Goal: Task Accomplishment & Management: Manage account settings

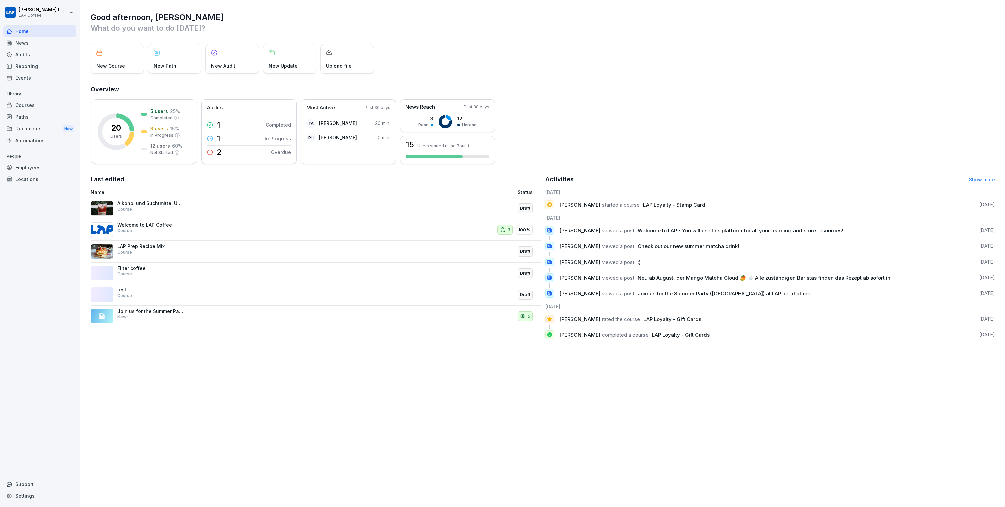
click at [40, 102] on div "Courses" at bounding box center [39, 105] width 73 height 12
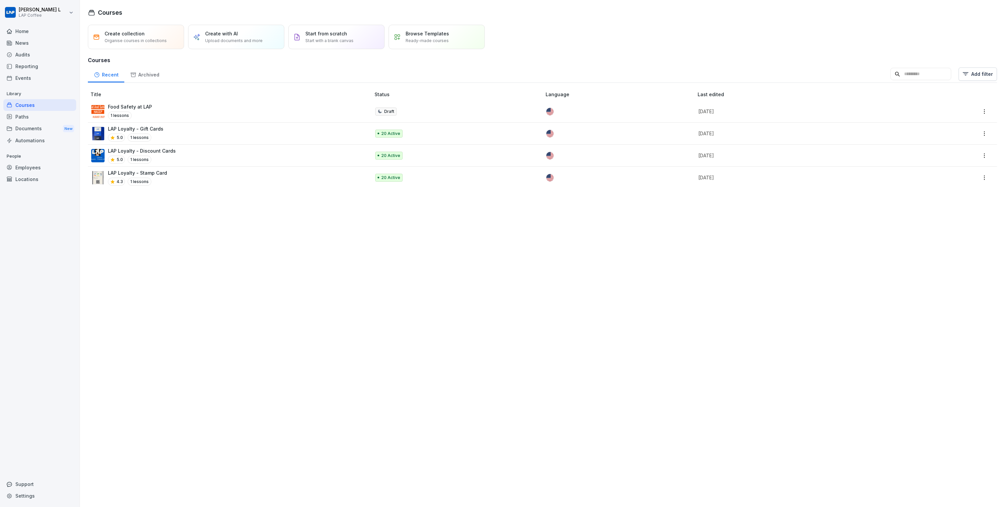
click at [207, 108] on div "Food Safety at LAP 1 lessons" at bounding box center [227, 111] width 273 height 16
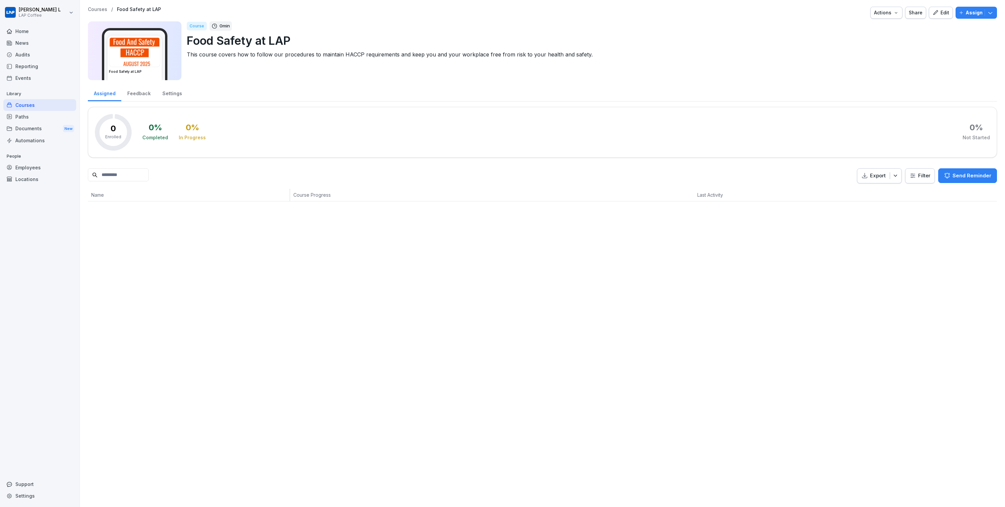
click at [104, 7] on p "Courses" at bounding box center [97, 10] width 19 height 6
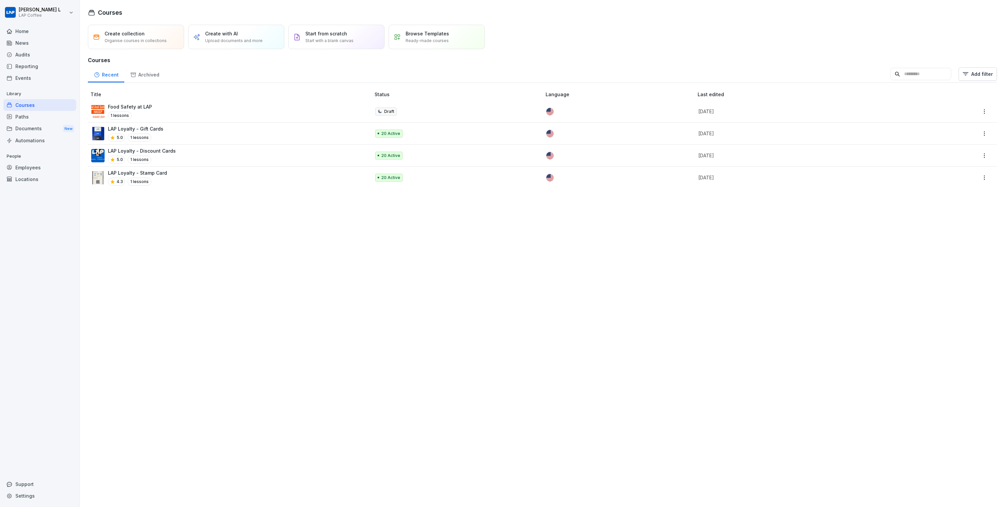
click at [162, 127] on div "LAP Loyalty - Gift Cards 5.0 1 lessons" at bounding box center [227, 133] width 273 height 16
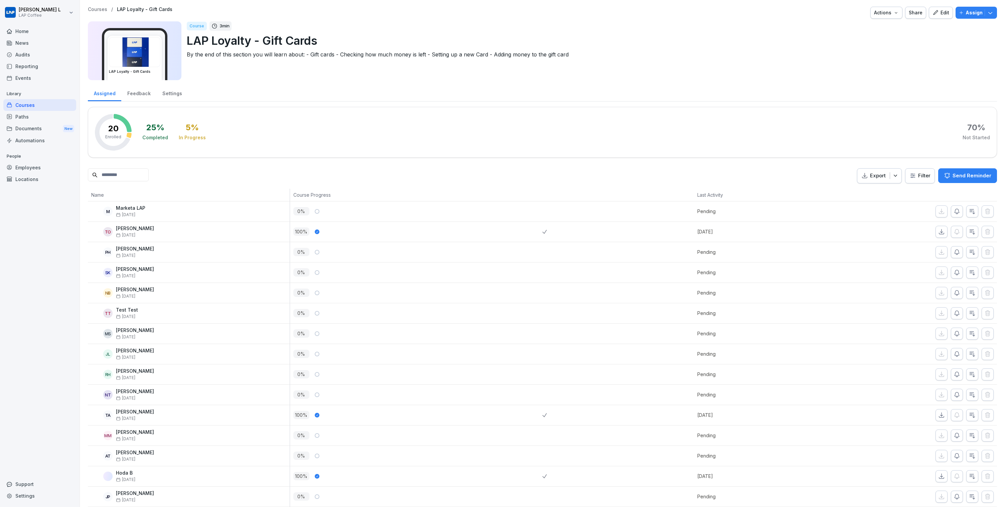
click at [99, 14] on div "Courses / LAP Loyalty - Gift Cards Actions Share Edit Assign" at bounding box center [542, 13] width 909 height 12
click at [100, 11] on p "Courses" at bounding box center [97, 10] width 19 height 6
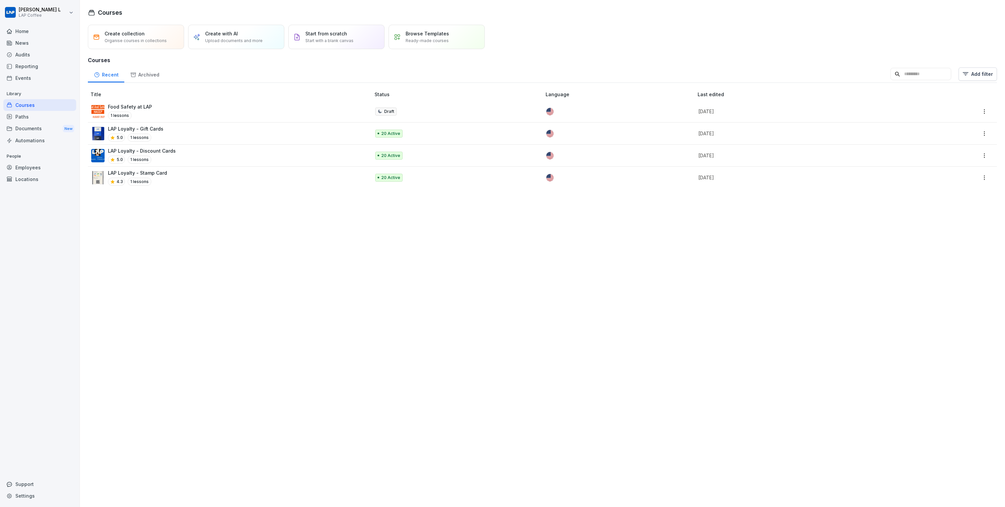
click at [29, 124] on div "Documents New" at bounding box center [39, 129] width 73 height 12
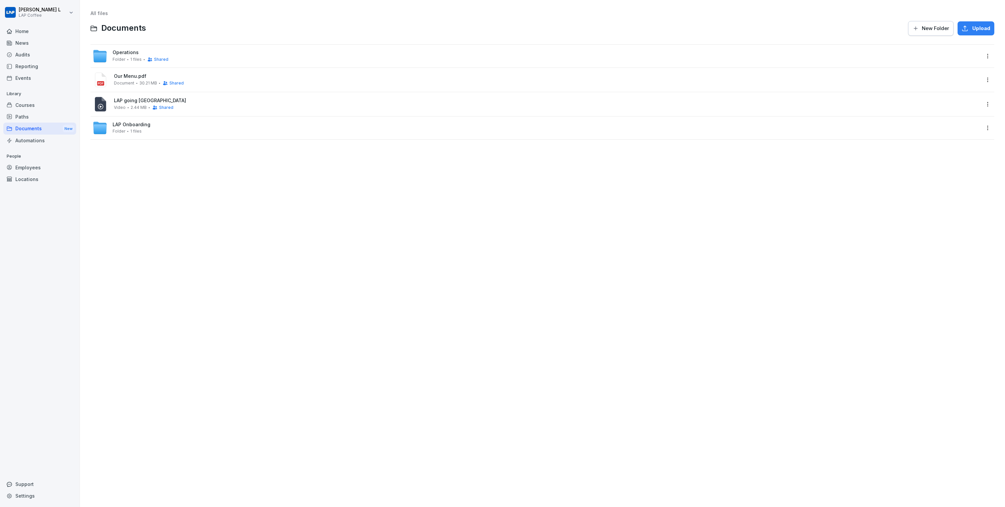
click at [29, 121] on div "Paths" at bounding box center [39, 117] width 73 height 12
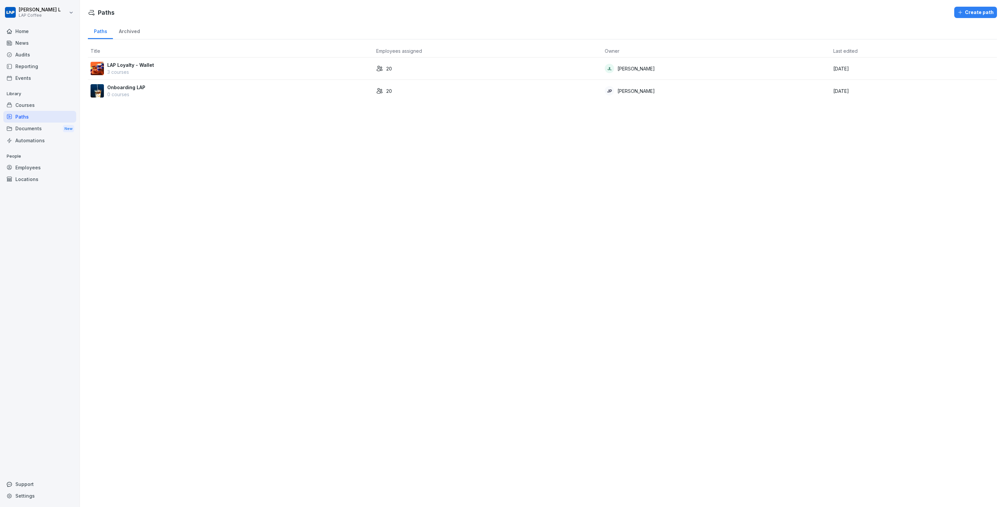
click at [38, 141] on div "Automations" at bounding box center [39, 141] width 73 height 12
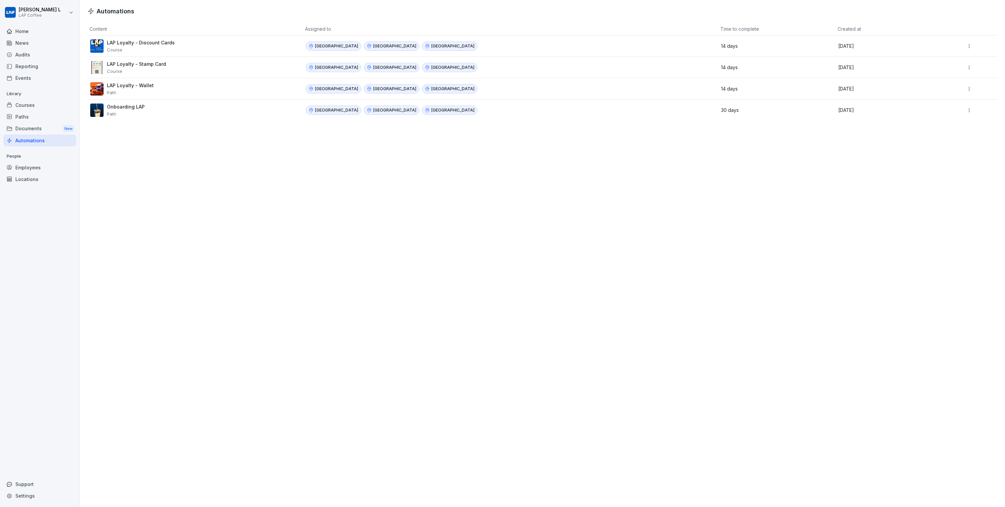
click at [40, 106] on div "Courses" at bounding box center [39, 105] width 73 height 12
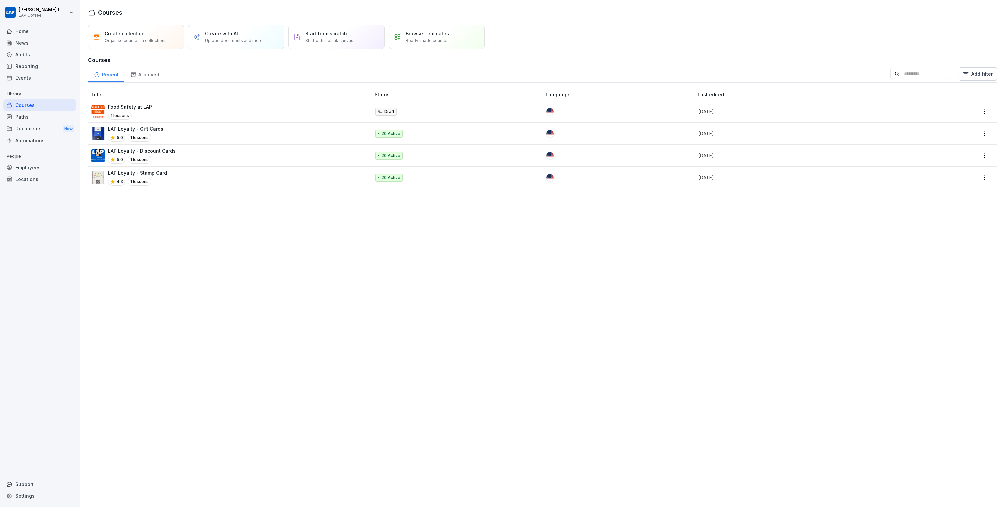
click at [24, 56] on div "Audits" at bounding box center [39, 55] width 73 height 12
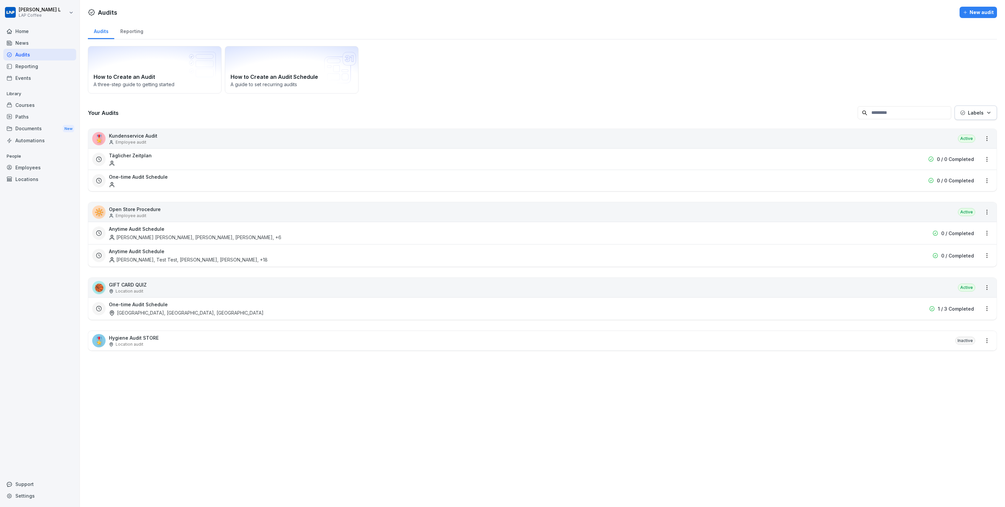
click at [35, 69] on div "Reporting" at bounding box center [39, 66] width 73 height 12
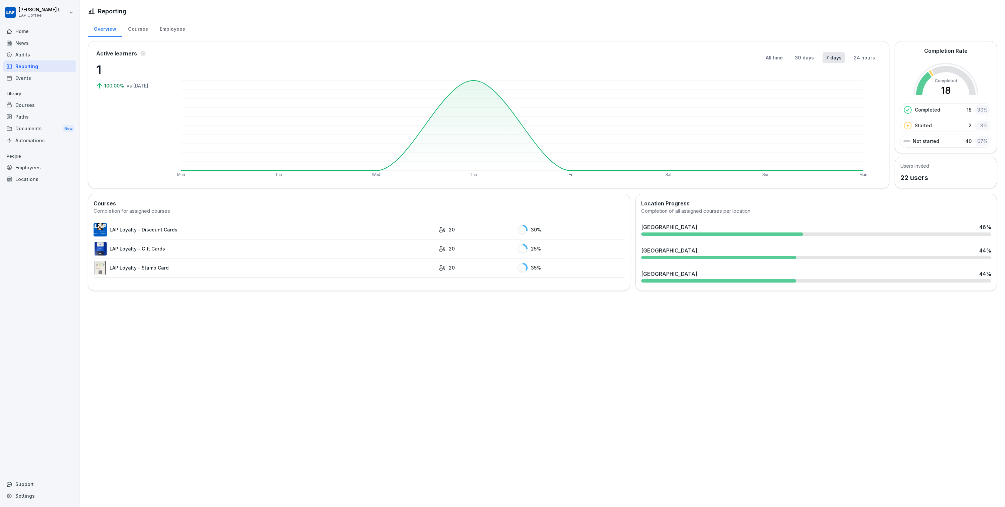
click at [574, 71] on div "All time 30 days 7 days 24 hours Mon Tue Wed Thu Fri Sat Sun Mon" at bounding box center [524, 114] width 713 height 131
click at [777, 93] on rect at bounding box center [522, 126] width 682 height 90
click at [839, 67] on div "All time 30 days 7 days 24 hours Mon Tue Wed Thu Fri Sat Sun Mon" at bounding box center [524, 114] width 713 height 131
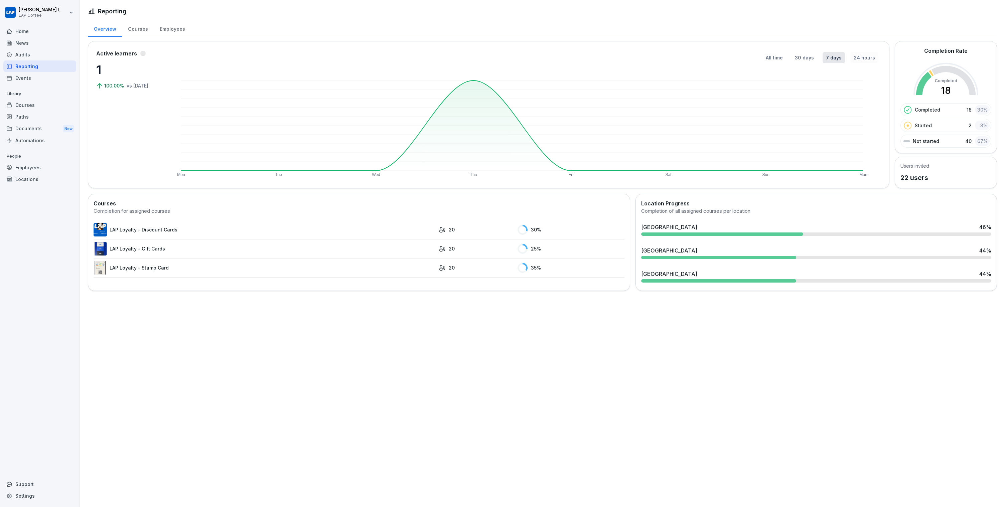
click at [863, 56] on button "24 hours" at bounding box center [865, 57] width 28 height 11
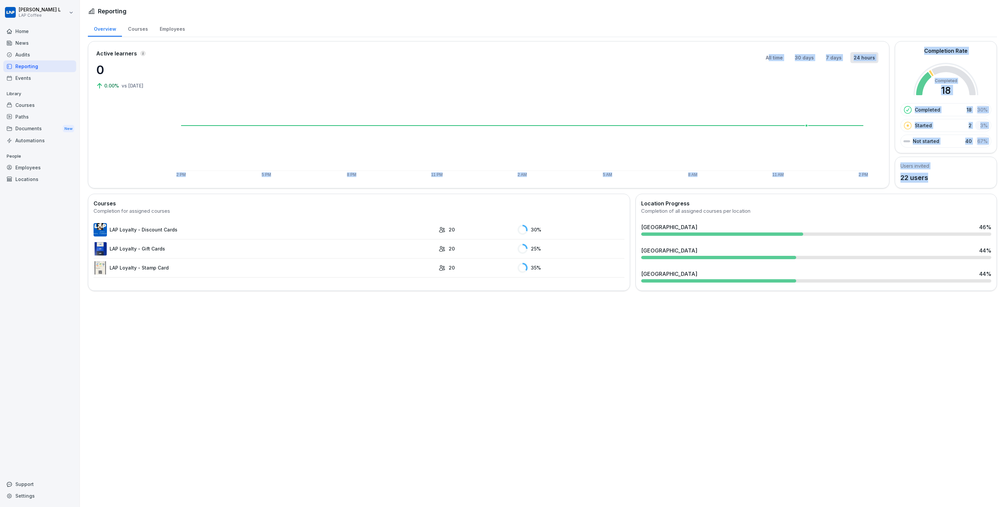
drag, startPoint x: 925, startPoint y: 179, endPoint x: 730, endPoint y: 27, distance: 247.7
click at [739, 33] on div "Overview Courses Employees Active learners 0 0.00% vs yesterday All time 30 day…" at bounding box center [542, 158] width 925 height 277
click at [576, 119] on rect at bounding box center [522, 126] width 682 height 90
click at [15, 168] on div "Employees" at bounding box center [39, 168] width 73 height 12
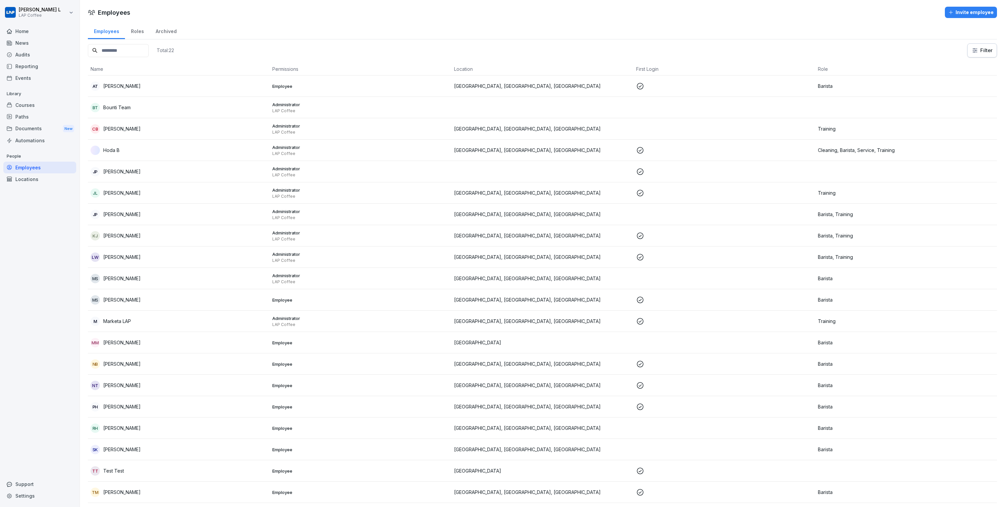
click at [39, 40] on div "News" at bounding box center [39, 43] width 73 height 12
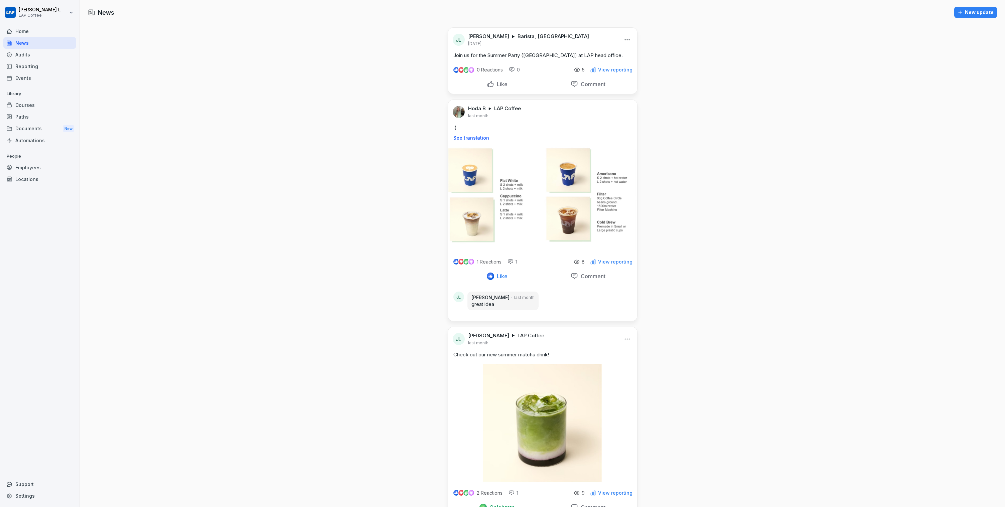
click at [30, 112] on div "Paths" at bounding box center [39, 117] width 73 height 12
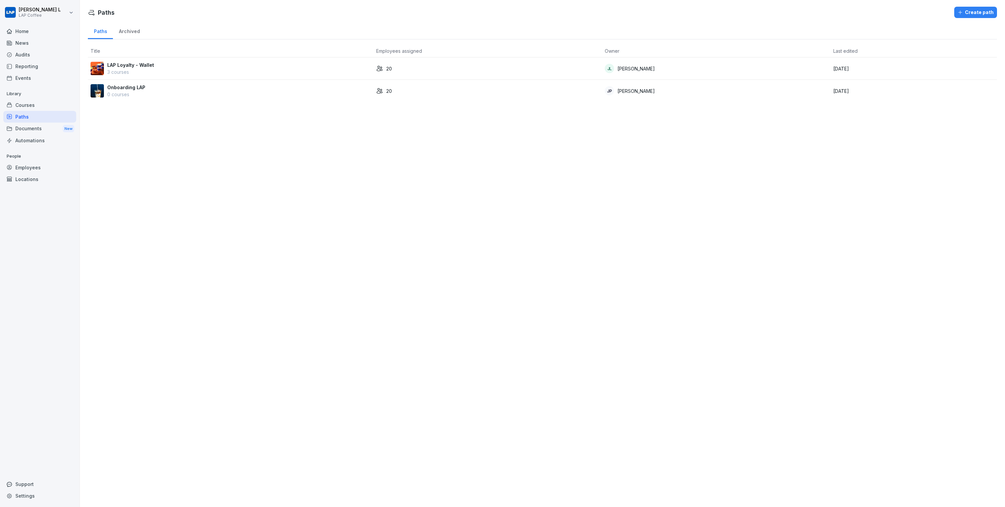
click at [32, 106] on div "Courses" at bounding box center [39, 105] width 73 height 12
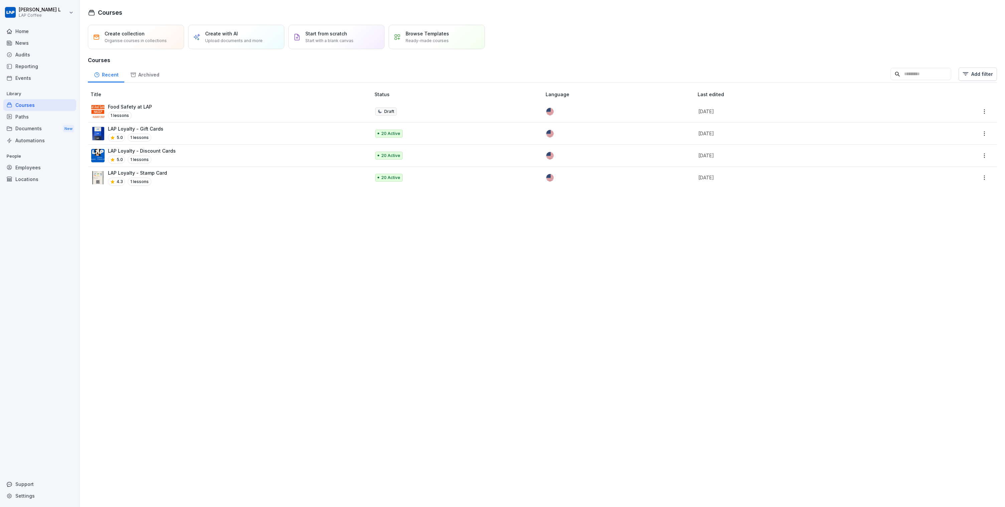
click at [176, 130] on div "LAP Loyalty - Gift Cards 5.0 1 lessons" at bounding box center [227, 133] width 273 height 16
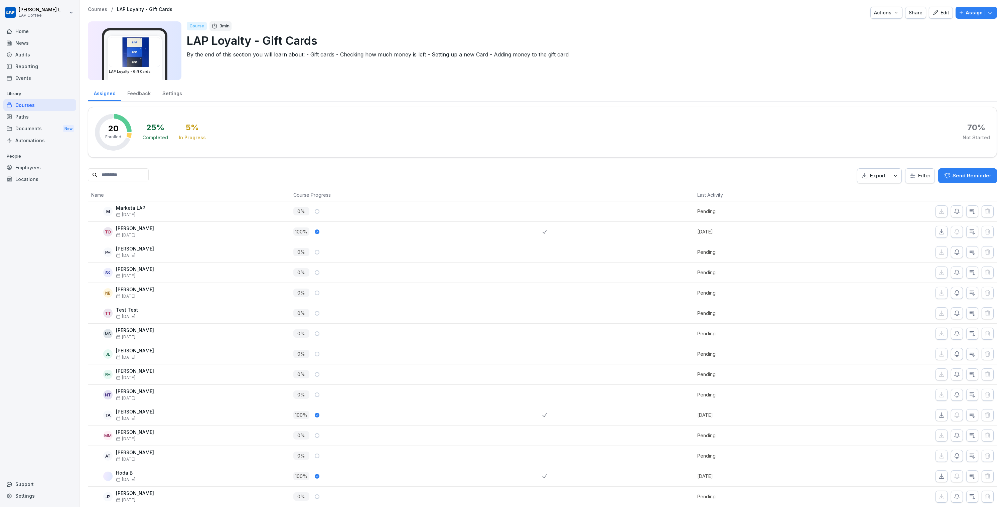
click at [153, 41] on img at bounding box center [134, 51] width 51 height 29
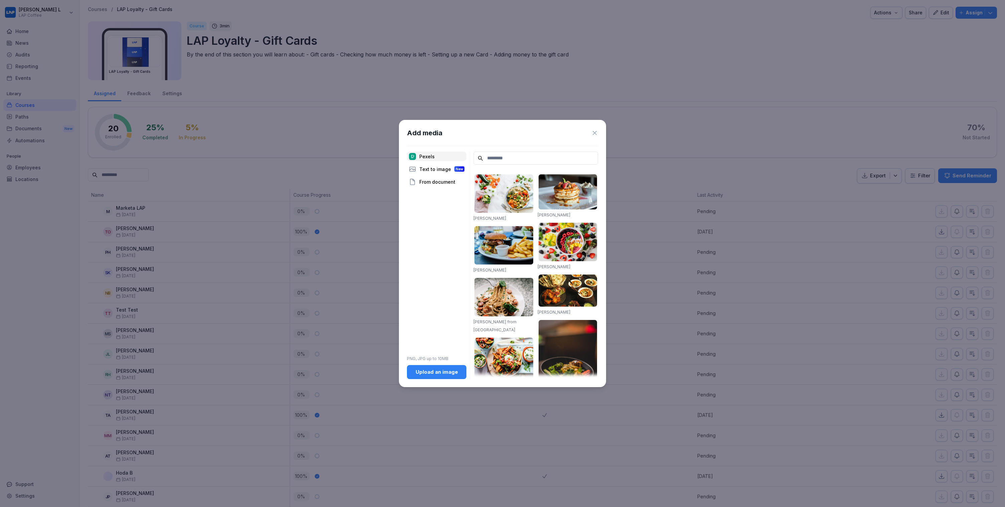
click at [587, 134] on div "Add media" at bounding box center [502, 133] width 191 height 10
click at [595, 132] on icon at bounding box center [595, 133] width 7 height 7
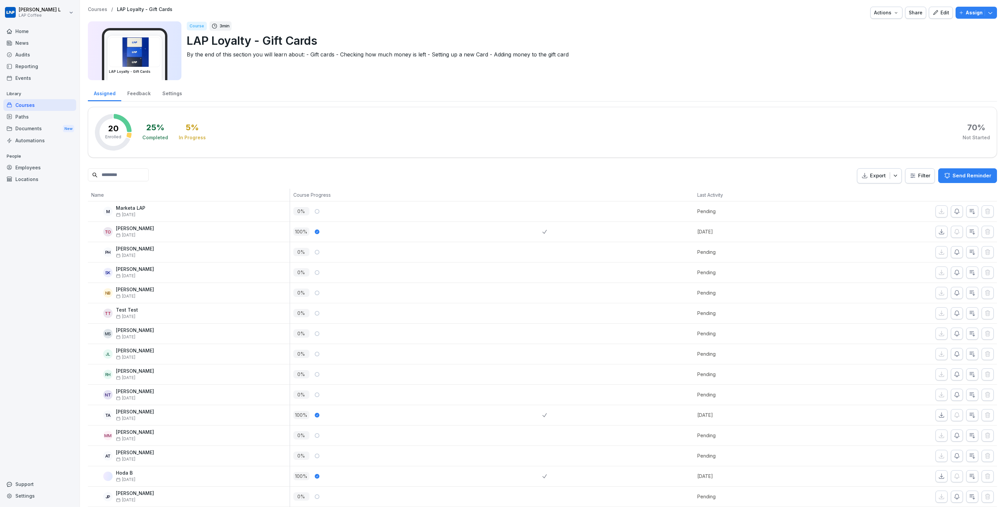
click at [939, 16] on button "Edit" at bounding box center [941, 13] width 24 height 12
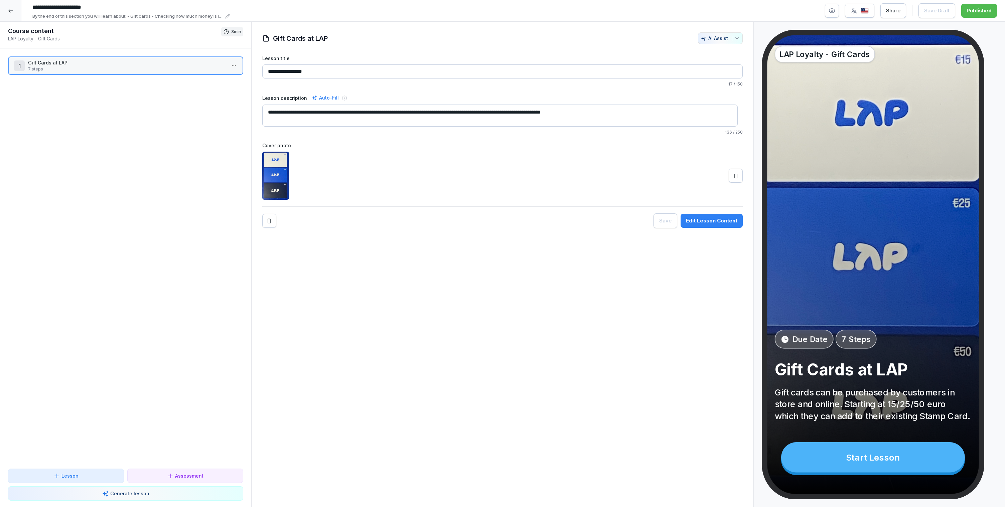
click at [861, 462] on div "Start Lesson" at bounding box center [873, 458] width 184 height 30
click at [881, 461] on div "Start Lesson" at bounding box center [873, 458] width 184 height 30
click at [610, 349] on div "**********" at bounding box center [502, 265] width 503 height 486
click at [151, 69] on p "7 steps" at bounding box center [127, 69] width 198 height 6
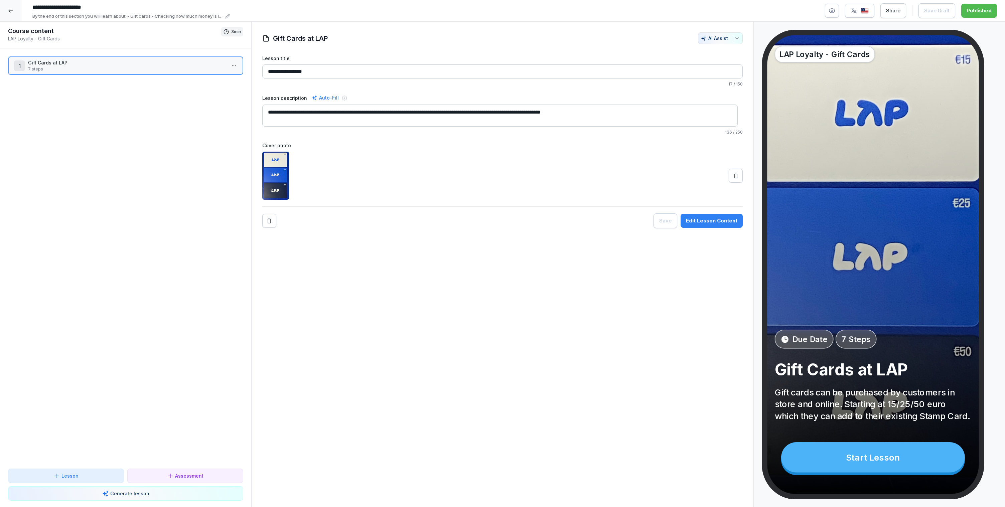
click at [151, 69] on p "7 steps" at bounding box center [127, 69] width 198 height 6
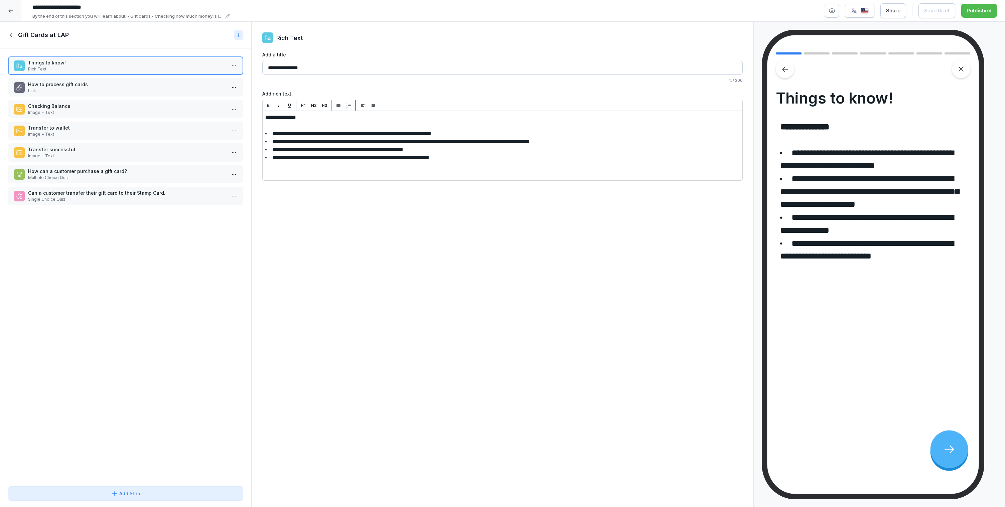
click at [125, 86] on p "How to process gift cards" at bounding box center [127, 84] width 198 height 7
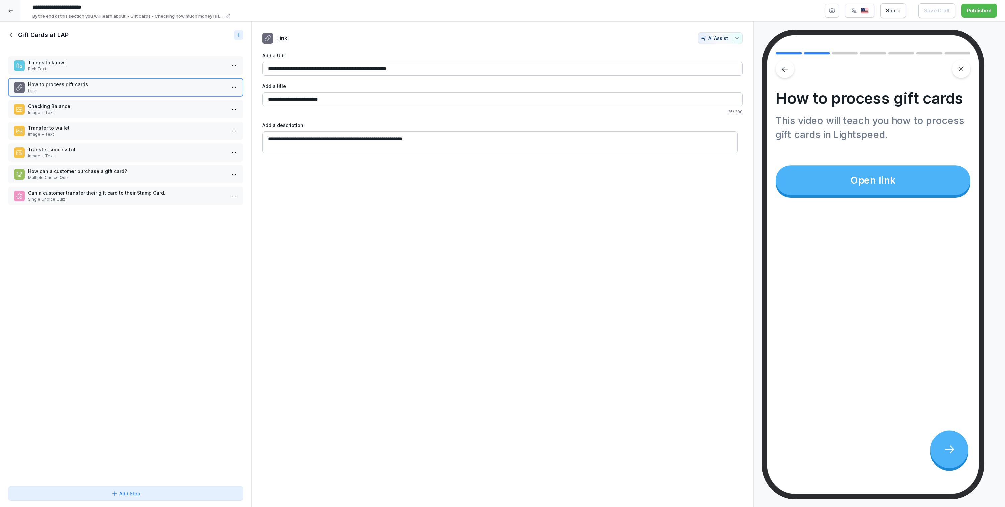
click at [127, 104] on p "Checking Balance" at bounding box center [127, 106] width 198 height 7
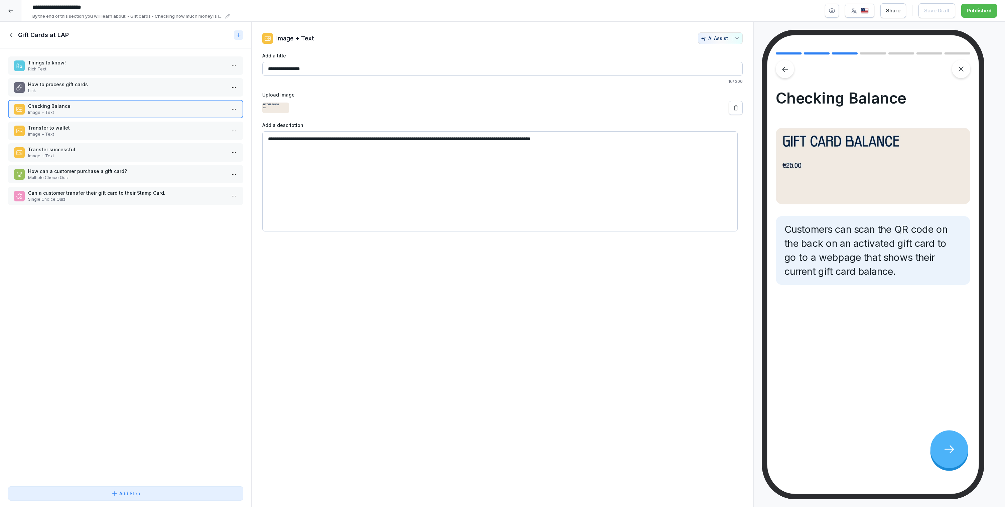
click at [134, 126] on p "Transfer to wallet" at bounding box center [127, 127] width 198 height 7
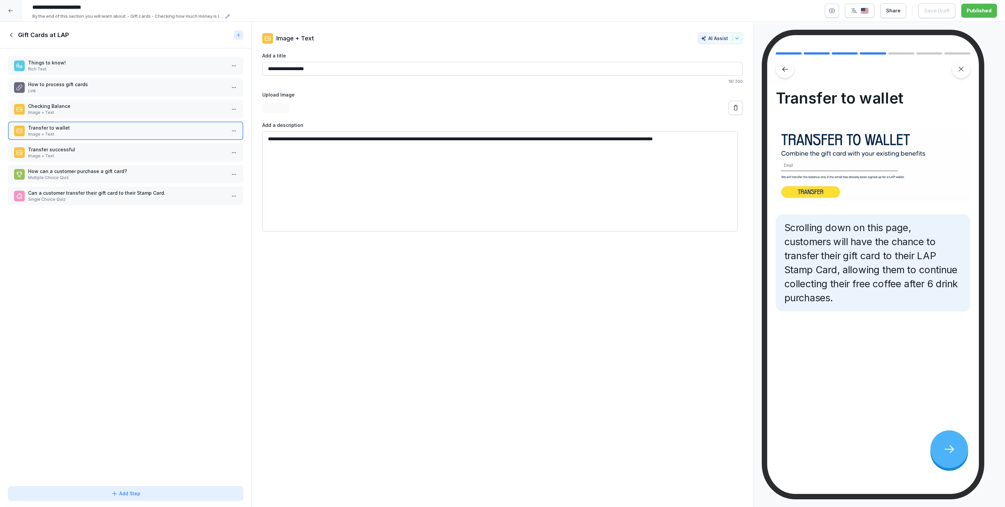
click at [135, 153] on p "Image + Text" at bounding box center [127, 156] width 198 height 6
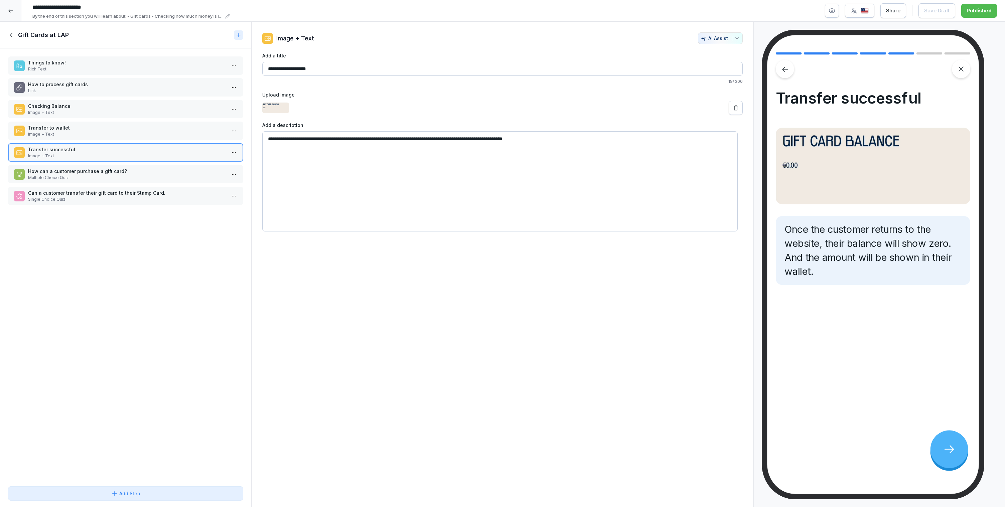
click at [10, 31] on icon at bounding box center [11, 34] width 7 height 7
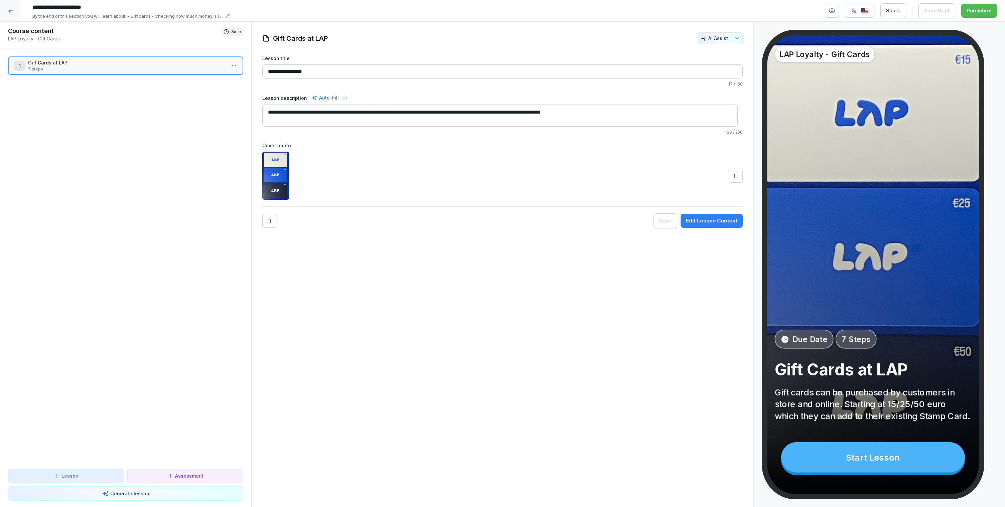
click at [78, 106] on div "1 Gift Cards at LAP 7 steps To pick up a draggable item, press the space bar. W…" at bounding box center [125, 258] width 251 height 420
click at [94, 373] on div "1 Gift Cards at LAP 7 steps To pick up a draggable item, press the space bar. W…" at bounding box center [125, 258] width 251 height 420
click at [90, 479] on div "Lesson" at bounding box center [66, 476] width 105 height 7
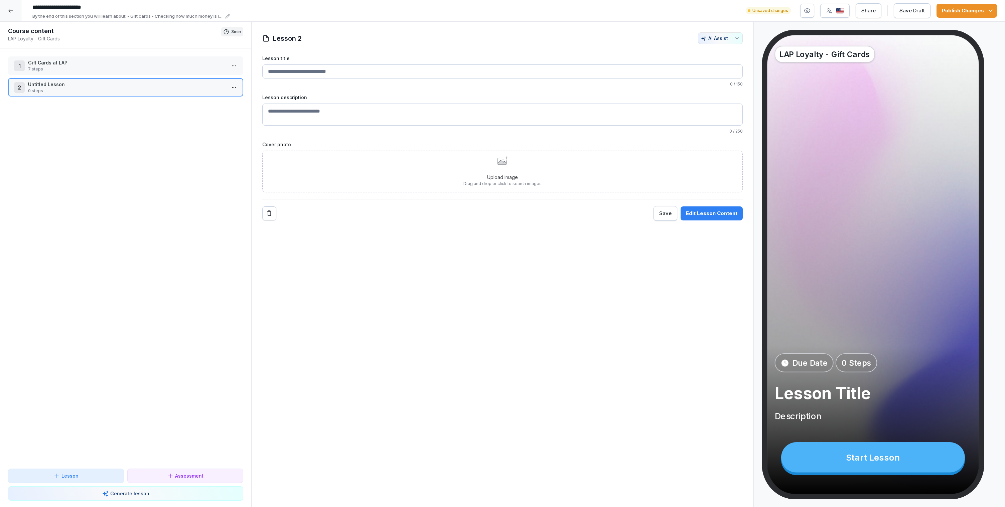
click at [871, 456] on div "Start Lesson" at bounding box center [873, 458] width 184 height 30
click at [843, 379] on div "Due Date 0 Steps Lesson Title Description" at bounding box center [873, 388] width 197 height 69
click at [120, 70] on p "7 steps" at bounding box center [127, 69] width 198 height 6
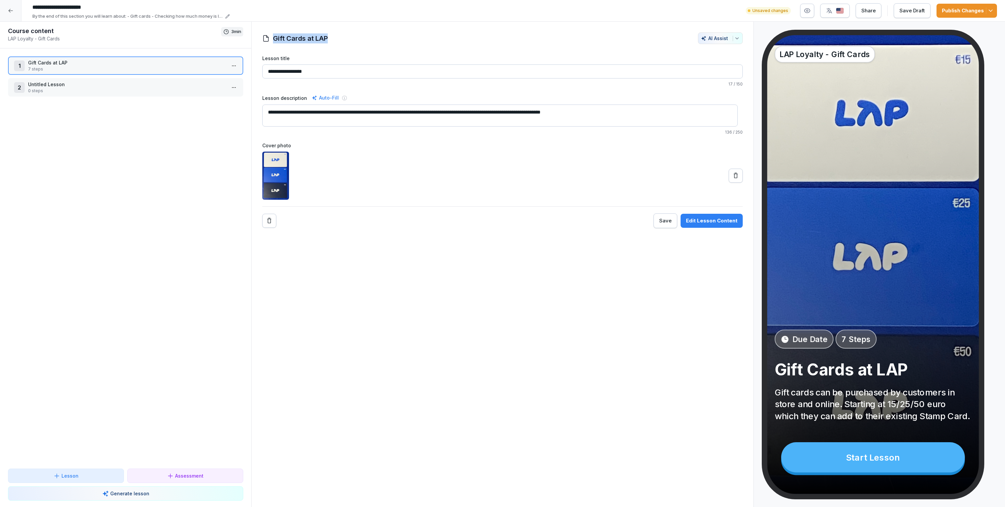
drag, startPoint x: 274, startPoint y: 38, endPoint x: 362, endPoint y: 46, distance: 88.2
click at [362, 46] on div "**********" at bounding box center [502, 130] width 481 height 196
click at [353, 35] on div at bounding box center [513, 38] width 364 height 12
drag, startPoint x: 343, startPoint y: 40, endPoint x: 270, endPoint y: 37, distance: 72.6
click at [270, 37] on div "Gift Cards at LAP AI Assist" at bounding box center [502, 38] width 481 height 12
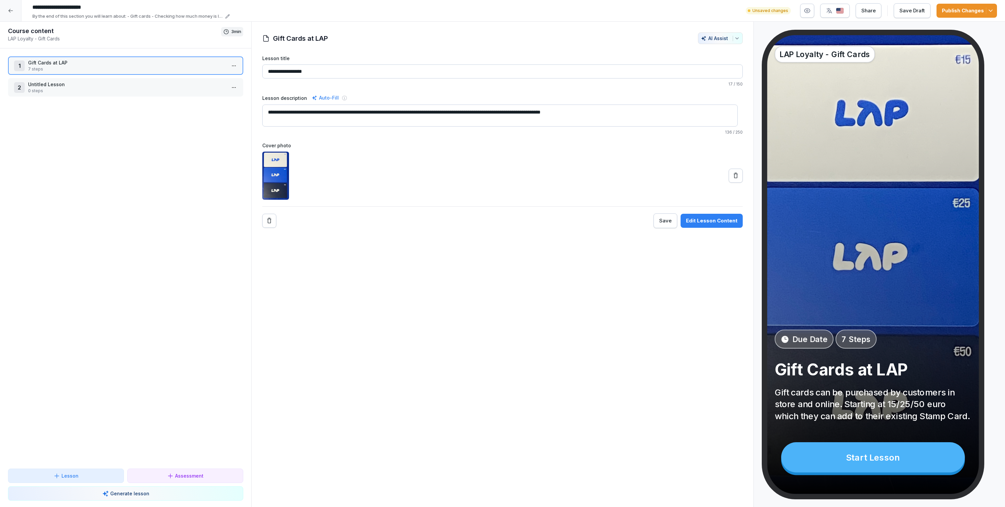
click at [121, 70] on p "7 steps" at bounding box center [127, 69] width 198 height 6
click at [124, 87] on p "Untitled Lesson" at bounding box center [127, 84] width 198 height 7
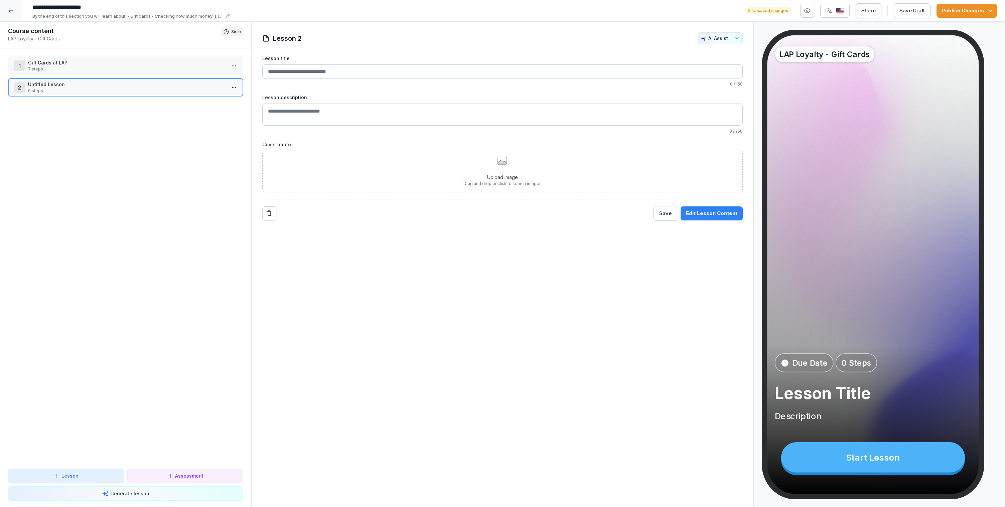
click at [125, 70] on p "7 steps" at bounding box center [127, 69] width 198 height 6
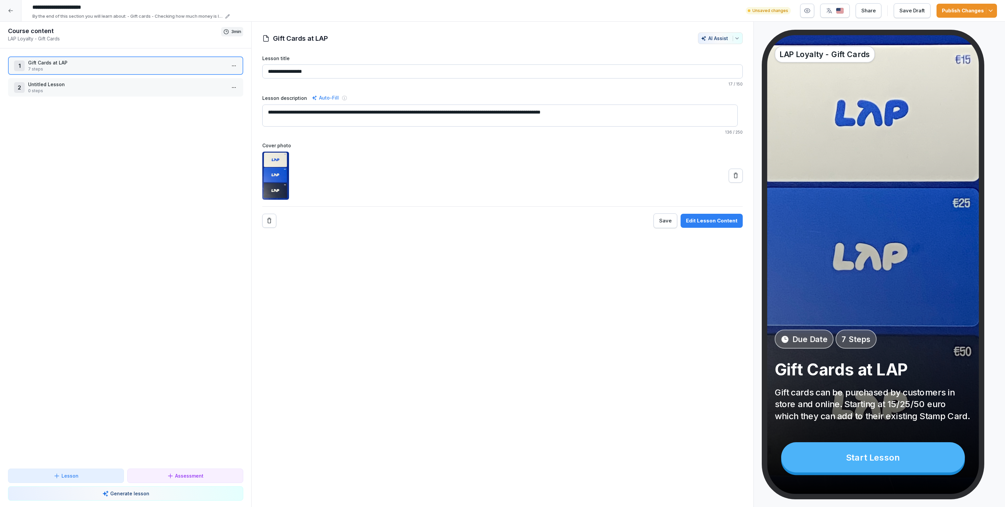
click at [124, 91] on p "0 steps" at bounding box center [127, 91] width 198 height 6
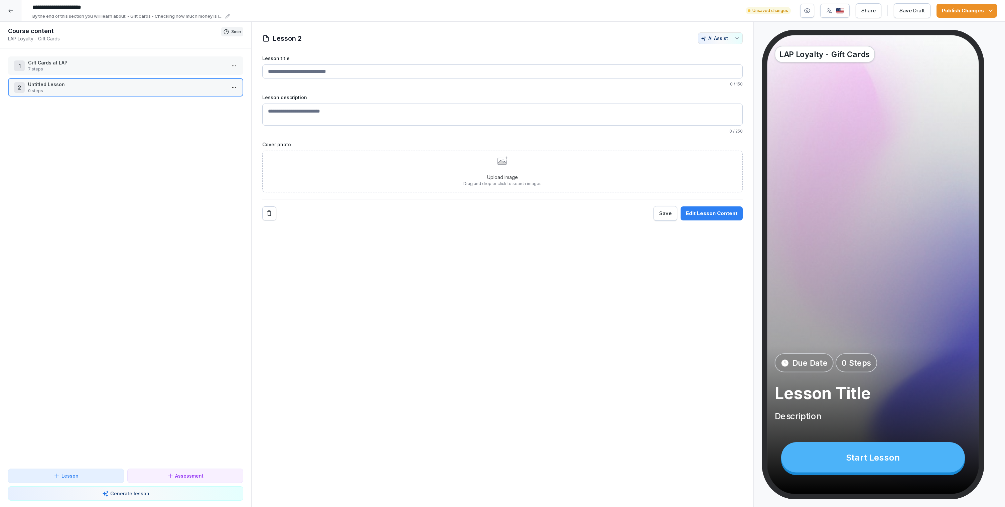
click at [132, 132] on div "1 Gift Cards at LAP 7 steps 2 Untitled Lesson 0 steps To pick up a draggable it…" at bounding box center [125, 258] width 251 height 420
drag, startPoint x: 144, startPoint y: 234, endPoint x: 144, endPoint y: 243, distance: 9.4
click at [144, 241] on div "1 Gift Cards at LAP 7 steps 2 Untitled Lesson 0 steps To pick up a draggable it…" at bounding box center [125, 258] width 251 height 420
click at [102, 75] on div "1 Gift Cards at LAP 7 steps 2 Untitled Lesson 0 steps To pick up a draggable it…" at bounding box center [125, 258] width 251 height 420
click at [107, 69] on p "7 steps" at bounding box center [127, 69] width 198 height 6
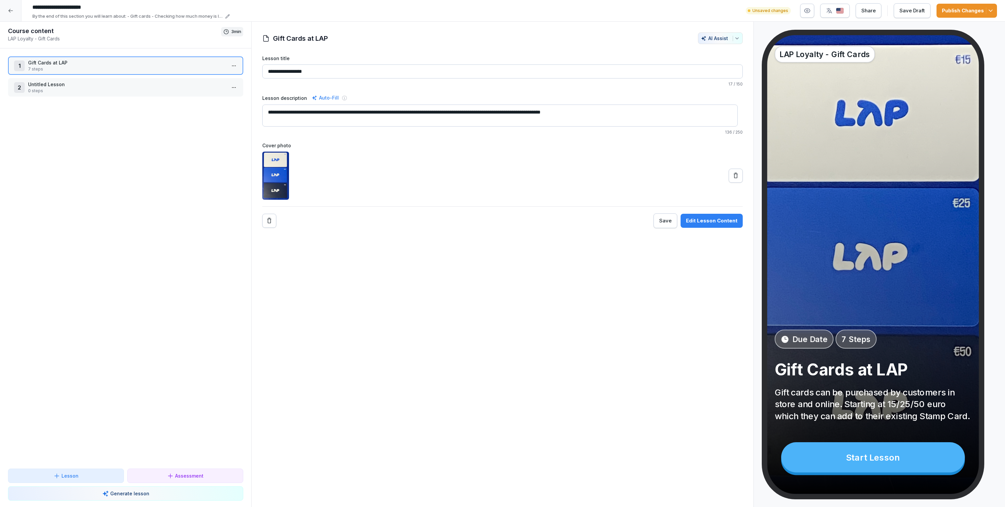
click at [176, 71] on p "7 steps" at bounding box center [127, 69] width 198 height 6
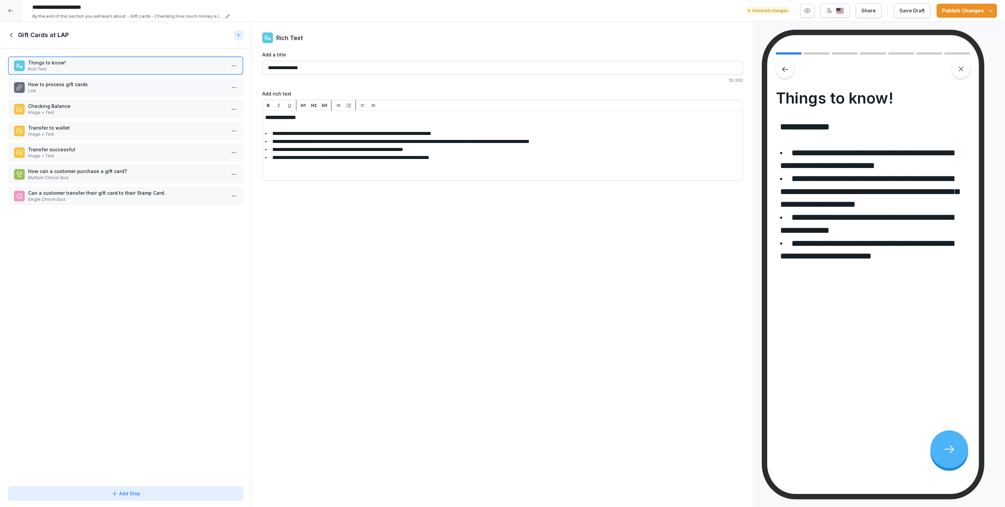
click at [147, 93] on p "Link" at bounding box center [127, 91] width 198 height 6
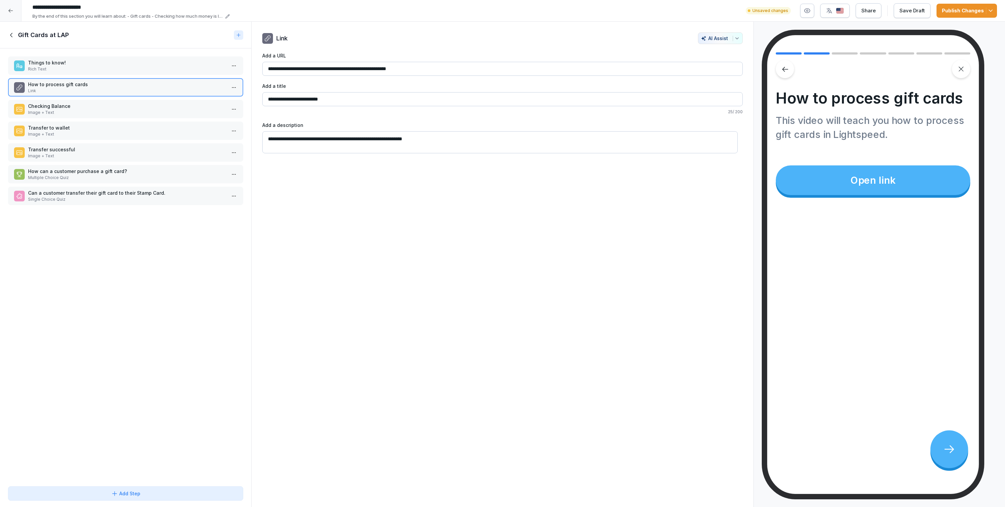
click at [152, 103] on p "Checking Balance" at bounding box center [127, 106] width 198 height 7
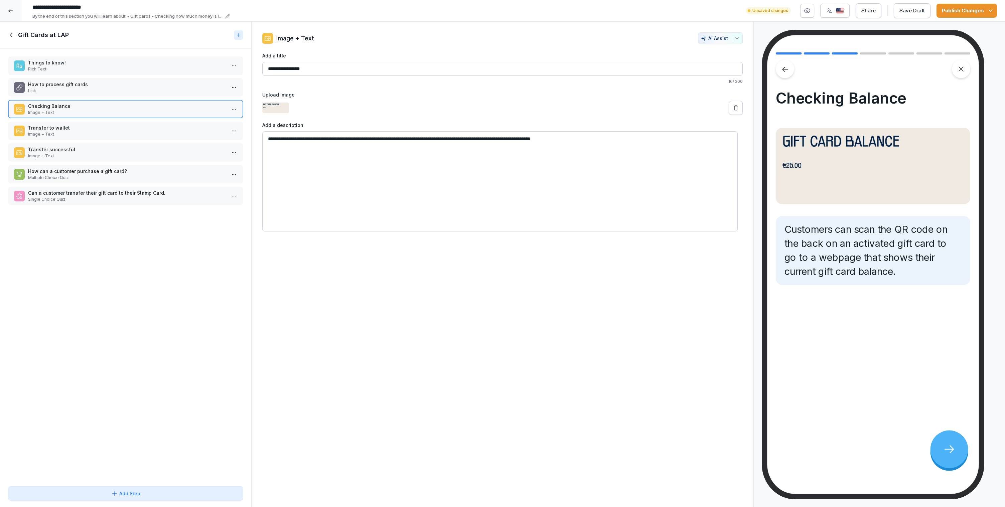
click at [161, 130] on p "Transfer to wallet" at bounding box center [127, 127] width 198 height 7
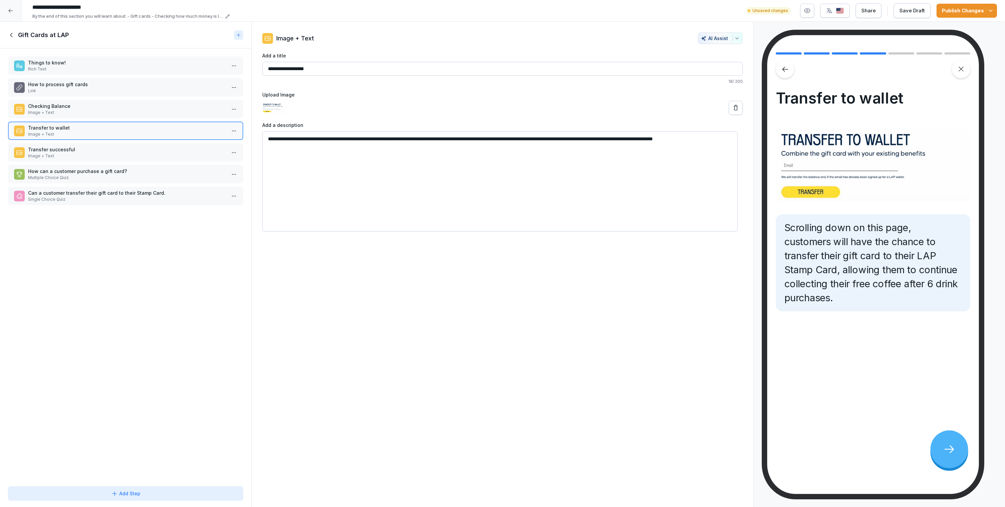
click at [162, 146] on p "Transfer successful" at bounding box center [127, 149] width 198 height 7
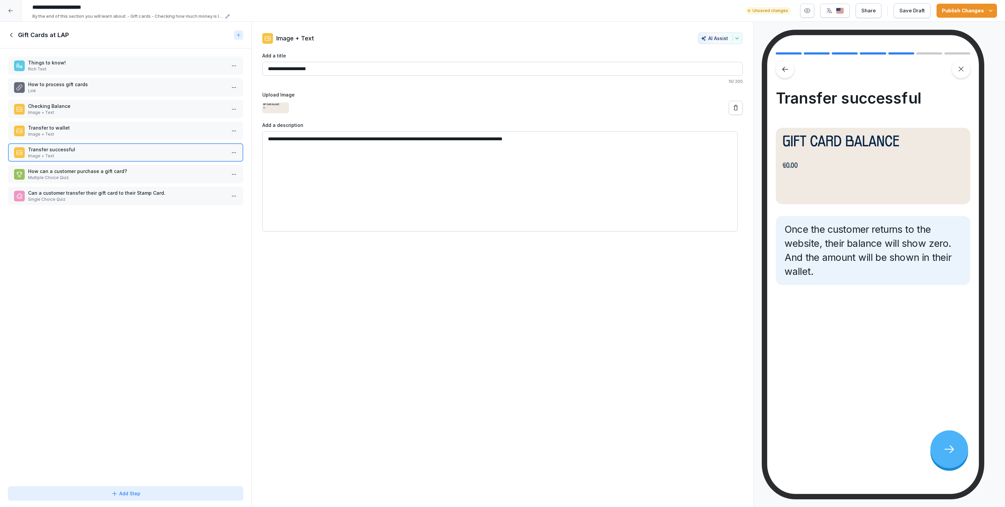
click at [157, 164] on div "Things to know! Rich Text How to process gift cards Link Checking Balance Image…" at bounding box center [125, 265] width 251 height 435
click at [158, 165] on div "How can a customer purchase a gift card? Multiple Choice Quiz" at bounding box center [125, 174] width 235 height 18
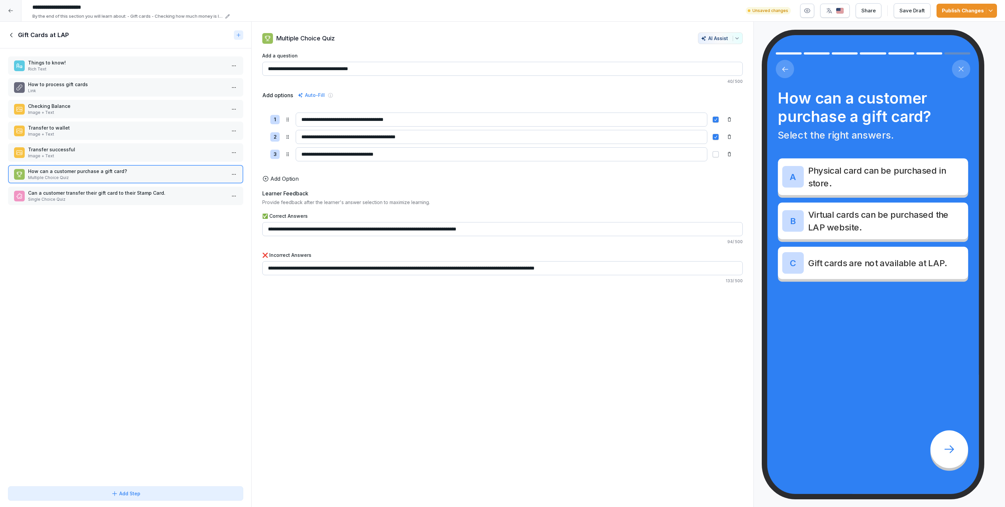
click at [157, 193] on p "Can a customer transfer their gift card to their Stamp Card." at bounding box center [127, 193] width 198 height 7
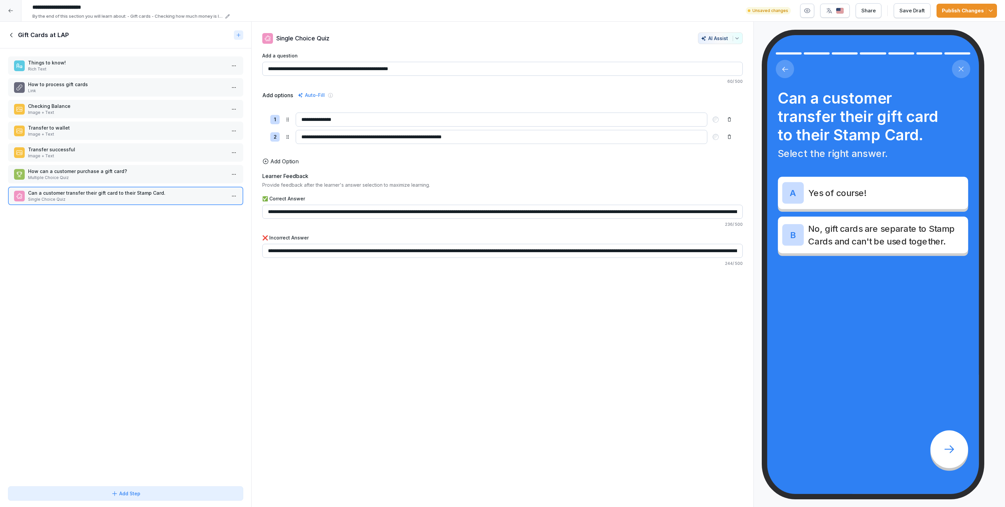
click at [117, 75] on div "Things to know! Rich Text" at bounding box center [125, 65] width 235 height 18
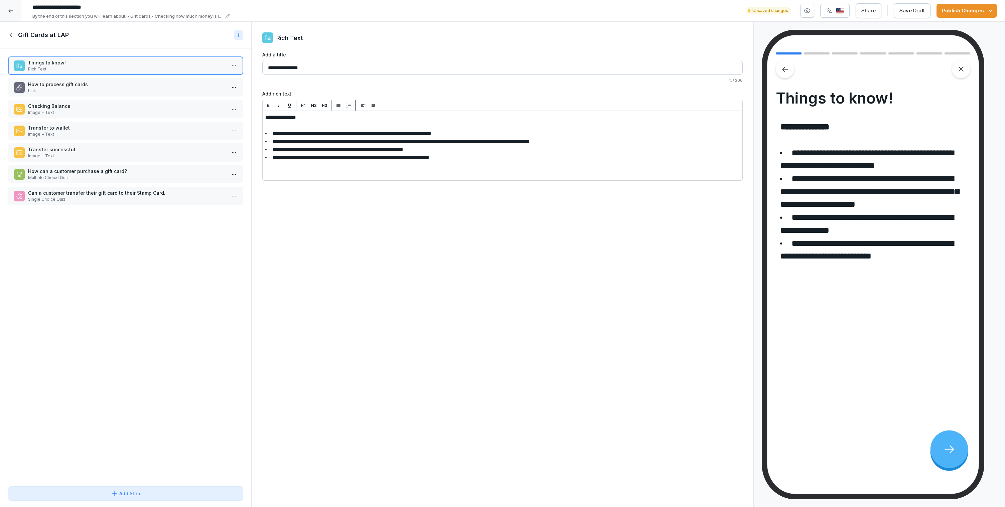
click at [110, 87] on p "How to process gift cards" at bounding box center [127, 84] width 198 height 7
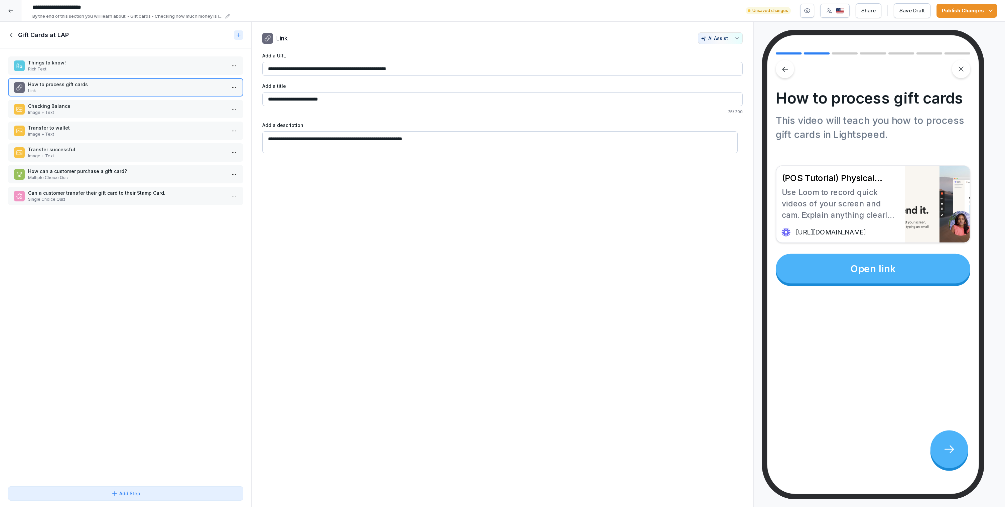
click at [133, 107] on p "Checking Balance" at bounding box center [127, 106] width 198 height 7
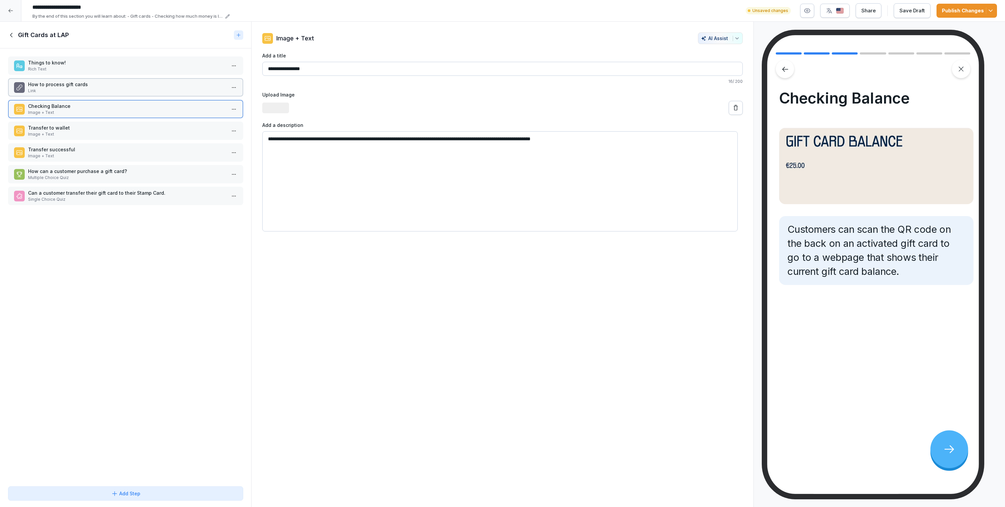
click at [131, 129] on p "Transfer to wallet" at bounding box center [127, 127] width 198 height 7
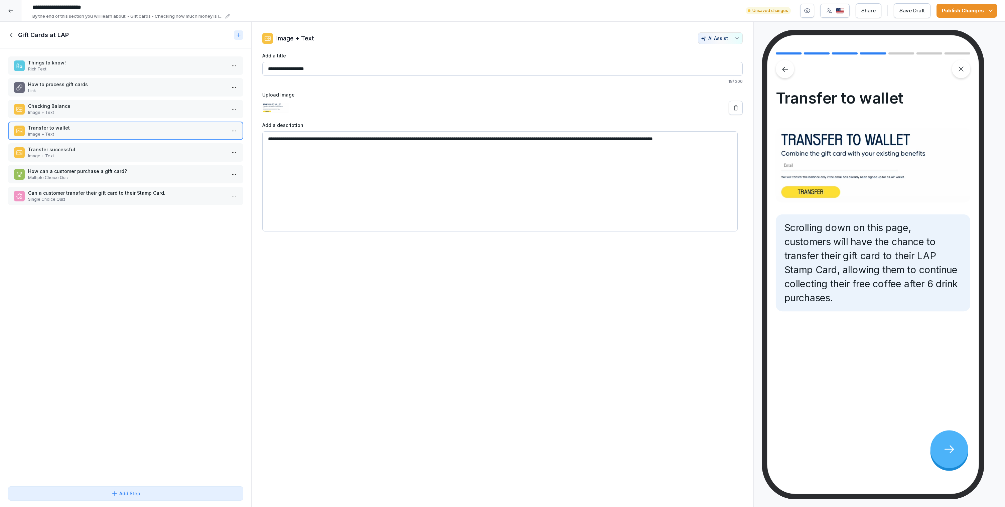
click at [14, 35] on icon at bounding box center [11, 34] width 7 height 7
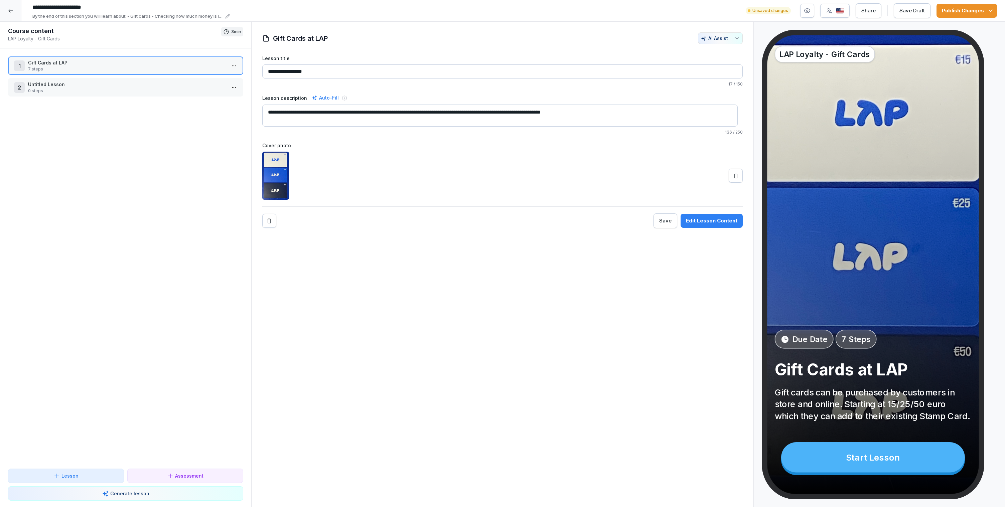
click at [67, 89] on p "0 steps" at bounding box center [127, 91] width 198 height 6
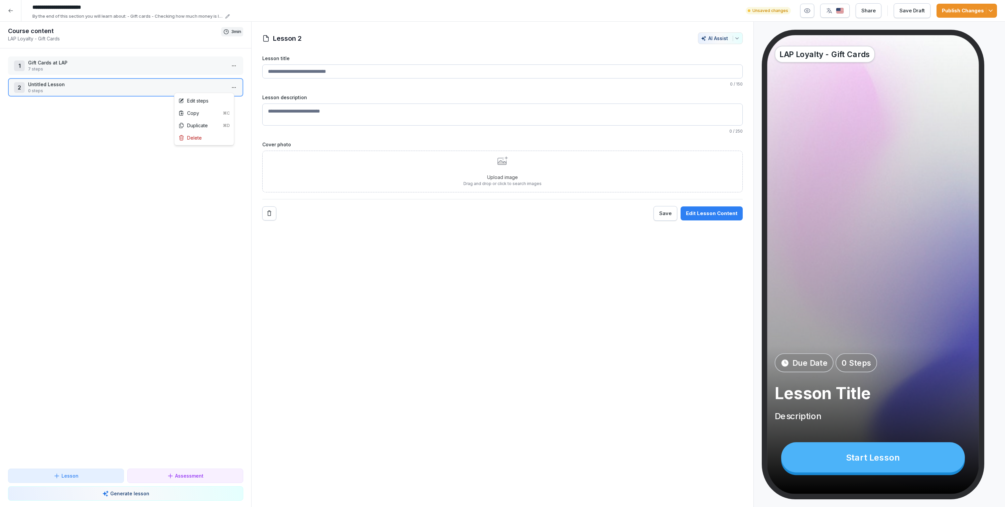
click at [228, 87] on html "**********" at bounding box center [502, 253] width 1005 height 507
click at [203, 137] on div "Delete" at bounding box center [204, 138] width 57 height 12
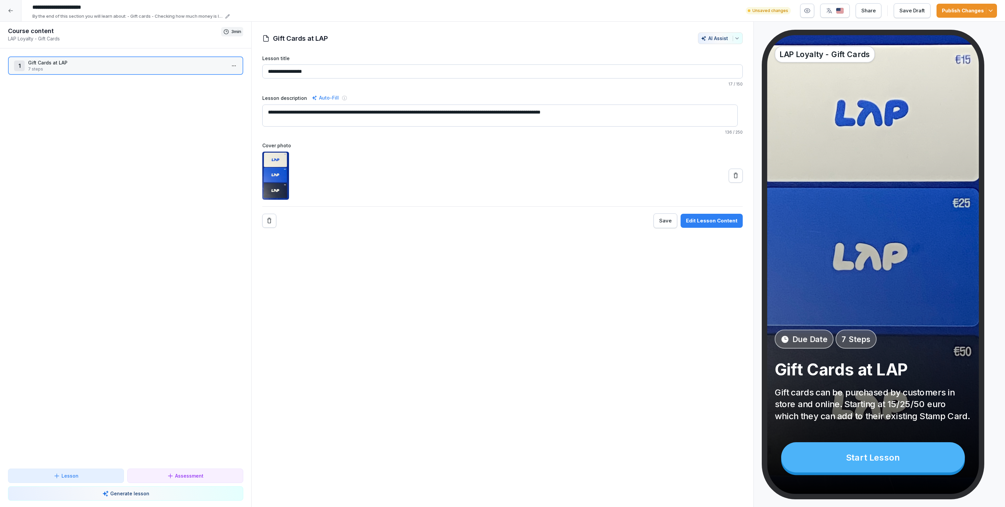
click at [180, 119] on div "1 Gift Cards at LAP 7 steps To pick up a draggable item, press the space bar. W…" at bounding box center [125, 258] width 251 height 420
click at [223, 33] on icon at bounding box center [226, 32] width 6 height 6
click at [204, 64] on p "Gift Cards at LAP" at bounding box center [127, 62] width 198 height 7
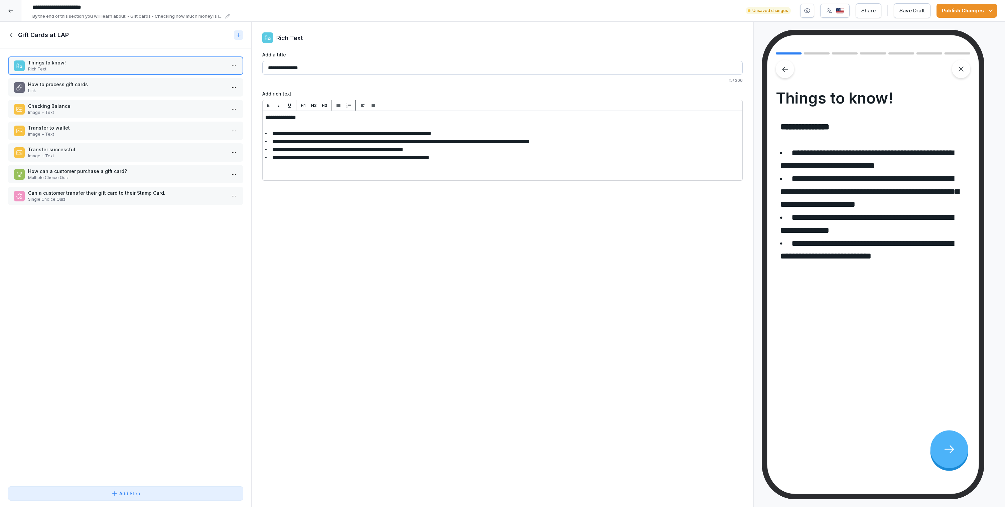
click at [5, 38] on div "Gift Cards at LAP" at bounding box center [125, 35] width 251 height 27
click at [8, 35] on icon at bounding box center [11, 34] width 7 height 7
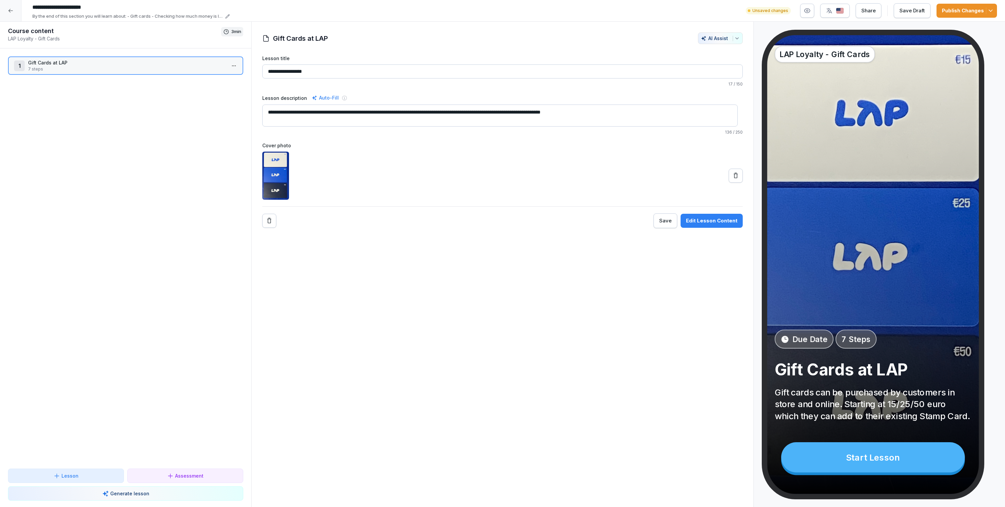
click at [47, 119] on div "1 Gift Cards at LAP 7 steps To pick up a draggable item, press the space bar. W…" at bounding box center [125, 258] width 251 height 420
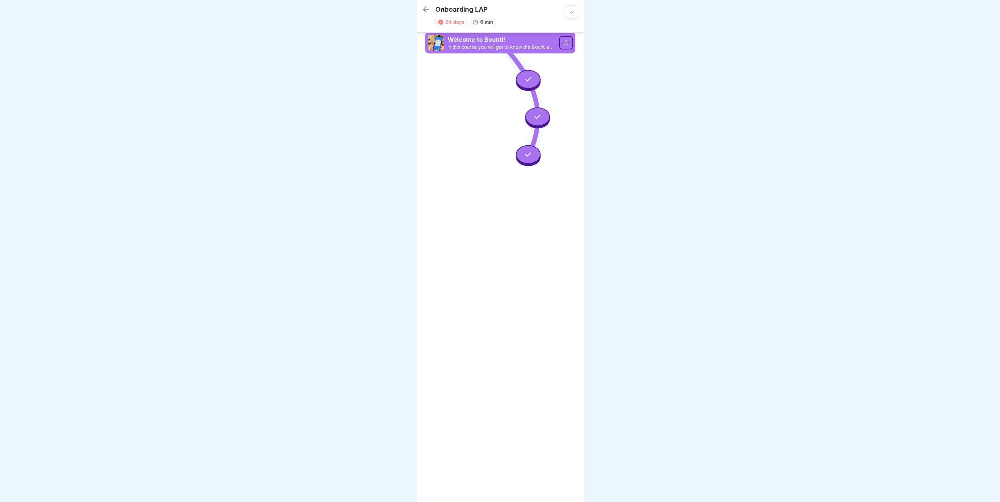
click at [522, 80] on div at bounding box center [528, 79] width 25 height 19
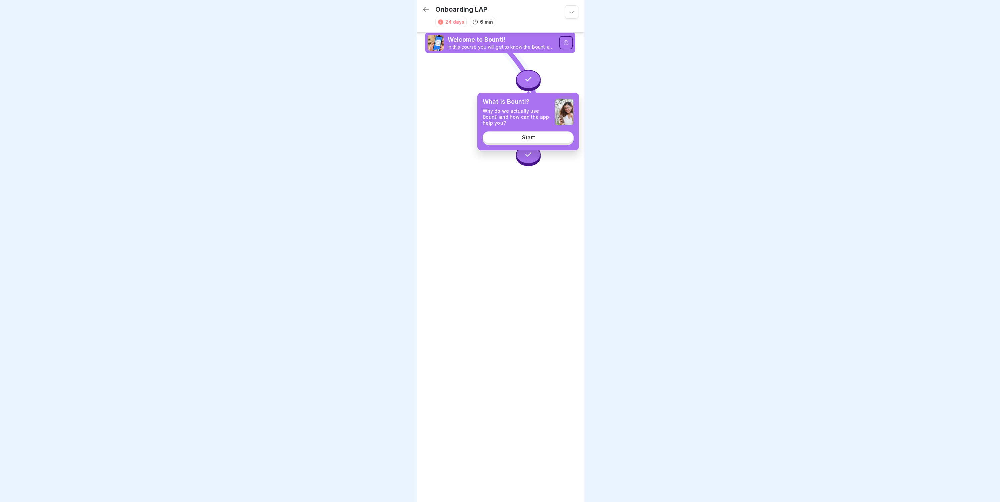
click at [622, 144] on div at bounding box center [500, 251] width 1000 height 502
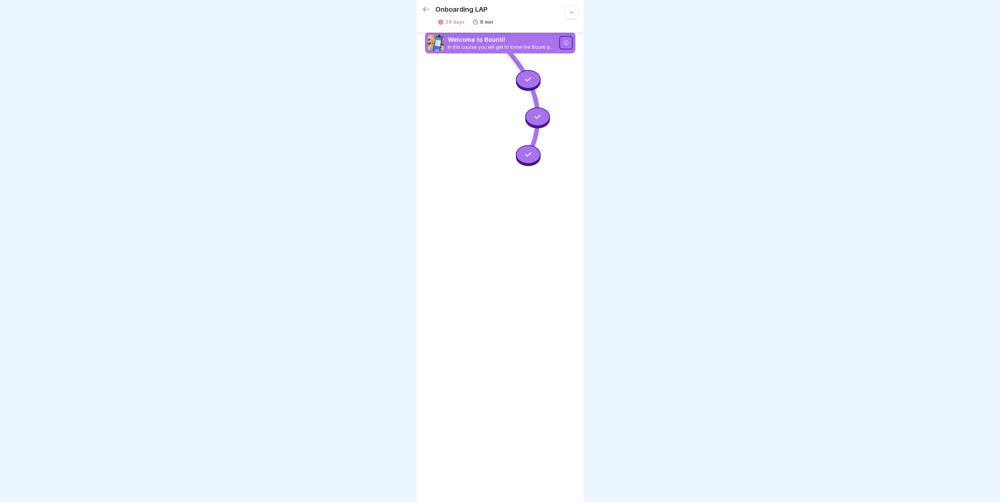
click at [547, 120] on div at bounding box center [537, 117] width 25 height 19
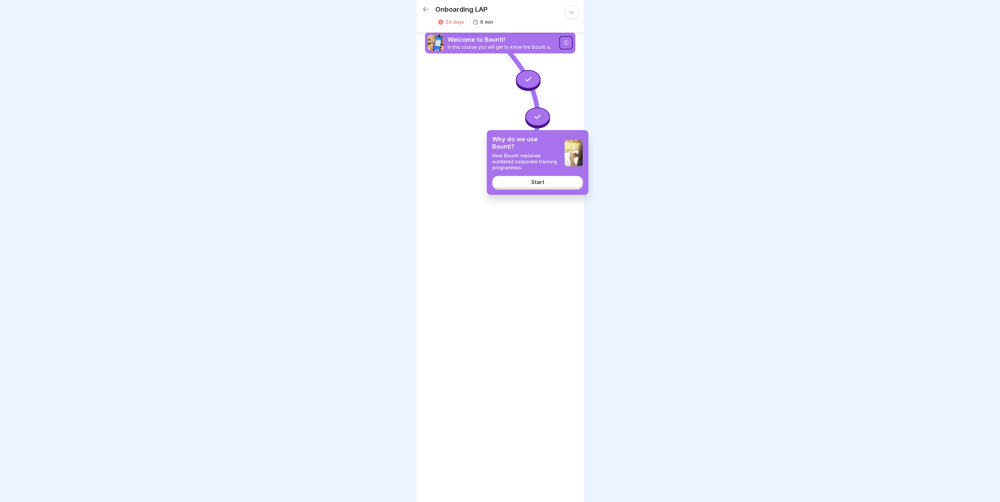
click at [634, 145] on div at bounding box center [500, 251] width 1000 height 502
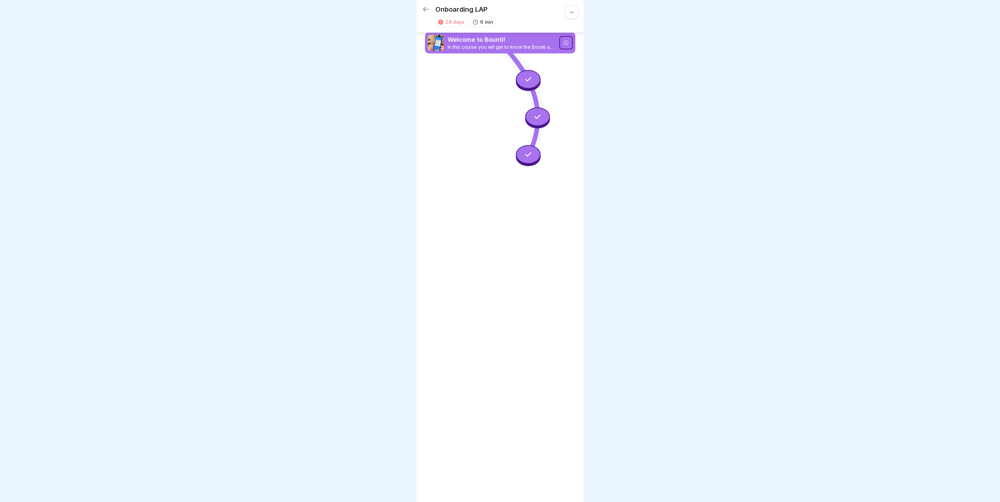
click at [524, 156] on icon at bounding box center [528, 154] width 9 height 9
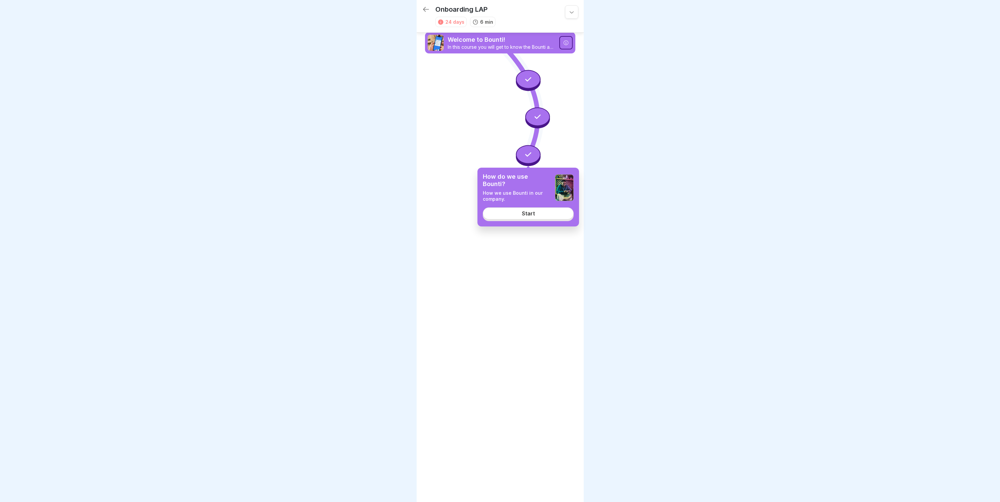
click at [647, 188] on div at bounding box center [500, 251] width 1000 height 502
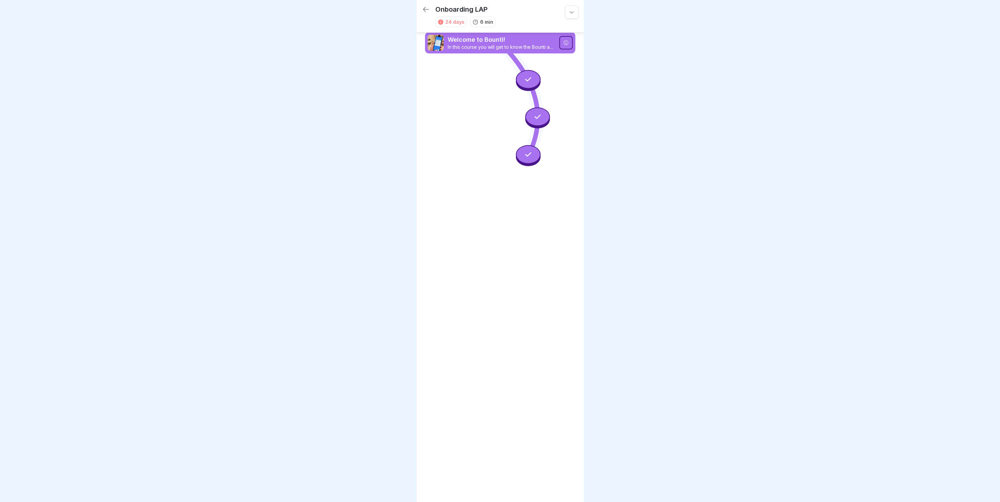
click at [532, 81] on div at bounding box center [528, 79] width 25 height 19
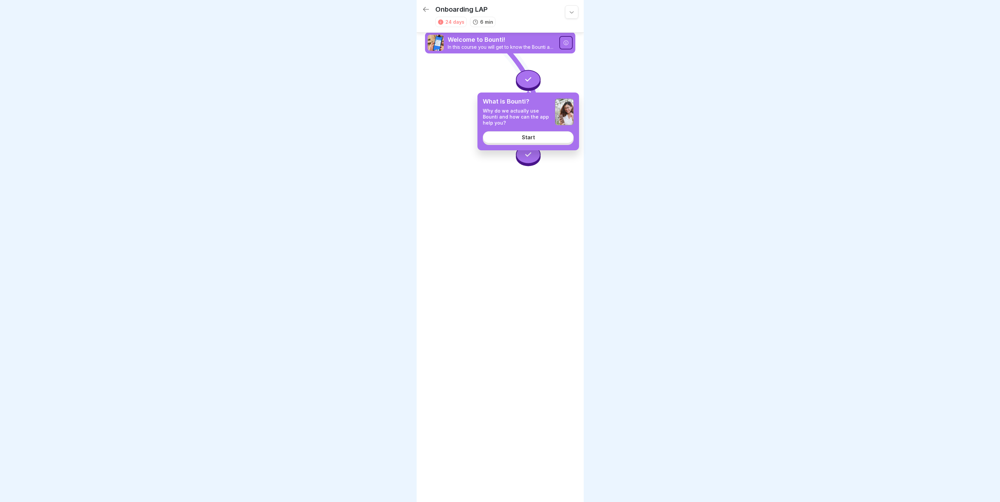
click at [528, 78] on icon at bounding box center [528, 79] width 9 height 9
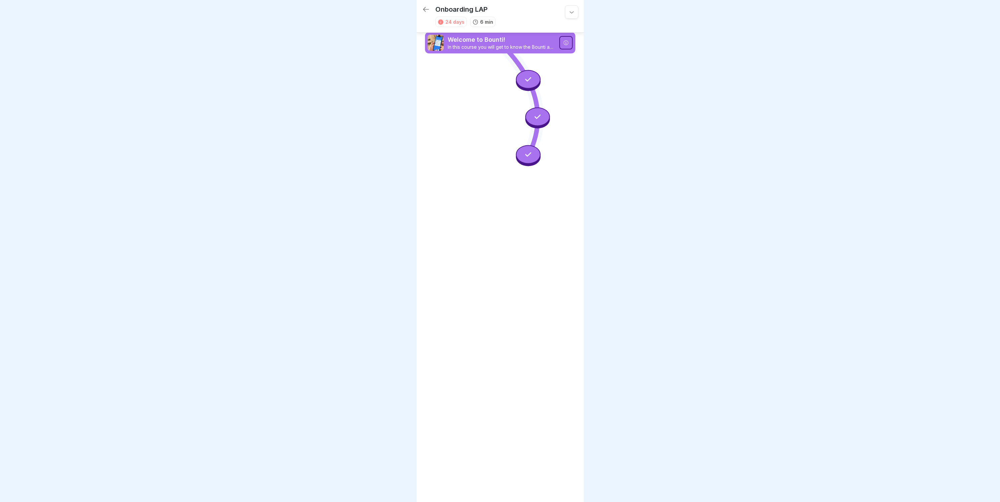
click at [528, 78] on icon at bounding box center [528, 79] width 9 height 9
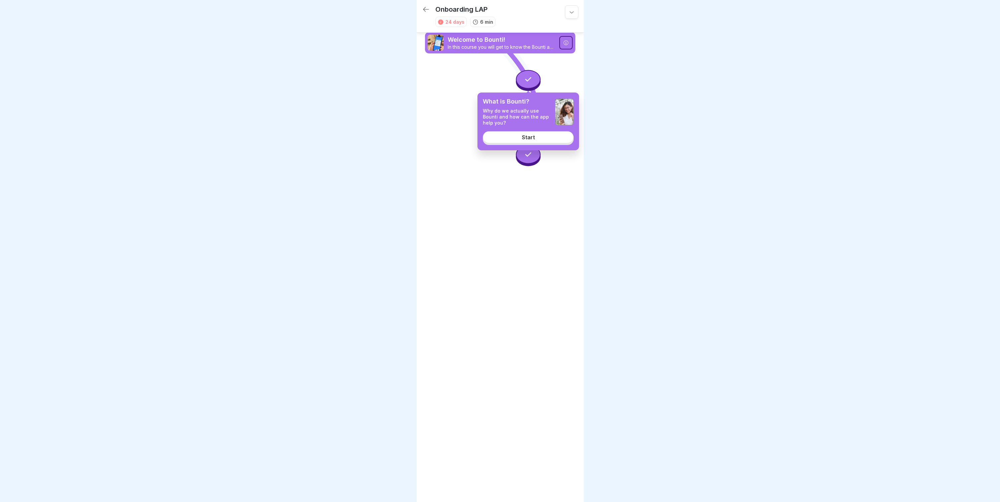
click at [619, 110] on div at bounding box center [500, 251] width 1000 height 502
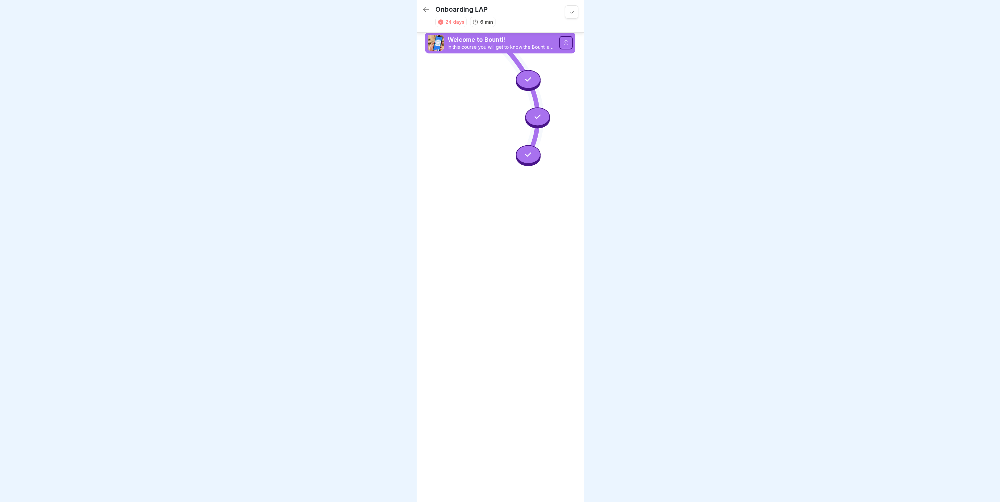
click at [538, 113] on div at bounding box center [537, 117] width 25 height 19
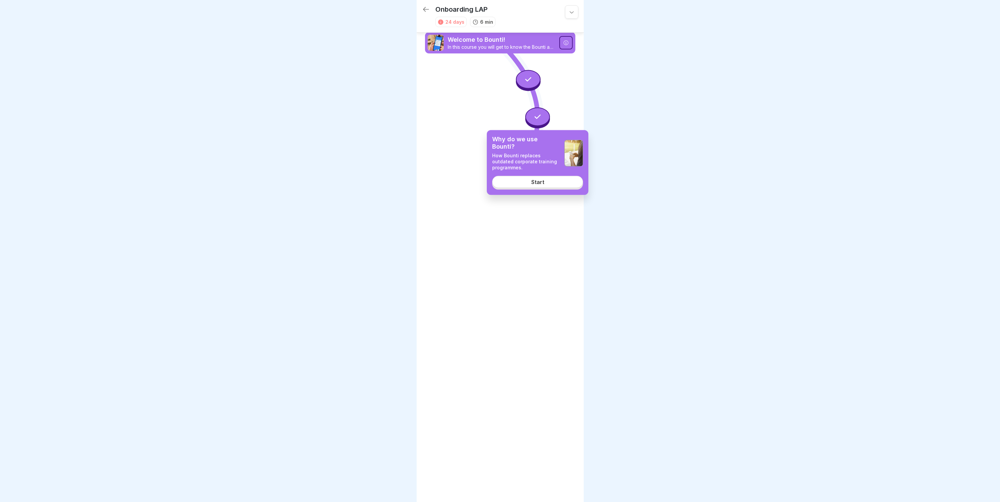
click at [661, 145] on div at bounding box center [500, 251] width 1000 height 502
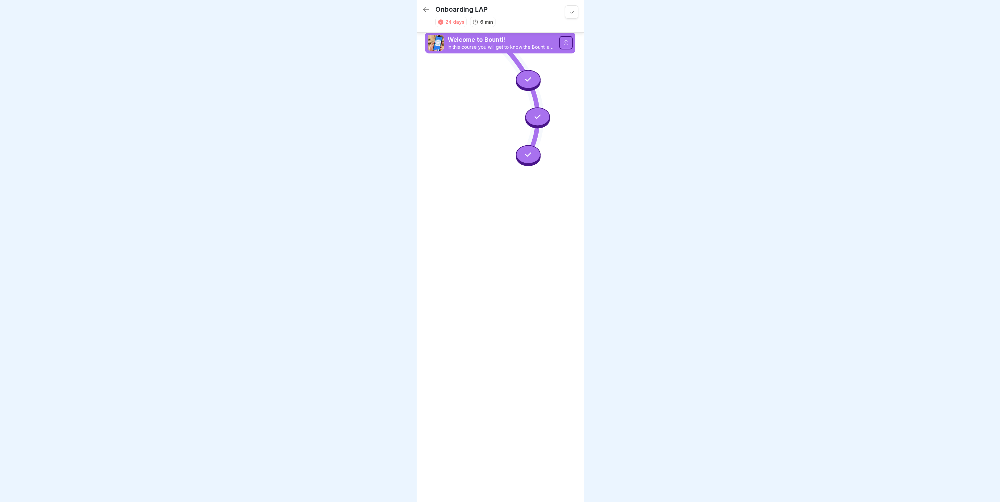
click at [498, 141] on icon at bounding box center [500, 99] width 150 height 113
click at [518, 156] on div at bounding box center [528, 154] width 25 height 19
click at [626, 156] on div at bounding box center [500, 251] width 1000 height 502
click at [507, 50] on p "In this course you will get to know the Bounti app." at bounding box center [502, 47] width 108 height 6
click at [565, 45] on div at bounding box center [565, 42] width 13 height 13
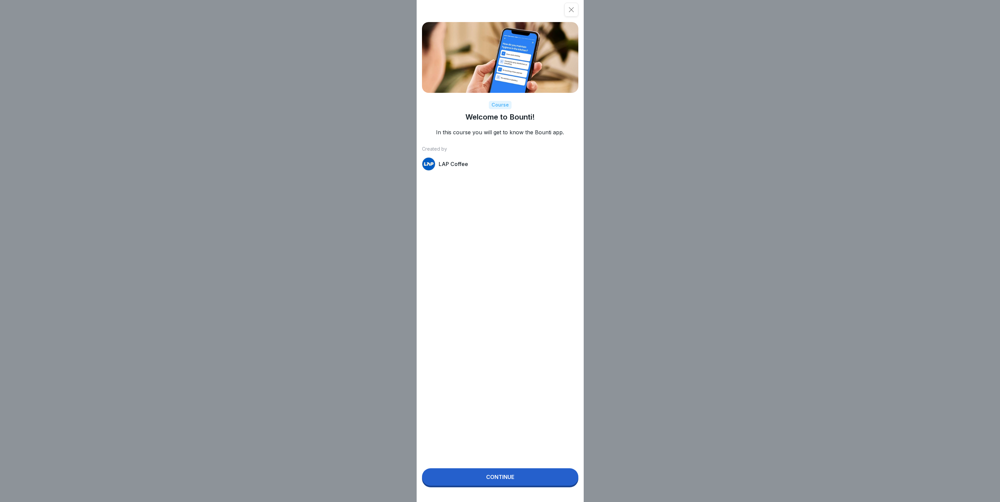
click at [574, 13] on icon at bounding box center [571, 9] width 7 height 7
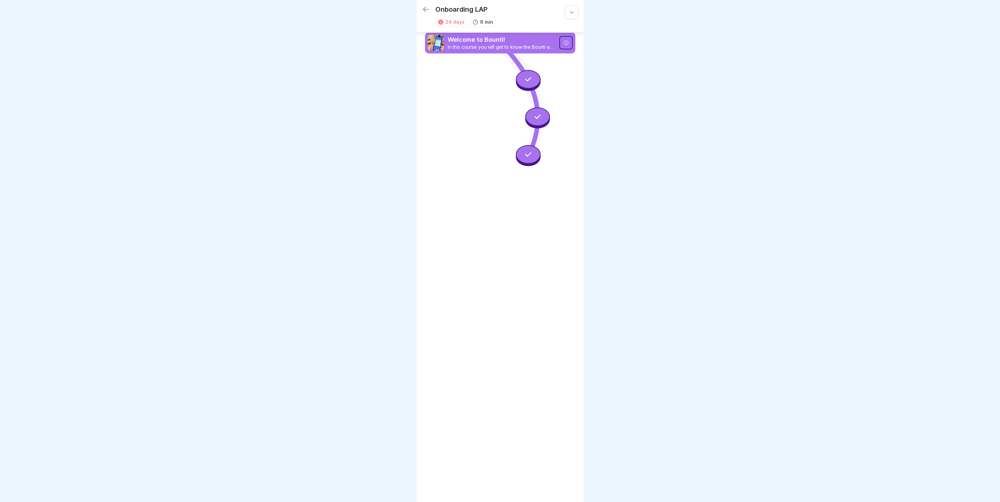
click at [526, 83] on icon at bounding box center [528, 79] width 9 height 9
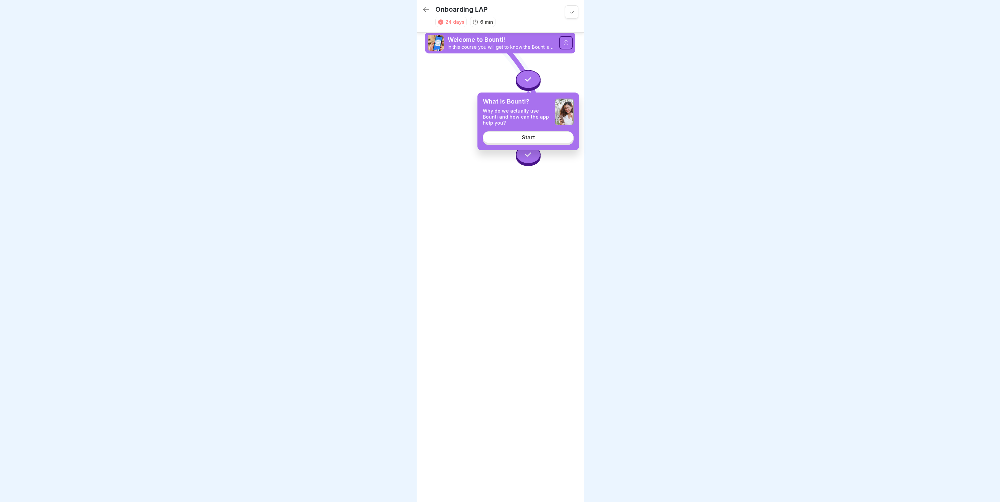
click at [627, 122] on div at bounding box center [500, 251] width 1000 height 502
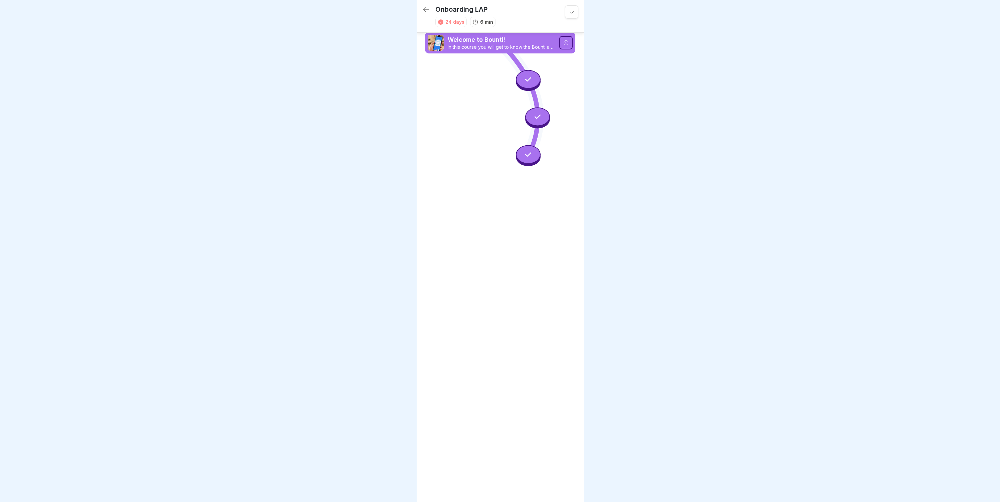
click at [525, 156] on icon at bounding box center [528, 154] width 9 height 9
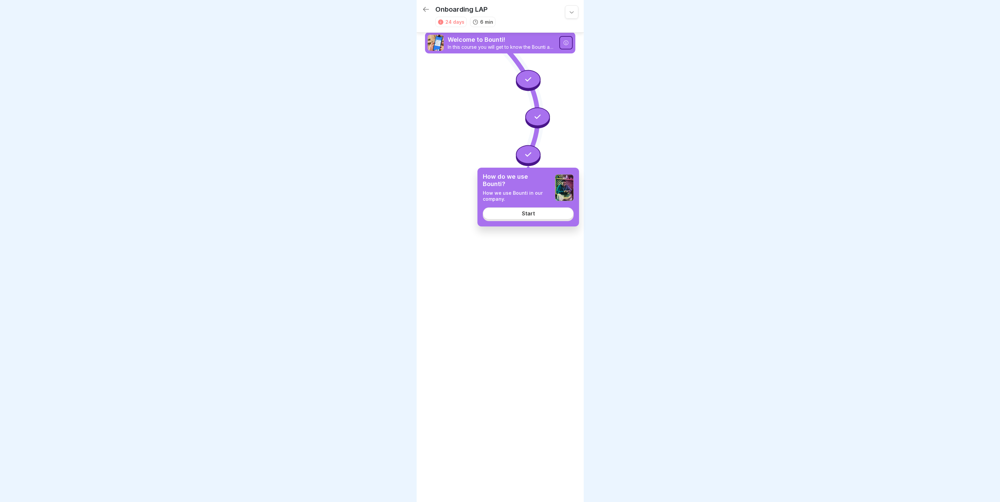
click at [538, 128] on div at bounding box center [537, 118] width 25 height 21
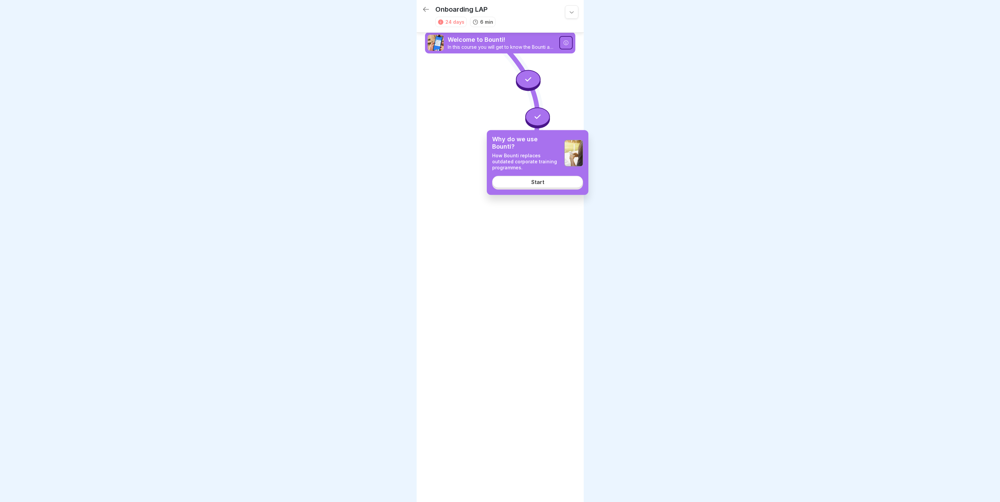
click at [526, 90] on div at bounding box center [528, 80] width 25 height 21
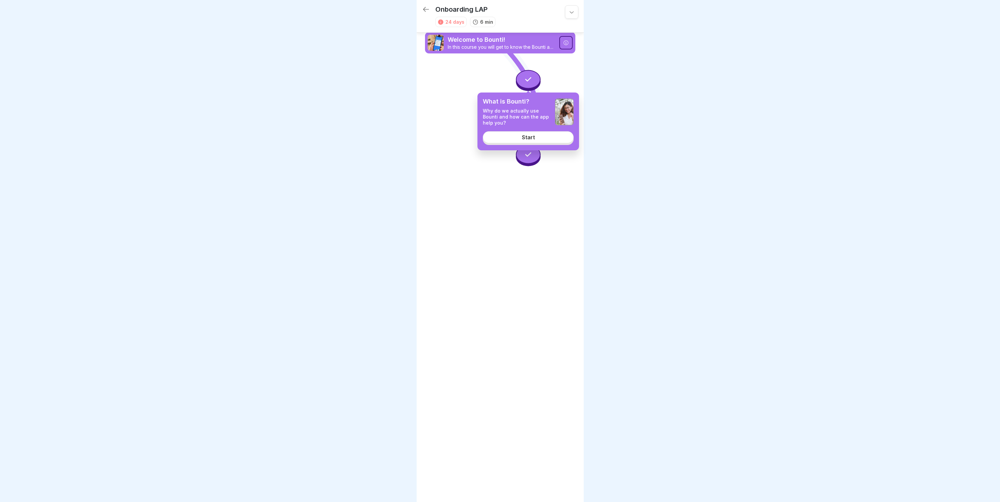
click at [482, 148] on div "What is Bounti? Why do we actually use Bounti and how can the app help you? Sta…" at bounding box center [529, 122] width 102 height 58
click at [471, 146] on icon at bounding box center [500, 99] width 150 height 113
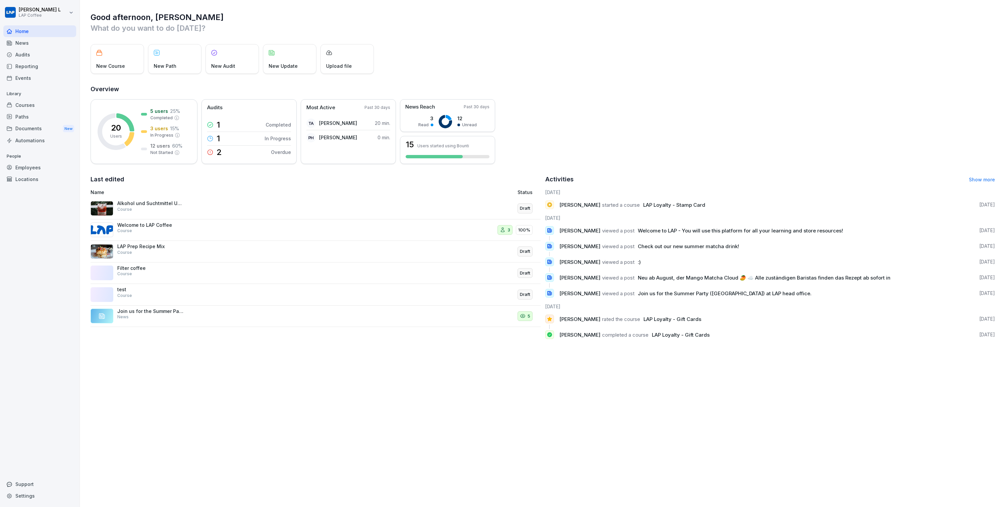
click at [9, 101] on div "Courses" at bounding box center [39, 105] width 73 height 12
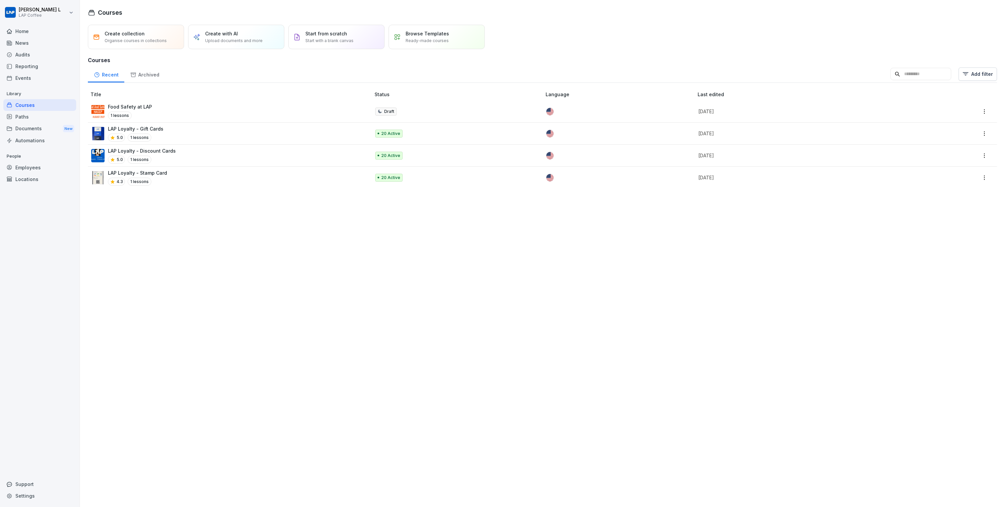
click at [116, 127] on p "LAP Loyalty - Gift Cards" at bounding box center [135, 128] width 55 height 7
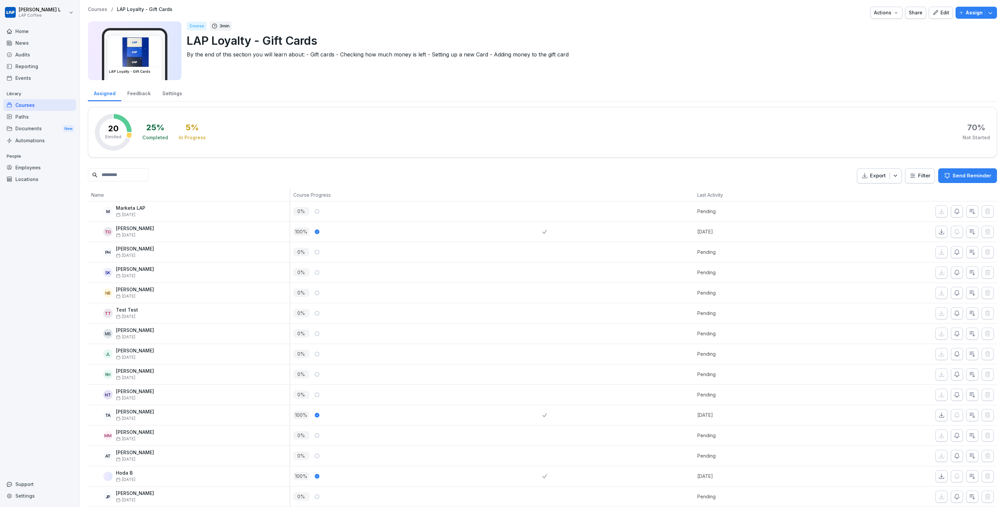
click at [942, 14] on div "Edit" at bounding box center [941, 12] width 17 height 7
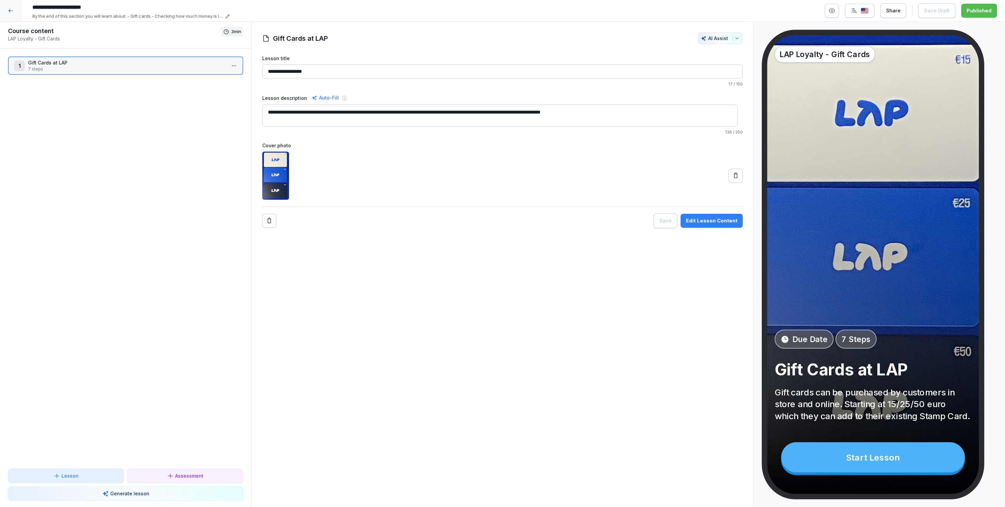
click at [232, 67] on html "**********" at bounding box center [502, 253] width 1005 height 507
click at [198, 93] on div "Copy ⌘C" at bounding box center [203, 91] width 51 height 7
click at [11, 13] on div at bounding box center [10, 10] width 21 height 21
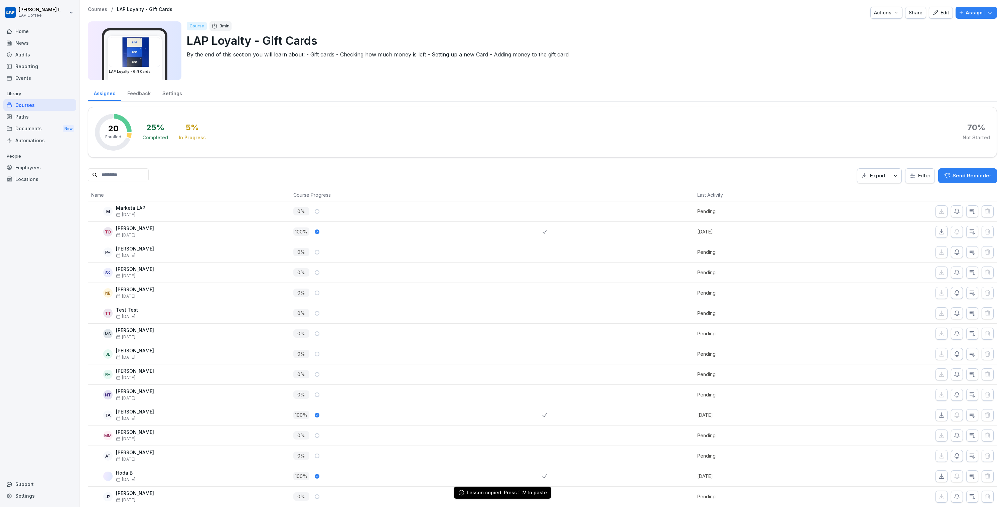
click at [10, 13] on html "Josh L LAP Coffee Home News Audits Reporting Events Library Courses Paths Docum…" at bounding box center [502, 253] width 1005 height 507
click at [319, 101] on html "Josh L LAP Coffee Home News Audits Reporting Events Library Courses Paths Docum…" at bounding box center [502, 253] width 1005 height 507
click at [37, 104] on div "Courses" at bounding box center [39, 105] width 73 height 12
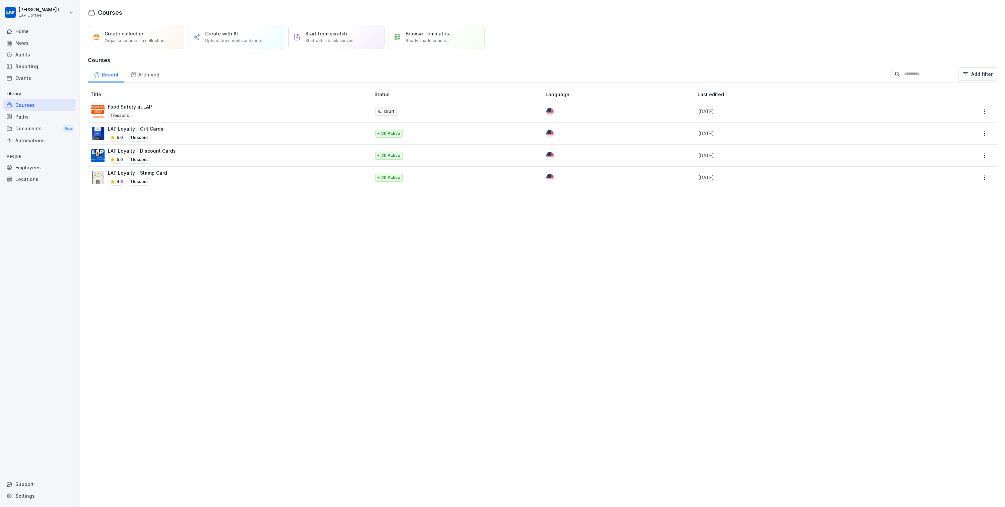
click at [159, 172] on p "LAP Loyalty - Stamp Card" at bounding box center [137, 172] width 59 height 7
click at [200, 178] on div "LAP Loyalty - Stamp Card 4.3 1 lessons" at bounding box center [227, 177] width 273 height 16
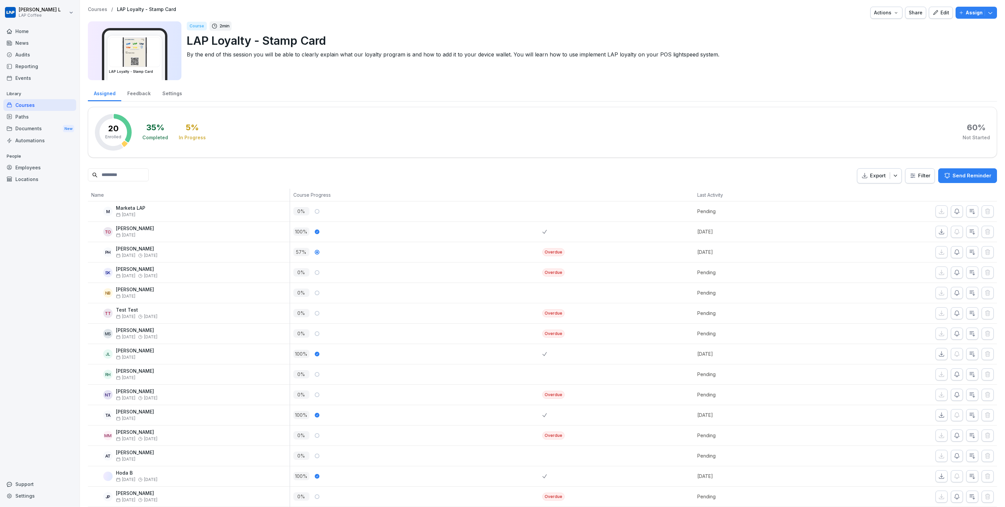
click at [944, 15] on div "Edit" at bounding box center [941, 12] width 17 height 7
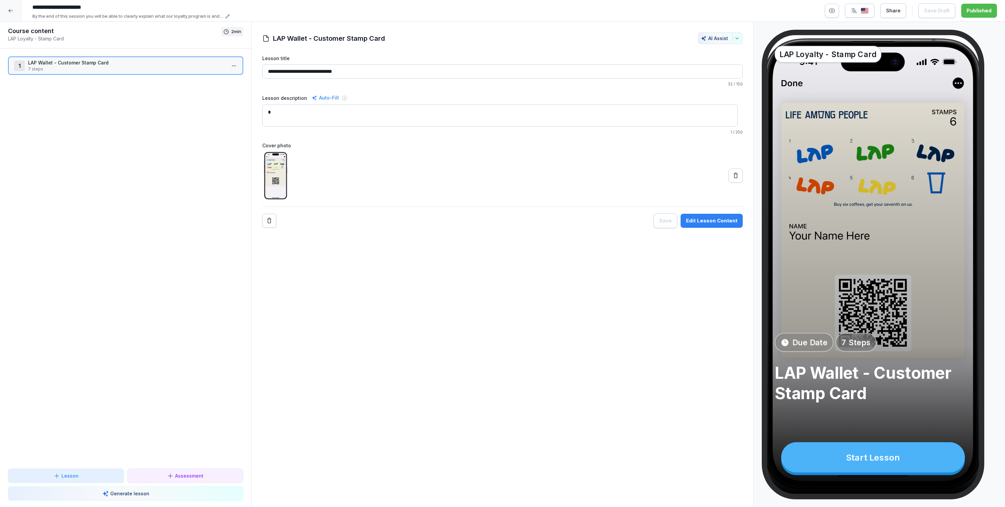
click at [117, 150] on div "1 LAP Wallet - Customer Stamp Card 7 steps To pick up a draggable item, press t…" at bounding box center [125, 258] width 251 height 420
click at [116, 90] on p "7 steps" at bounding box center [127, 91] width 198 height 6
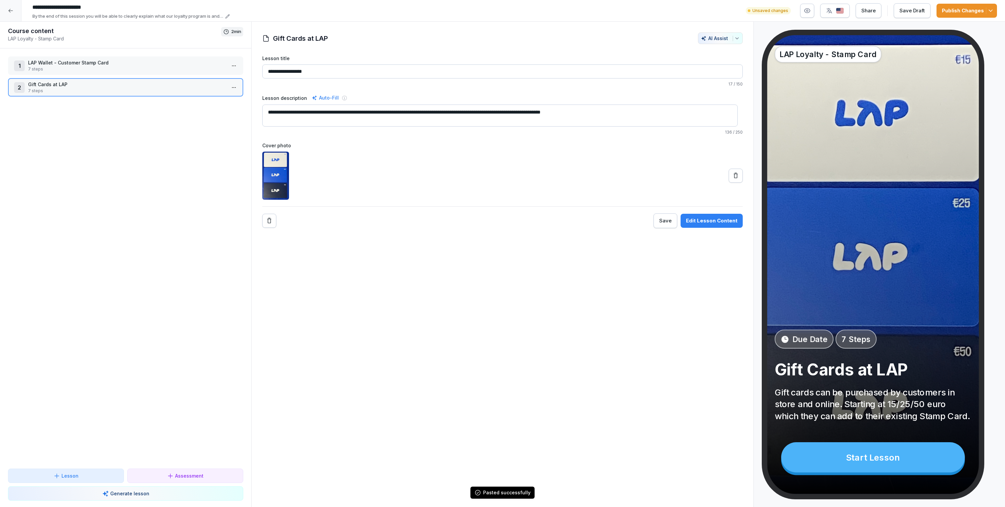
click at [142, 66] on p "7 steps" at bounding box center [127, 69] width 198 height 6
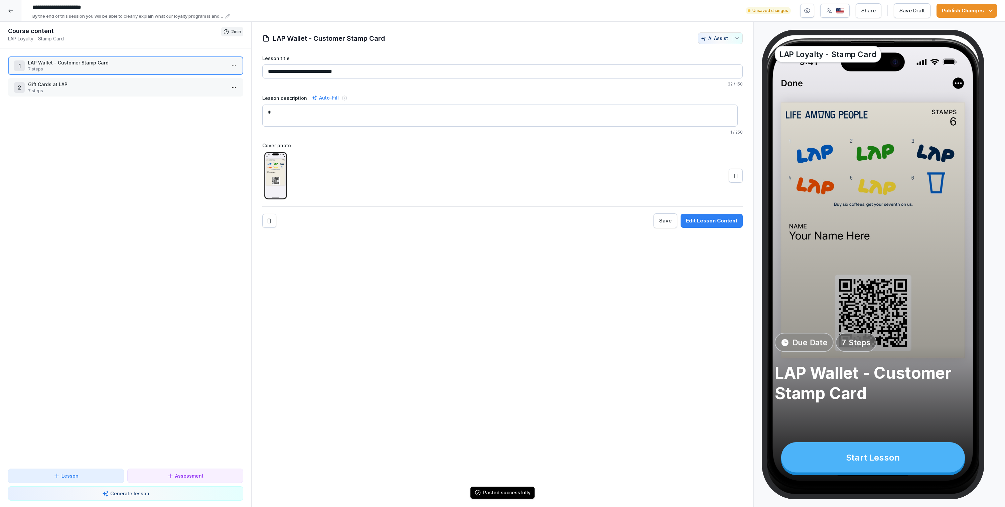
click at [132, 86] on p "Gift Cards at LAP" at bounding box center [127, 84] width 198 height 7
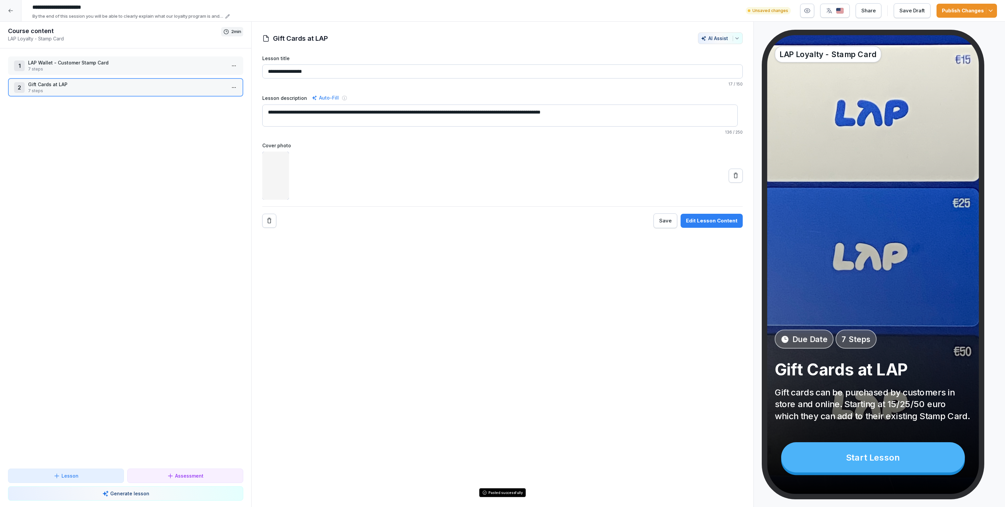
click at [140, 49] on div "1 LAP Wallet - Customer Stamp Card 7 steps 2 Gift Cards at LAP 7 steps To pick …" at bounding box center [125, 258] width 251 height 420
click at [145, 42] on p "LAP Loyalty - Stamp Card" at bounding box center [114, 38] width 213 height 7
click at [141, 62] on p "LAP Wallet - Customer Stamp Card" at bounding box center [127, 62] width 198 height 7
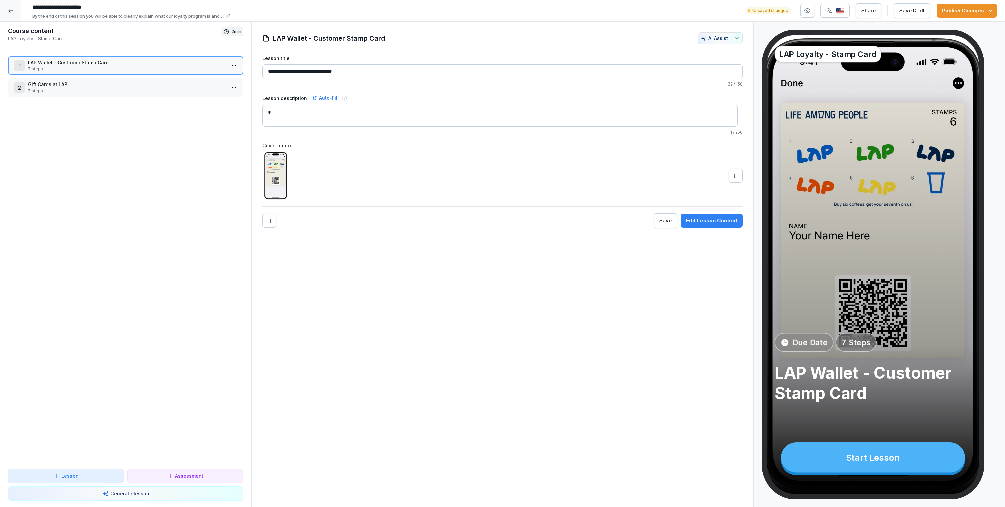
click at [908, 27] on div "LAP Loyalty - Stamp Card Due Date 7 Steps LAP Wallet - Customer Stamp Card Star…" at bounding box center [879, 265] width 251 height 486
drag, startPoint x: 920, startPoint y: 33, endPoint x: 856, endPoint y: 32, distance: 63.5
click at [856, 32] on div "LAP Loyalty - Stamp Card Due Date 7 Steps LAP Wallet - Customer Stamp Card Star…" at bounding box center [873, 265] width 223 height 470
drag, startPoint x: 865, startPoint y: 33, endPoint x: 833, endPoint y: 39, distance: 32.6
click at [833, 39] on div "LAP Loyalty - Stamp Card Due Date 7 Steps LAP Wallet - Customer Stamp Card Star…" at bounding box center [873, 265] width 223 height 470
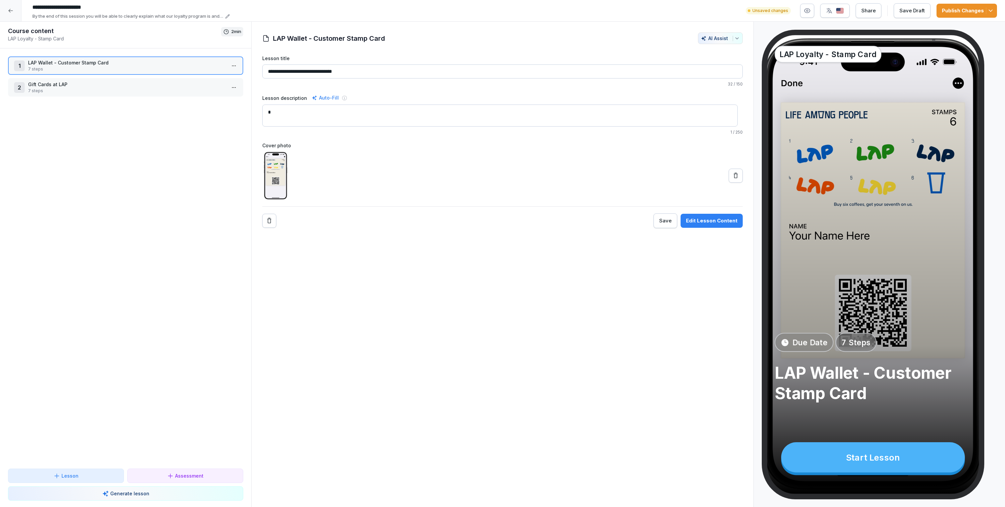
drag, startPoint x: 830, startPoint y: 36, endPoint x: 830, endPoint y: 45, distance: 9.7
click at [830, 45] on div "LAP Loyalty - Stamp Card Due Date 7 Steps LAP Wallet - Customer Stamp Card Star…" at bounding box center [873, 264] width 212 height 459
drag, startPoint x: 824, startPoint y: 35, endPoint x: 804, endPoint y: 41, distance: 20.7
click at [808, 43] on div "LAP Loyalty - Stamp Card Due Date 7 Steps LAP Wallet - Customer Stamp Card Star…" at bounding box center [873, 264] width 212 height 459
drag, startPoint x: 799, startPoint y: 41, endPoint x: 813, endPoint y: 46, distance: 14.2
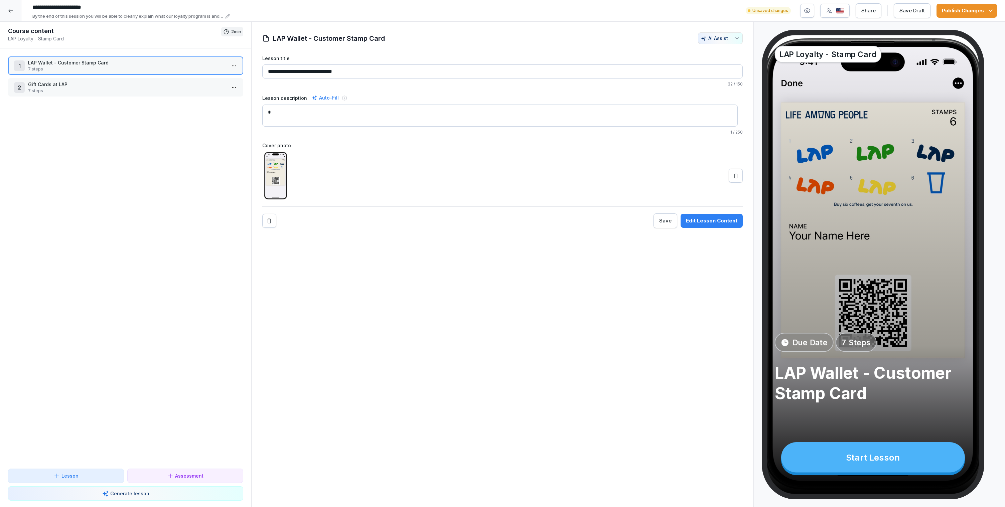
click at [804, 45] on div "LAP Loyalty - Stamp Card Due Date 7 Steps LAP Wallet - Customer Stamp Card Star…" at bounding box center [873, 264] width 212 height 459
drag, startPoint x: 867, startPoint y: 50, endPoint x: 865, endPoint y: 34, distance: 15.4
click at [866, 35] on div "LAP Loyalty - Stamp Card Due Date 7 Steps LAP Wallet - Customer Stamp Card Star…" at bounding box center [873, 265] width 223 height 470
drag, startPoint x: 185, startPoint y: 86, endPoint x: 187, endPoint y: 67, distance: 19.1
click at [187, 67] on p "Gift Cards at LAP" at bounding box center [127, 65] width 198 height 7
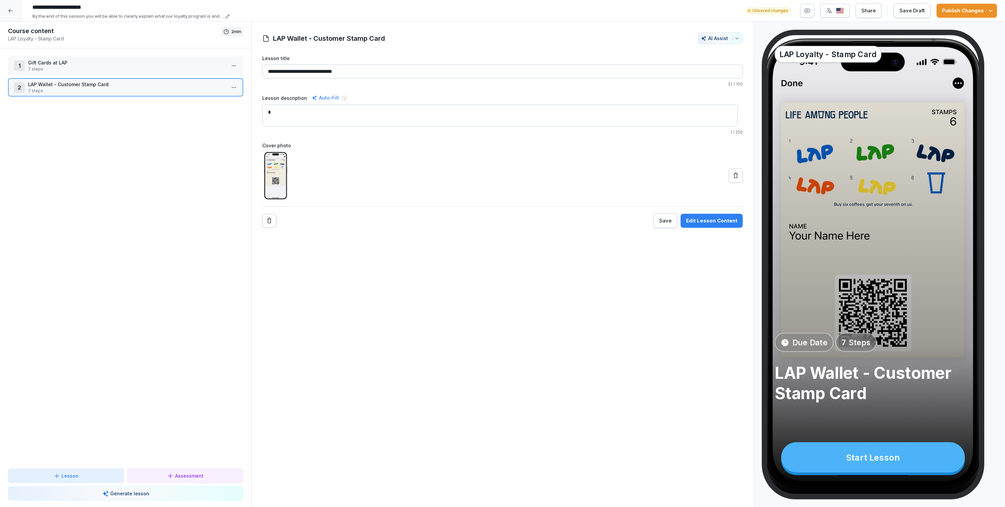
click at [169, 136] on div "1 Gift Cards at LAP 7 steps 2 LAP Wallet - Customer Stamp Card 7 steps To pick …" at bounding box center [125, 258] width 251 height 420
click at [922, 15] on button "Save Draft" at bounding box center [912, 10] width 37 height 15
click at [17, 22] on div "Course content LAP Loyalty - Stamp Card 2 min" at bounding box center [125, 35] width 251 height 27
click at [14, 16] on div at bounding box center [10, 10] width 21 height 21
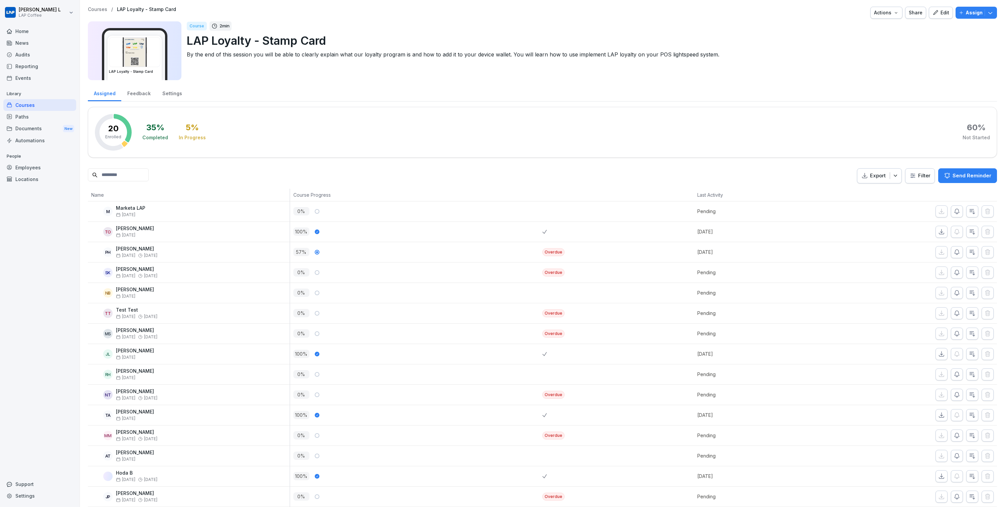
click at [933, 12] on icon "button" at bounding box center [936, 13] width 6 height 6
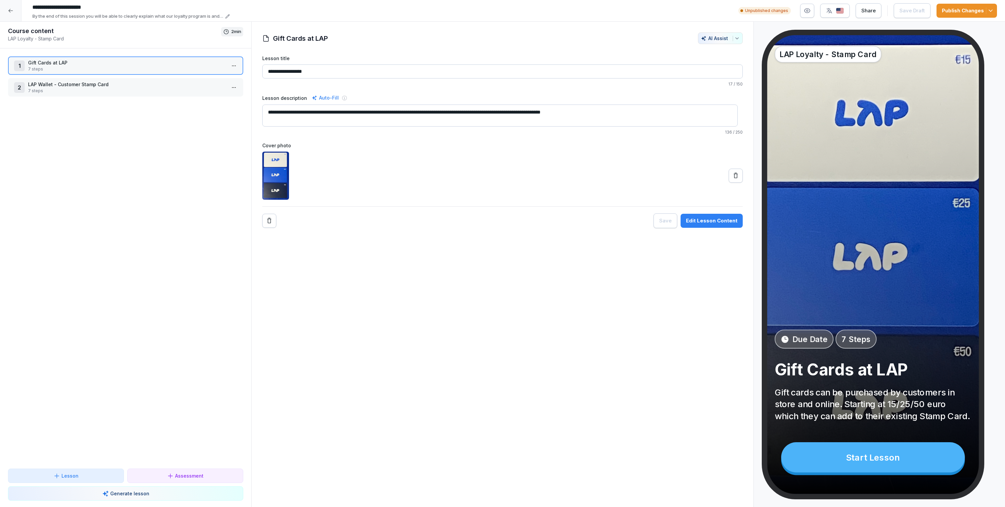
click at [133, 115] on div "1 Gift Cards at LAP 7 steps 2 LAP Wallet - Customer Stamp Card 7 steps To pick …" at bounding box center [125, 258] width 251 height 420
click at [160, 474] on div "Assessment" at bounding box center [185, 476] width 105 height 7
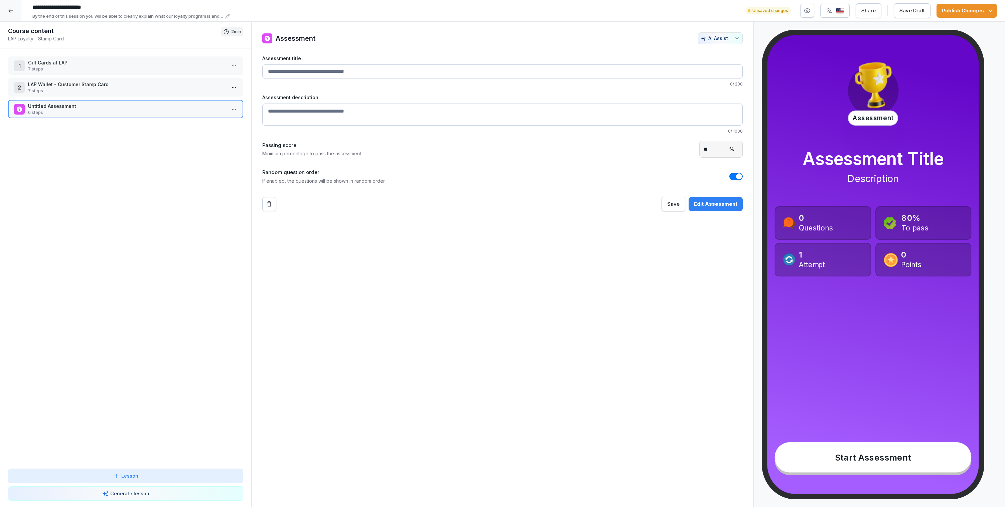
click at [703, 39] on div "AI Assist" at bounding box center [720, 38] width 39 height 6
click at [648, 40] on html "**********" at bounding box center [502, 253] width 1005 height 507
click at [703, 198] on button "Edit Assessment" at bounding box center [716, 204] width 54 height 14
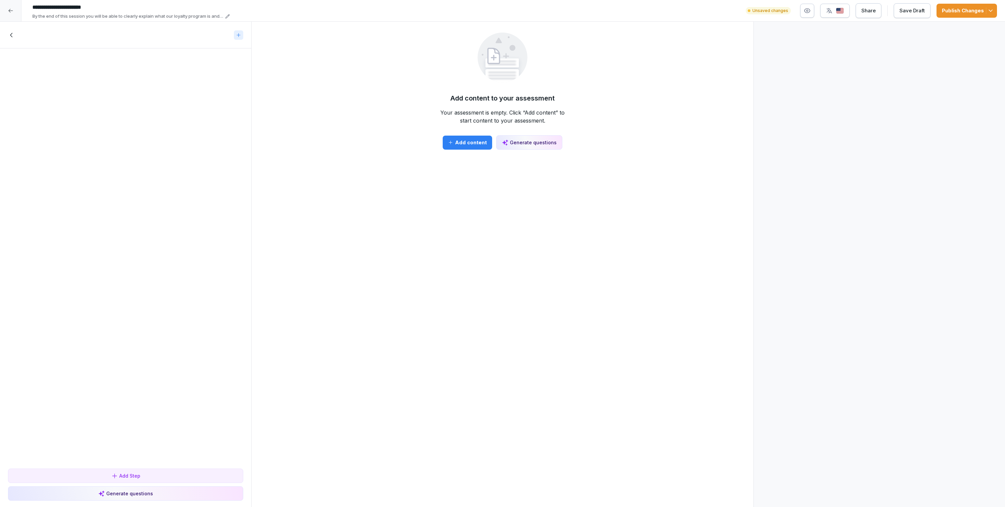
click at [536, 137] on button "Generate questions" at bounding box center [529, 142] width 66 height 14
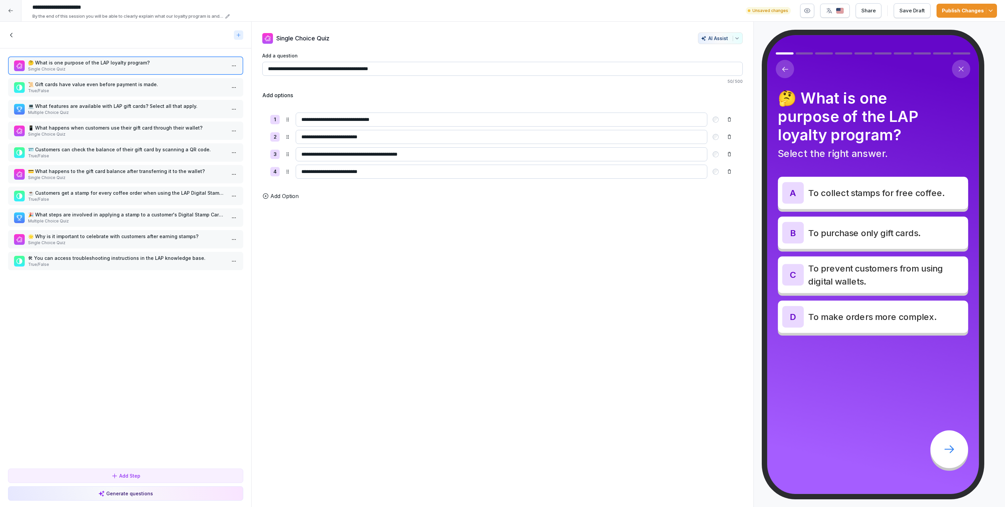
click at [114, 82] on p "📜 Gift cards have value even before payment is made." at bounding box center [127, 84] width 198 height 7
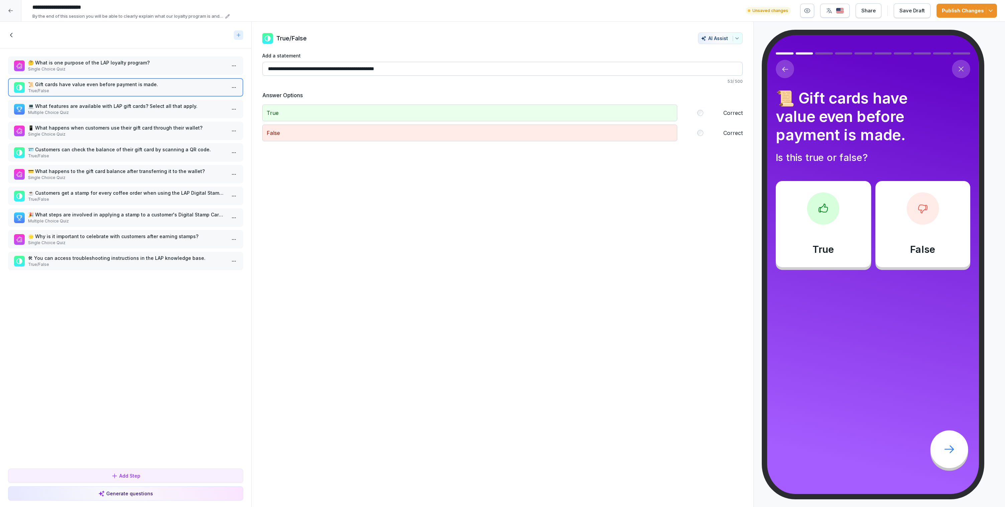
click at [119, 105] on p "💻 What features are available with LAP gift cards? Select all that apply." at bounding box center [127, 106] width 198 height 7
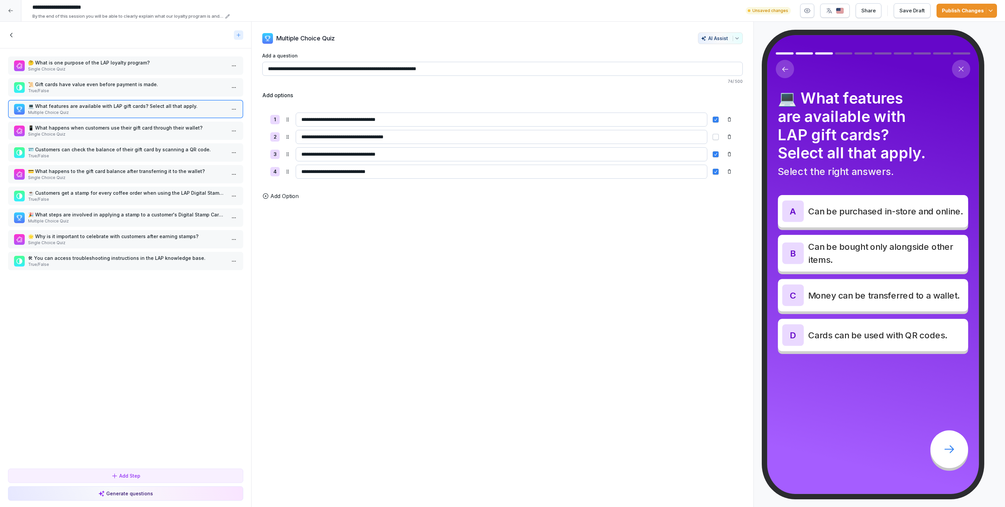
click at [131, 135] on p "Single Choice Quiz" at bounding box center [127, 134] width 198 height 6
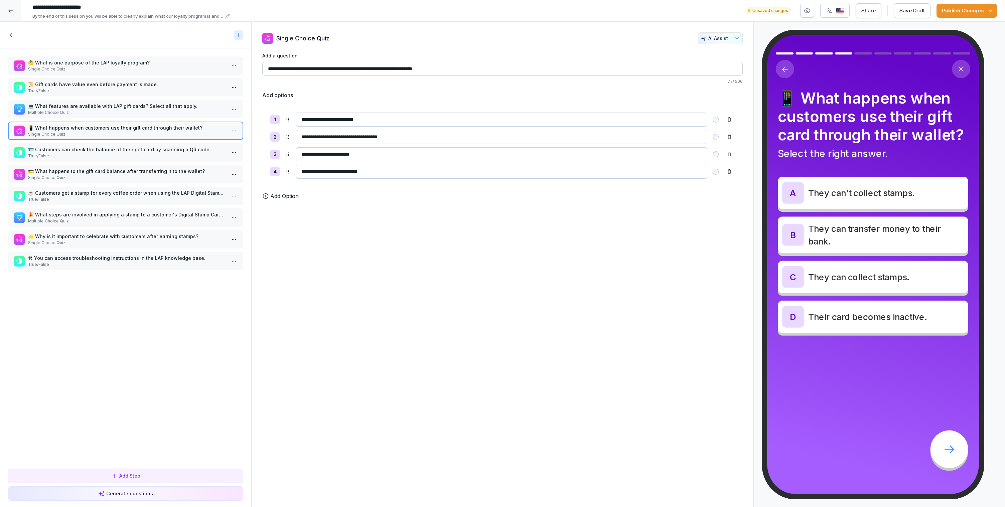
click at [135, 152] on p "🪪 Customers can check the balance of their gift card by scanning a QR code." at bounding box center [127, 149] width 198 height 7
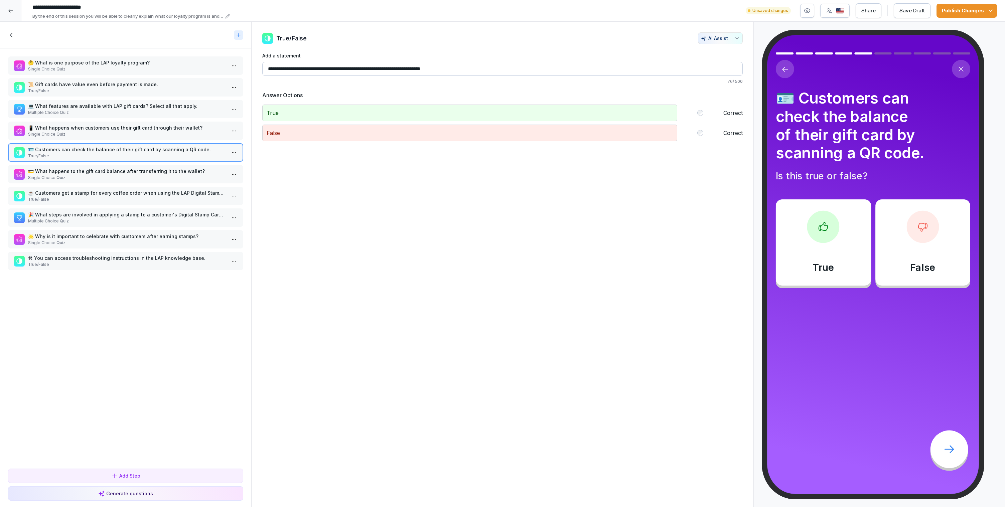
click at [142, 166] on div "💳 What happens to the gift card balance after transferring it to the wallet? Si…" at bounding box center [125, 174] width 235 height 18
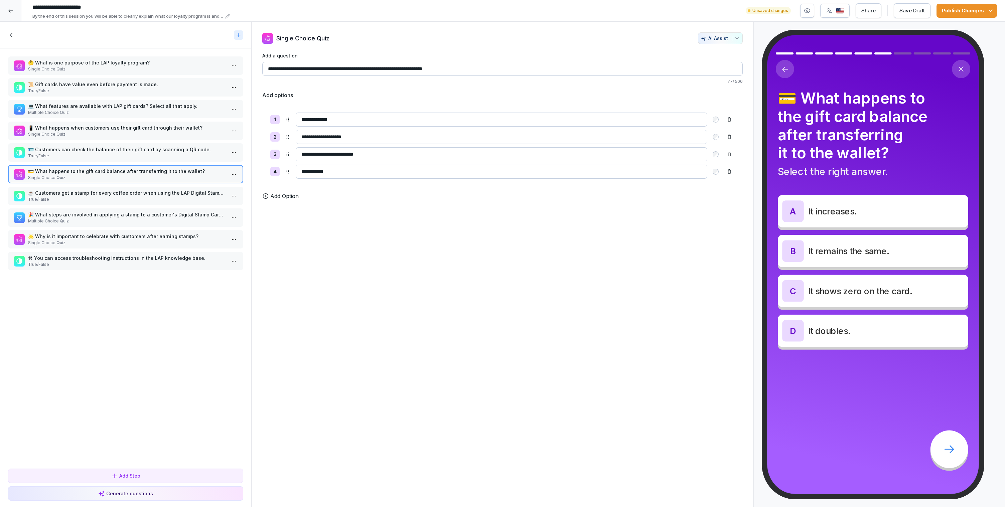
click at [143, 207] on div "🤔 What is one purpose of the LAP loyalty program? Single Choice Quiz 📜 Gift car…" at bounding box center [125, 257] width 251 height 418
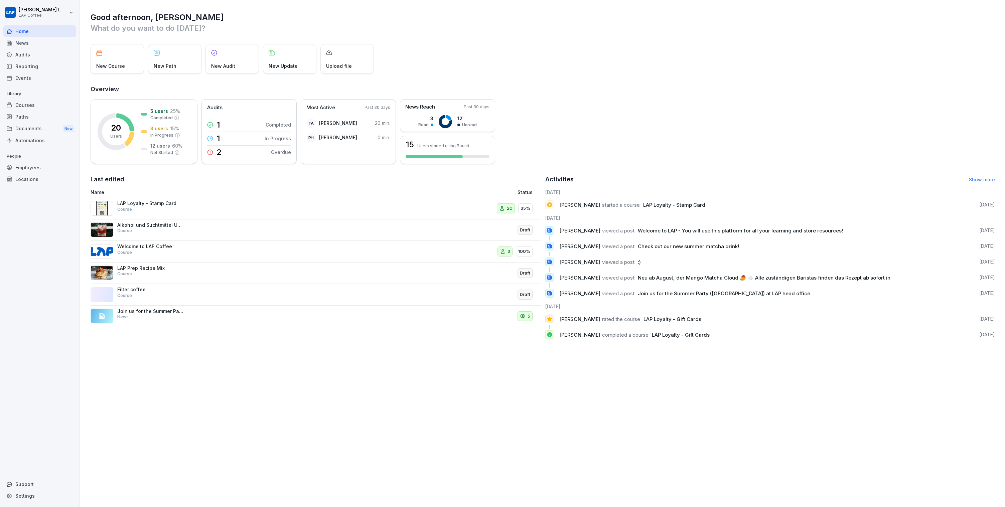
click at [602, 105] on div "20 Users 5 users 25 % Completed 3 users 15 % In Progress 12 users 60 % Not Star…" at bounding box center [543, 131] width 905 height 65
click at [700, 132] on div "20 Users 5 users 25 % Completed 3 users 15 % In Progress 12 users 60 % Not Star…" at bounding box center [543, 131] width 905 height 65
click at [24, 103] on div "Courses" at bounding box center [39, 105] width 73 height 12
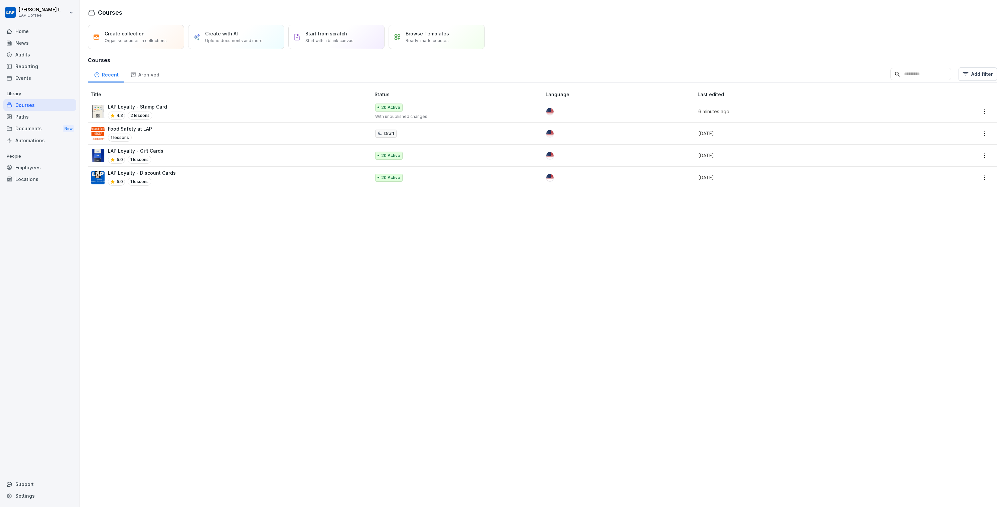
click at [24, 103] on div "Courses" at bounding box center [39, 105] width 73 height 12
click at [31, 29] on div "Home" at bounding box center [39, 31] width 73 height 12
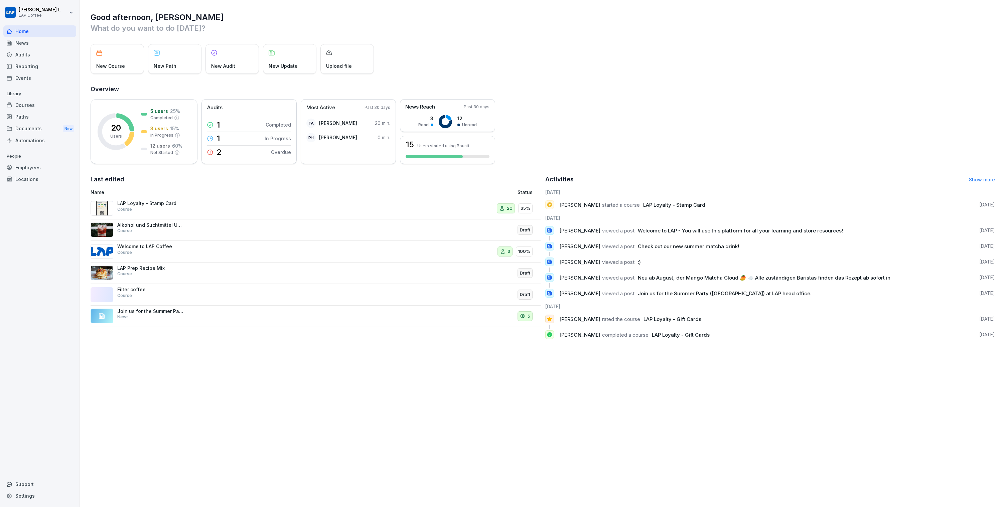
click at [45, 168] on div "Employees" at bounding box center [39, 168] width 73 height 12
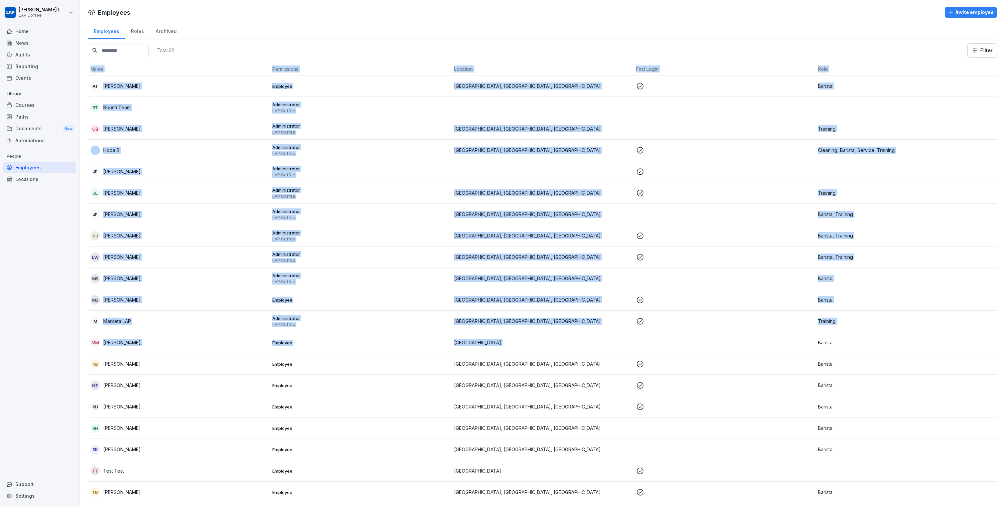
drag, startPoint x: 82, startPoint y: 88, endPoint x: 690, endPoint y: 345, distance: 660.1
click at [691, 346] on div "Employees Roles Archived Total: 22 Filter Name Permissions Location First Login…" at bounding box center [542, 286] width 925 height 529
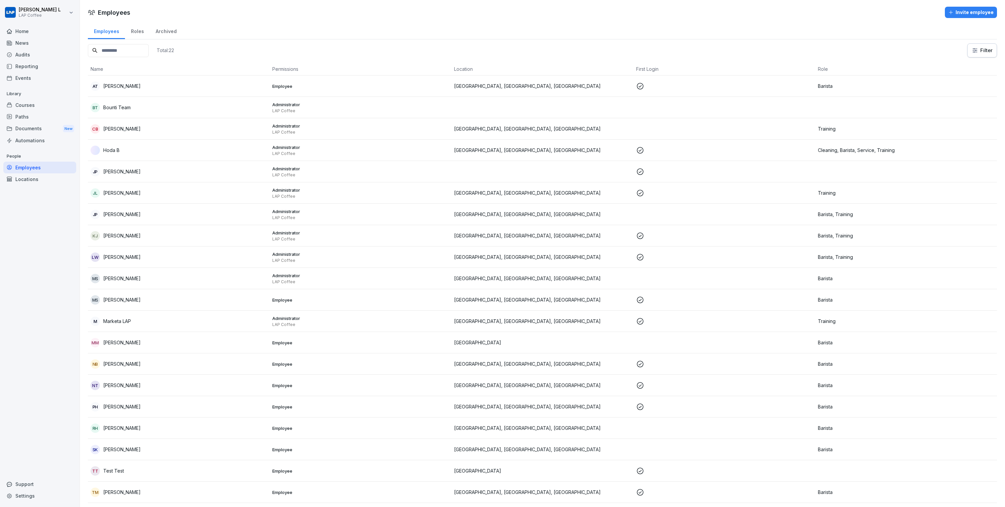
click at [908, 52] on div "Total: 22 Filter" at bounding box center [542, 50] width 909 height 14
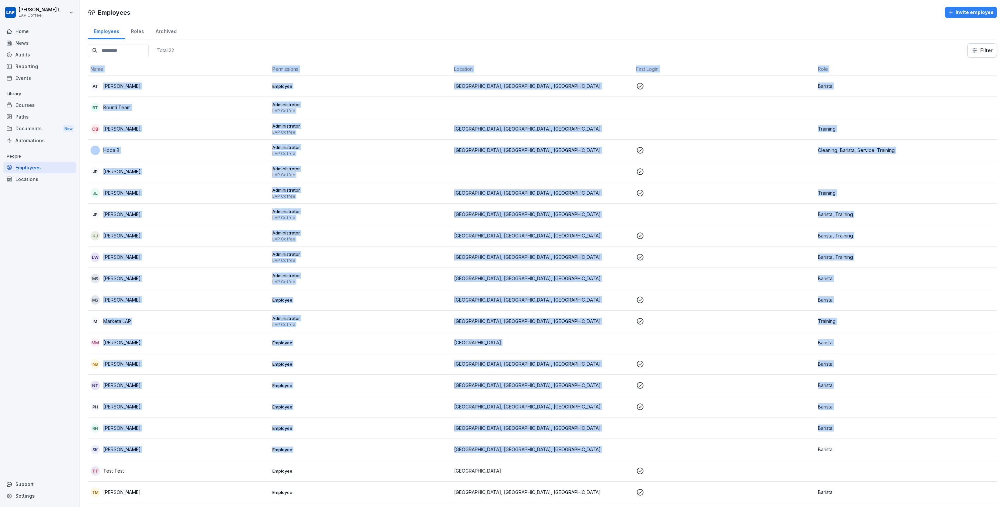
drag, startPoint x: 83, startPoint y: 89, endPoint x: 874, endPoint y: 419, distance: 857.5
click at [895, 438] on div "Employees Roles Archived Total: 22 Filter Name Permissions Location First Login…" at bounding box center [542, 286] width 925 height 529
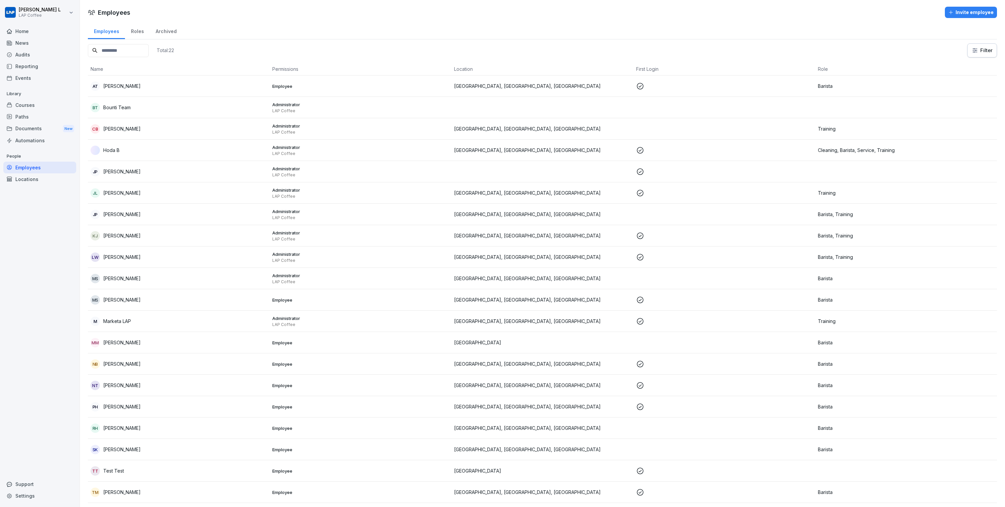
click at [882, 44] on div "Total: 22 Filter" at bounding box center [542, 50] width 909 height 14
click at [120, 89] on p "Anna Troian" at bounding box center [121, 86] width 37 height 7
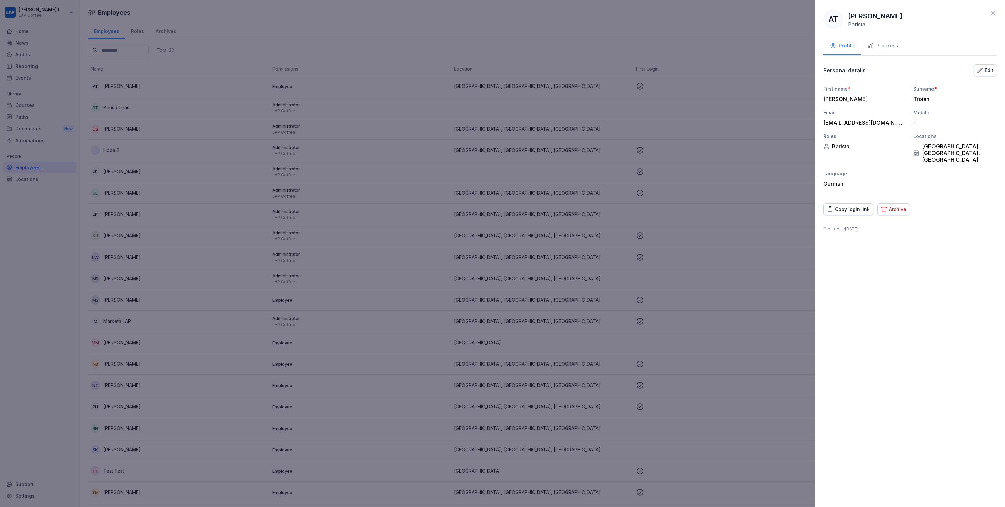
click at [892, 204] on button "Archive" at bounding box center [894, 210] width 33 height 12
click at [980, 264] on div "Archive" at bounding box center [985, 263] width 19 height 7
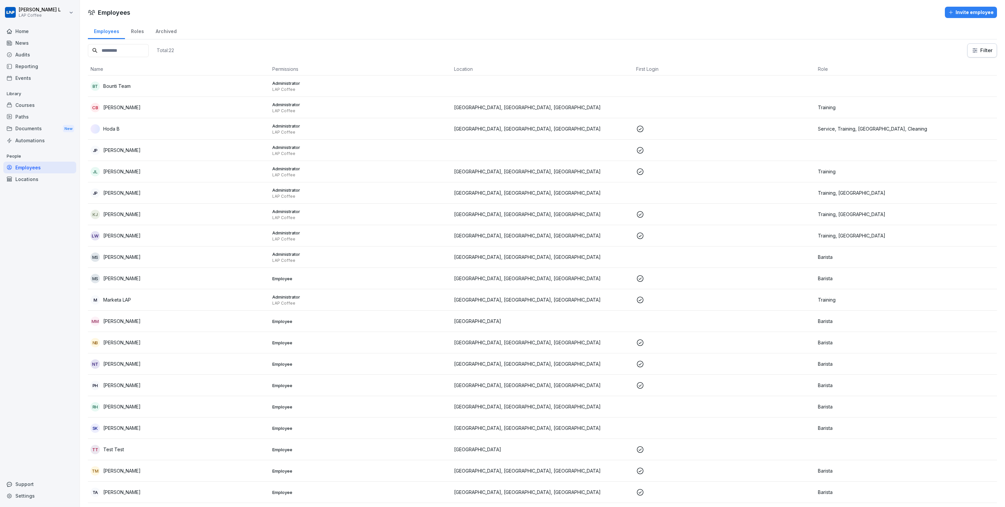
click at [225, 147] on div "JP Jamaine Pulat" at bounding box center [179, 150] width 176 height 9
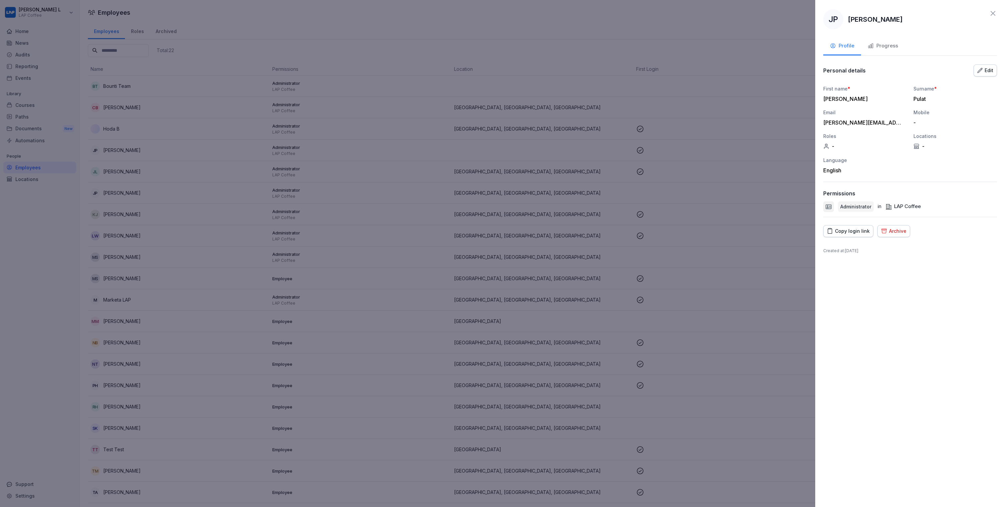
click at [901, 239] on div "JP Jamaine Pulat Profile Progress Personal details Edit First name * Jamaine Su…" at bounding box center [911, 253] width 190 height 507
click at [901, 235] on button "Archive" at bounding box center [894, 231] width 33 height 12
click at [987, 300] on div "Archive" at bounding box center [985, 298] width 19 height 7
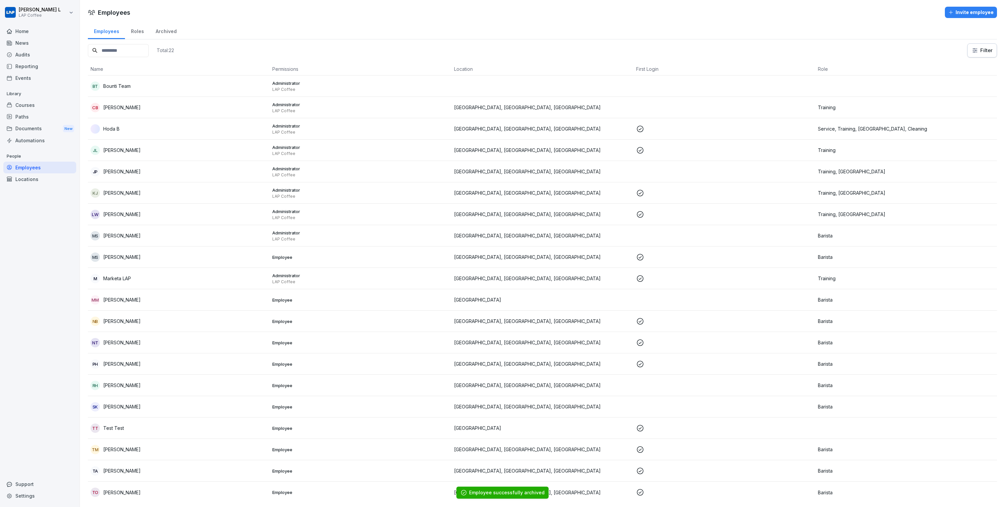
click at [186, 155] on td "JL Josh L" at bounding box center [179, 150] width 182 height 21
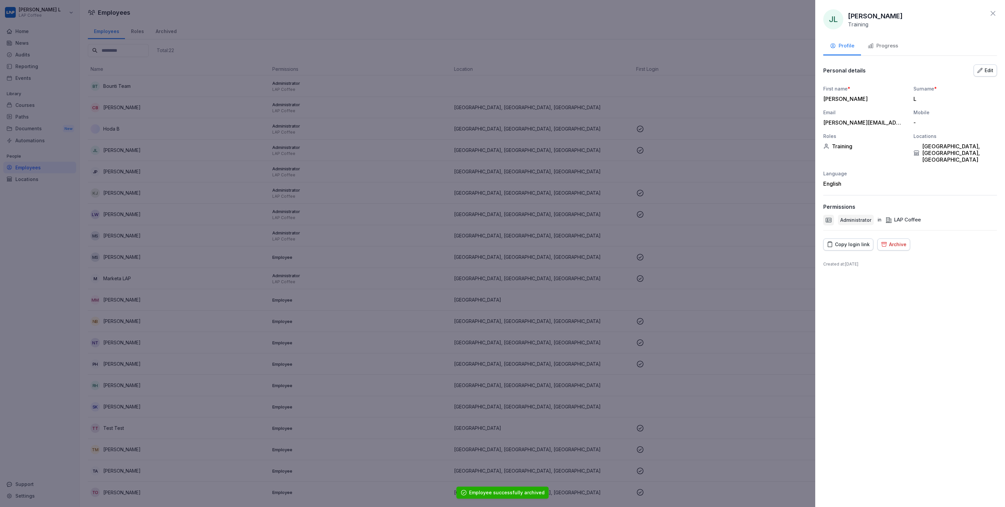
click at [914, 239] on div "Copy login link Archive" at bounding box center [911, 245] width 174 height 12
click at [897, 241] on div "Archive" at bounding box center [893, 244] width 25 height 7
click at [989, 306] on div "Archive employee This employee will immediately lose access to Bounti. Their da…" at bounding box center [939, 275] width 134 height 73
click at [990, 302] on button "Archive" at bounding box center [984, 298] width 29 height 14
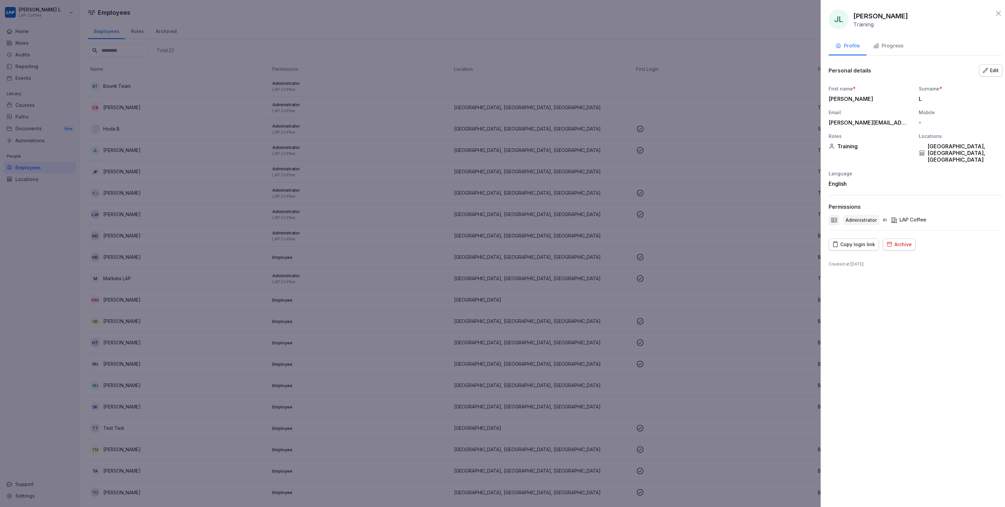
click at [158, 176] on div at bounding box center [502, 253] width 1005 height 507
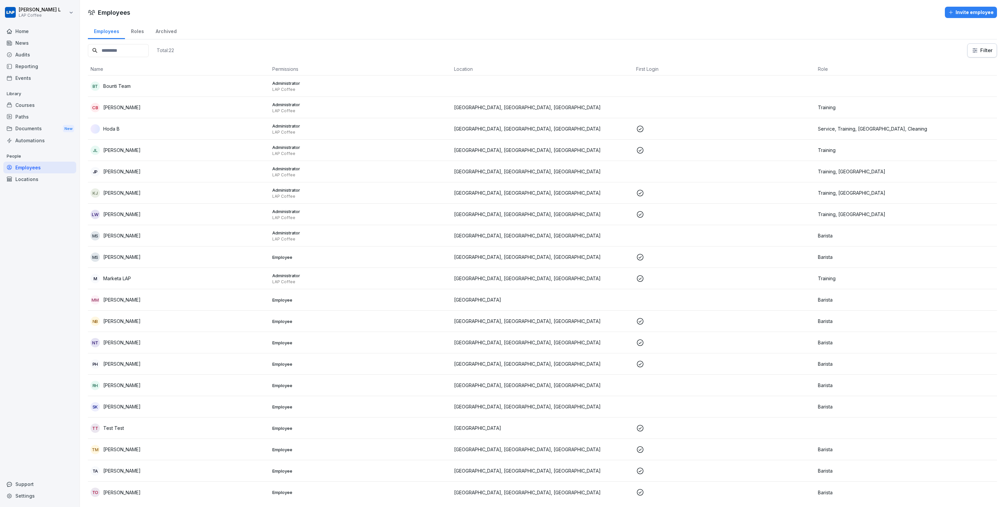
click at [146, 158] on td "JL Josh L" at bounding box center [179, 150] width 182 height 21
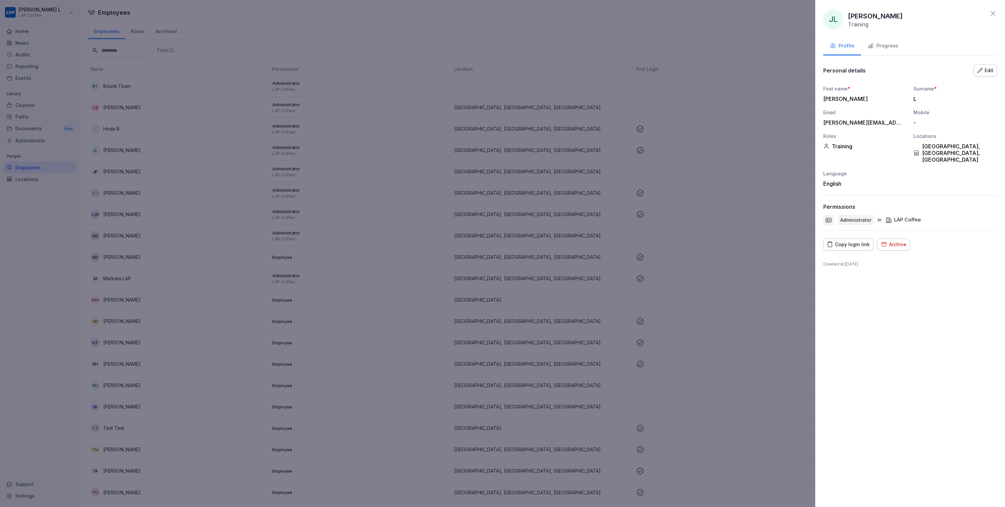
click at [898, 241] on div "Archive" at bounding box center [893, 244] width 25 height 7
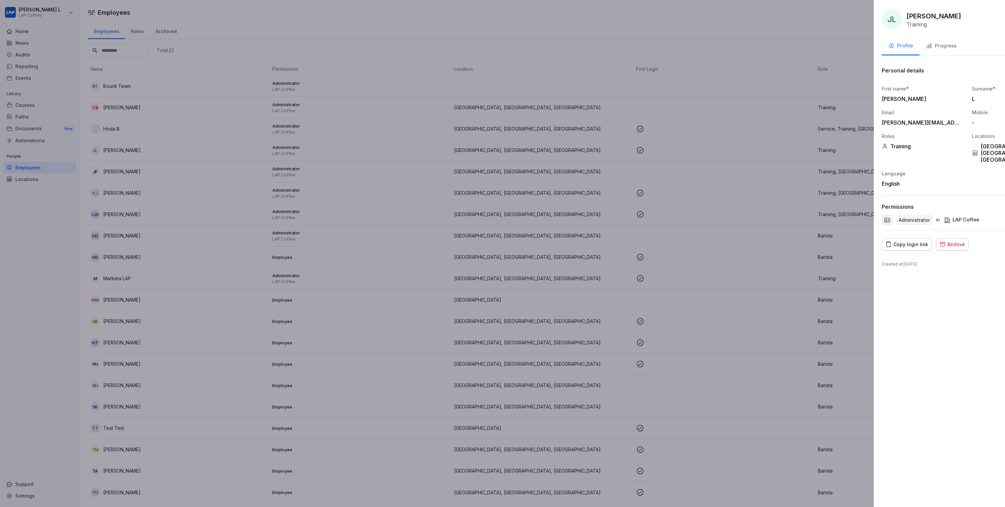
click at [478, 259] on div at bounding box center [502, 253] width 1005 height 507
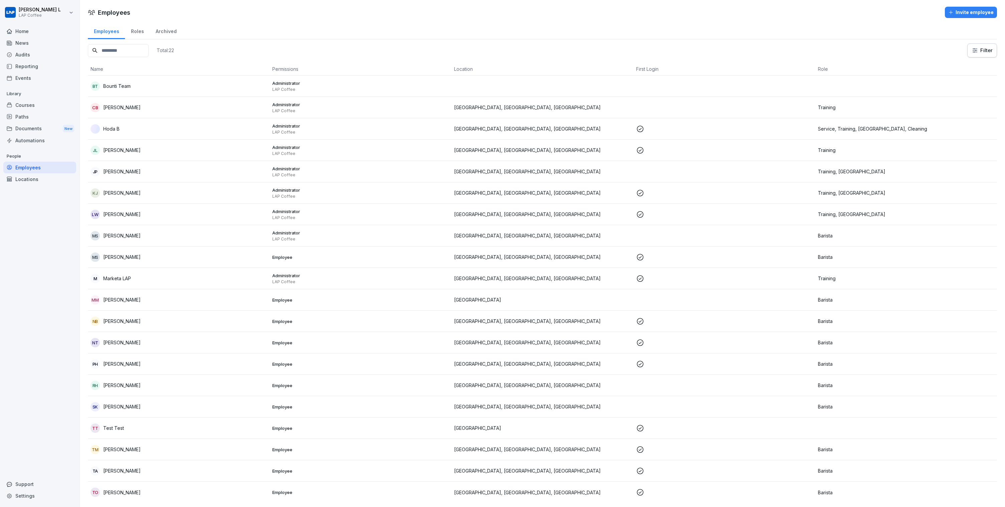
click at [173, 177] on td "JP Julian Paulin" at bounding box center [179, 171] width 182 height 21
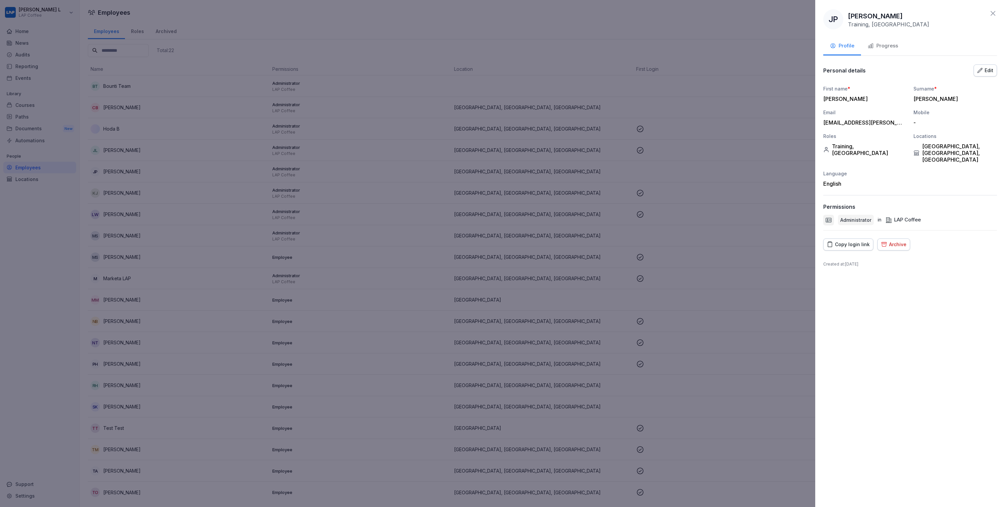
click at [895, 241] on div "Archive" at bounding box center [893, 244] width 25 height 7
click at [987, 291] on button "Archive" at bounding box center [984, 298] width 29 height 14
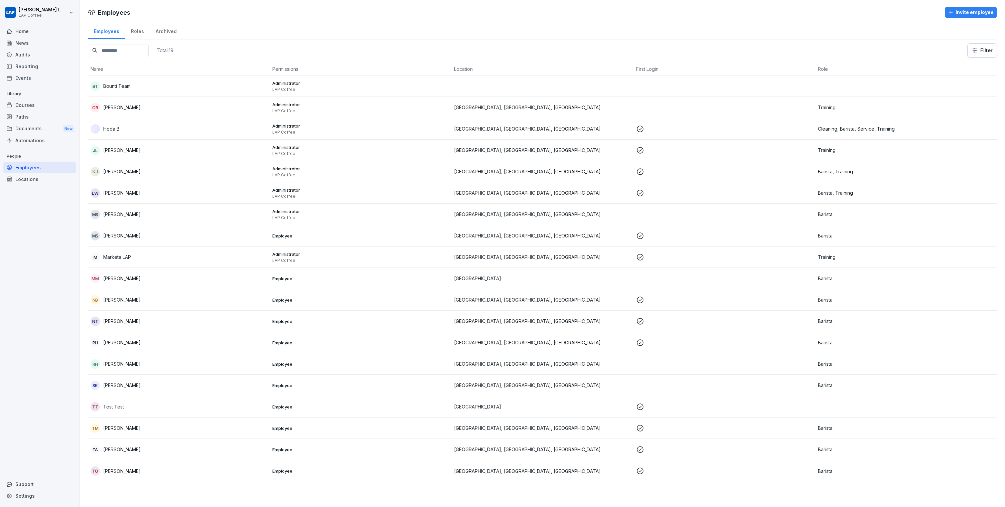
click at [141, 170] on div "[PERSON_NAME] [PERSON_NAME]" at bounding box center [179, 171] width 176 height 9
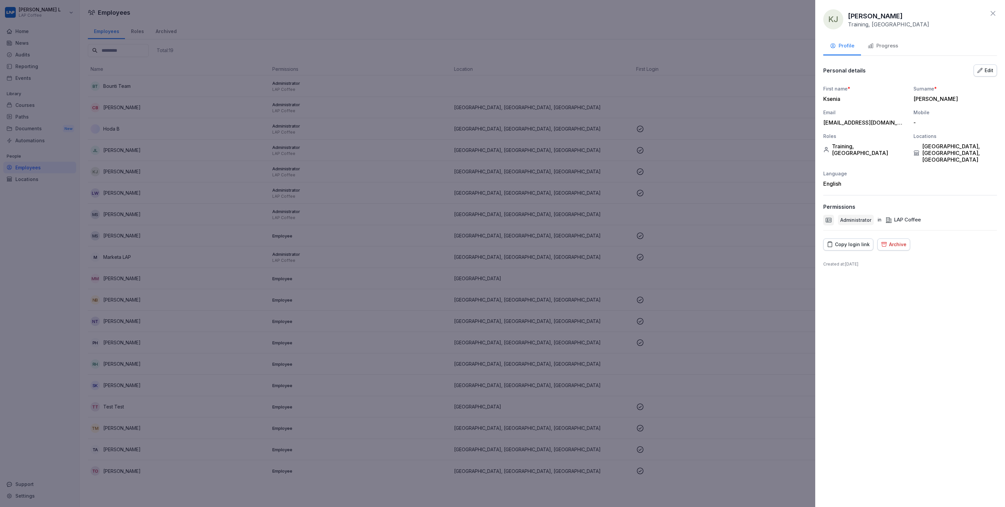
click at [883, 239] on button "Archive" at bounding box center [894, 245] width 33 height 12
click at [987, 292] on button "Archive" at bounding box center [984, 298] width 29 height 14
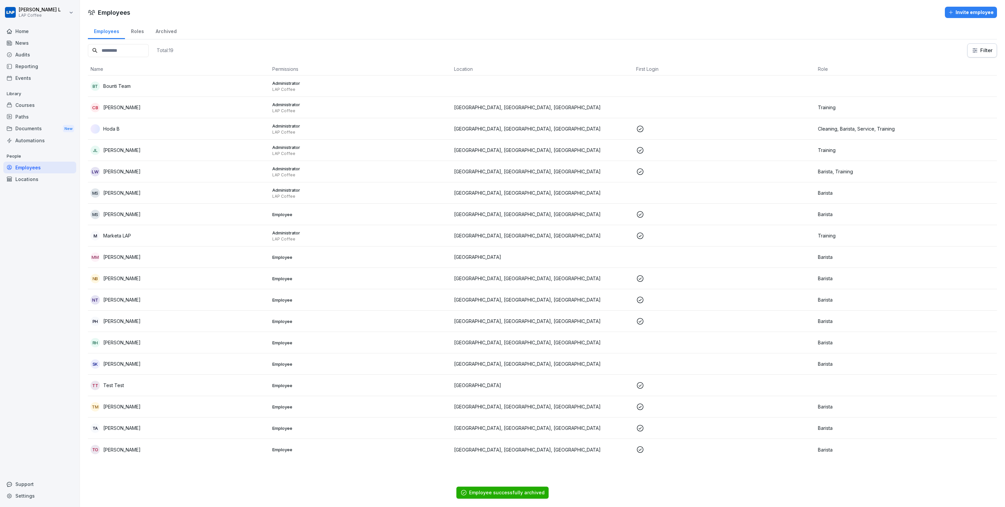
click at [40, 109] on div "Courses" at bounding box center [39, 105] width 73 height 12
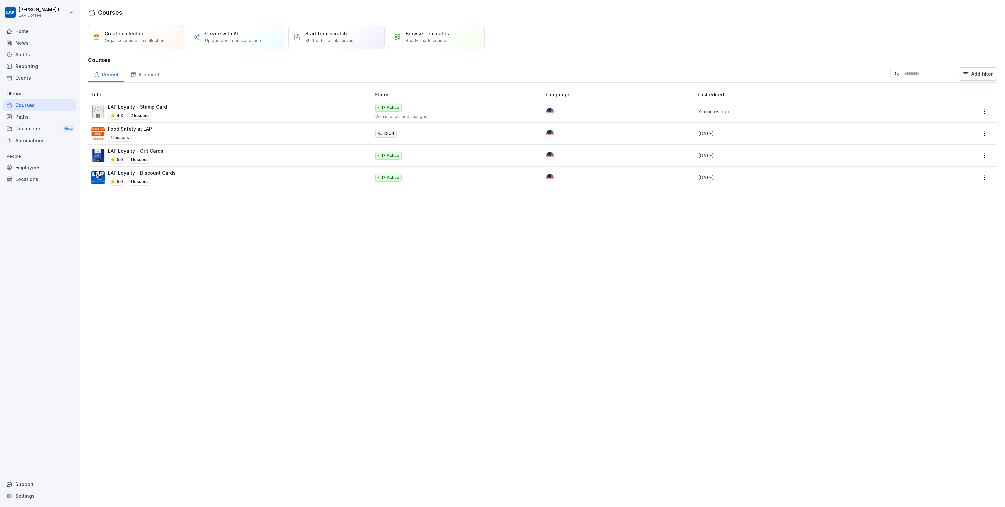
drag, startPoint x: 86, startPoint y: 129, endPoint x: 768, endPoint y: 138, distance: 682.2
click at [768, 138] on div "Create collection Organise courses in collections Create with AI Upload documen…" at bounding box center [542, 109] width 925 height 169
click at [445, 305] on div "Create collection Organise courses in collections Create with AI Upload documen…" at bounding box center [542, 264] width 925 height 486
click at [21, 168] on div "Employees" at bounding box center [39, 168] width 73 height 12
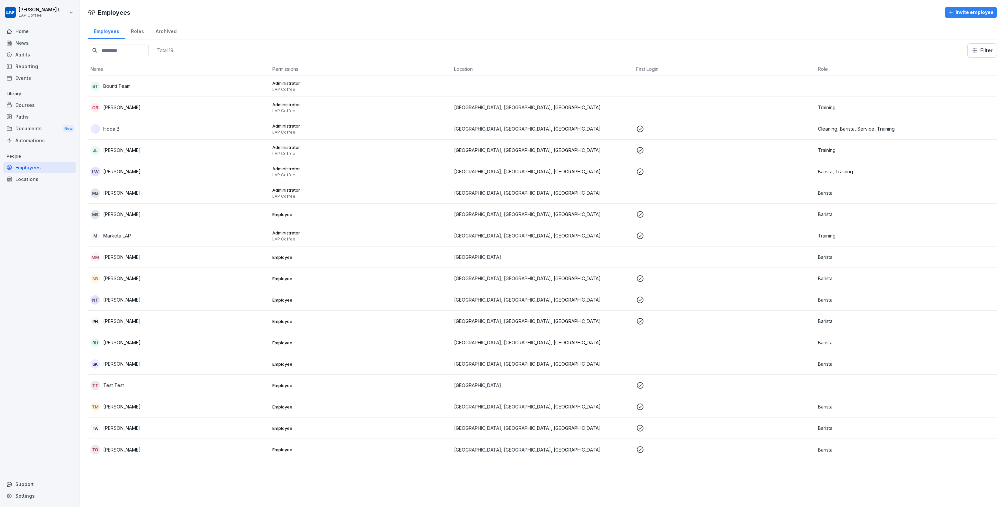
click at [970, 13] on div "Invite employee" at bounding box center [971, 12] width 45 height 7
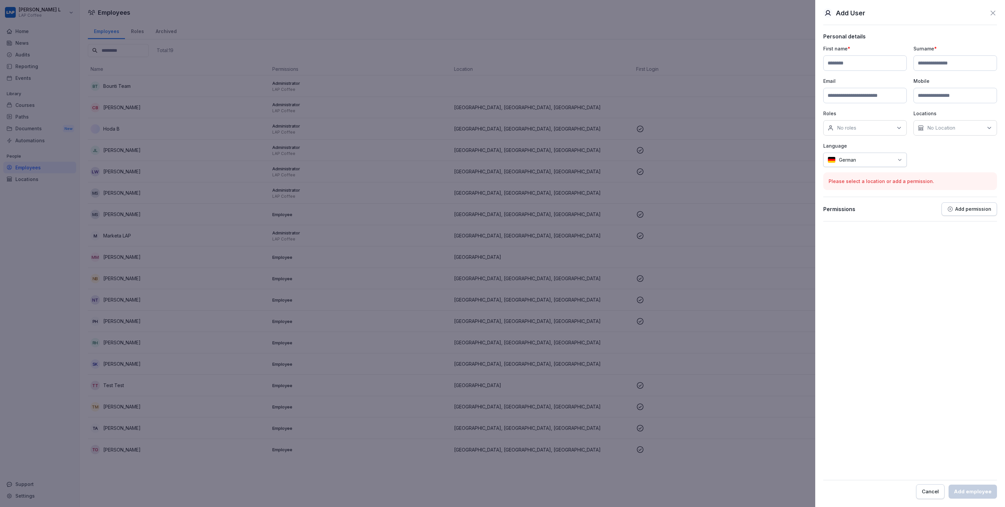
click at [886, 160] on div at bounding box center [877, 159] width 34 height 7
click at [994, 11] on icon at bounding box center [993, 13] width 8 height 8
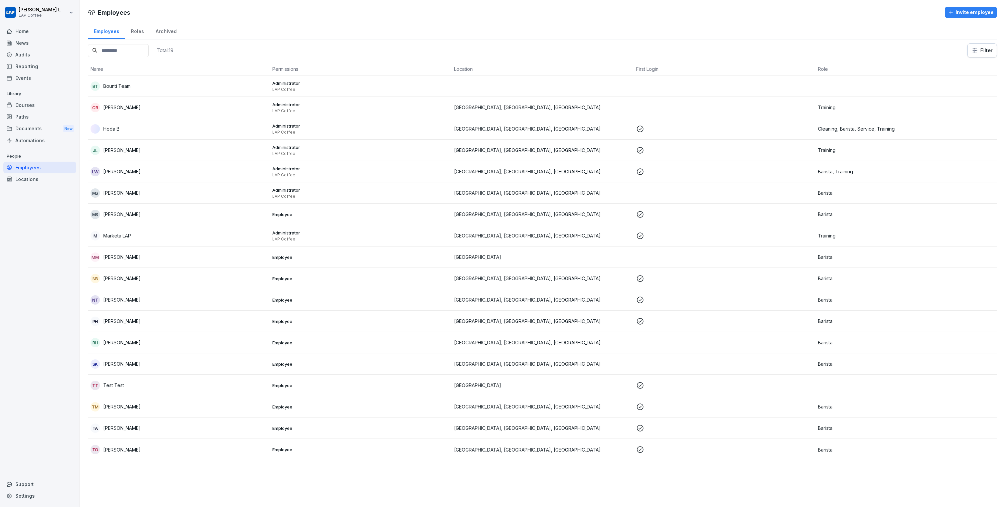
click at [36, 107] on div "Courses" at bounding box center [39, 105] width 73 height 12
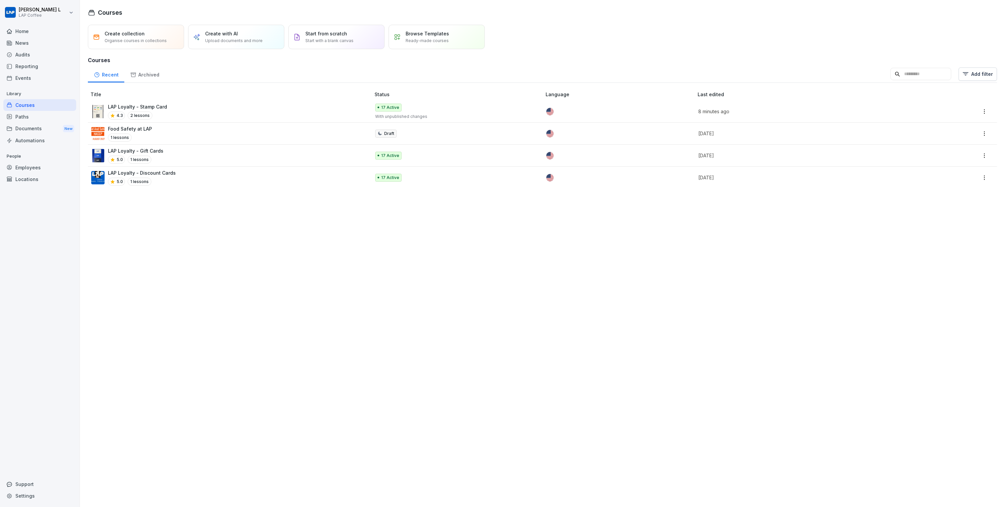
click at [125, 36] on p "Create collection" at bounding box center [125, 33] width 40 height 7
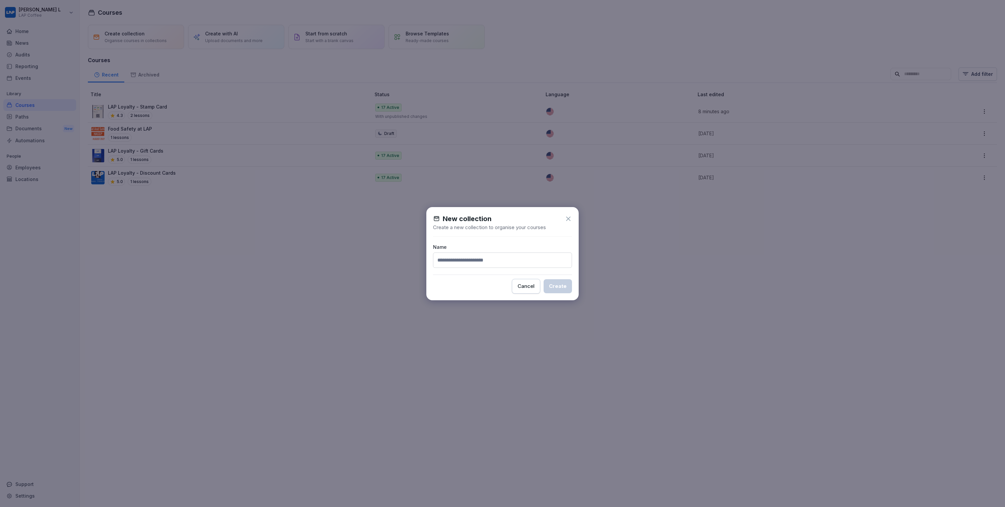
click at [524, 284] on div "Cancel" at bounding box center [526, 286] width 17 height 7
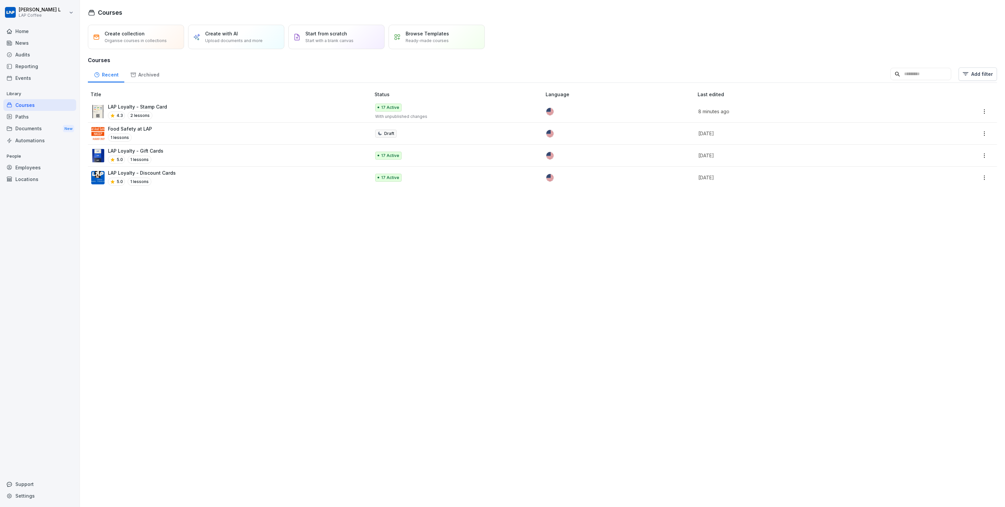
click at [339, 39] on p "Start with a blank canvas" at bounding box center [329, 41] width 48 height 6
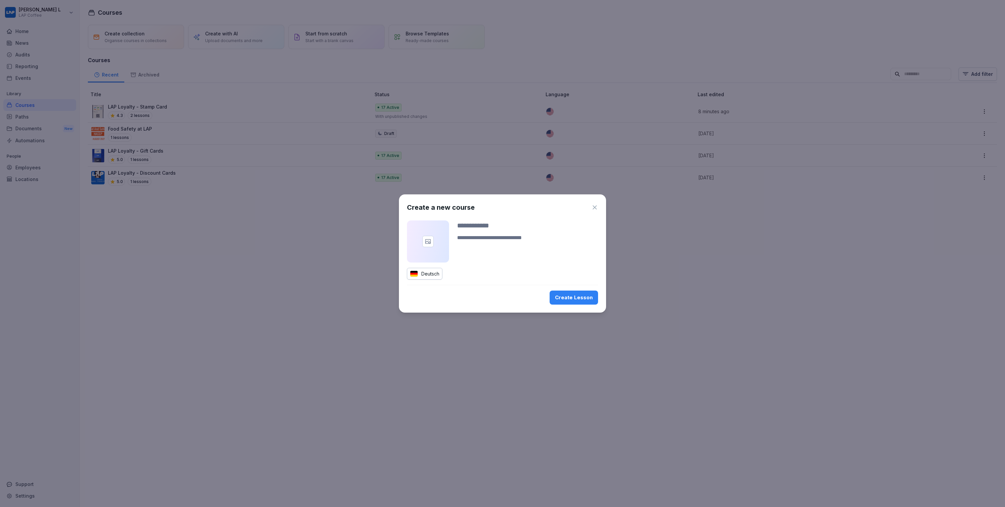
click at [415, 225] on div at bounding box center [428, 242] width 42 height 42
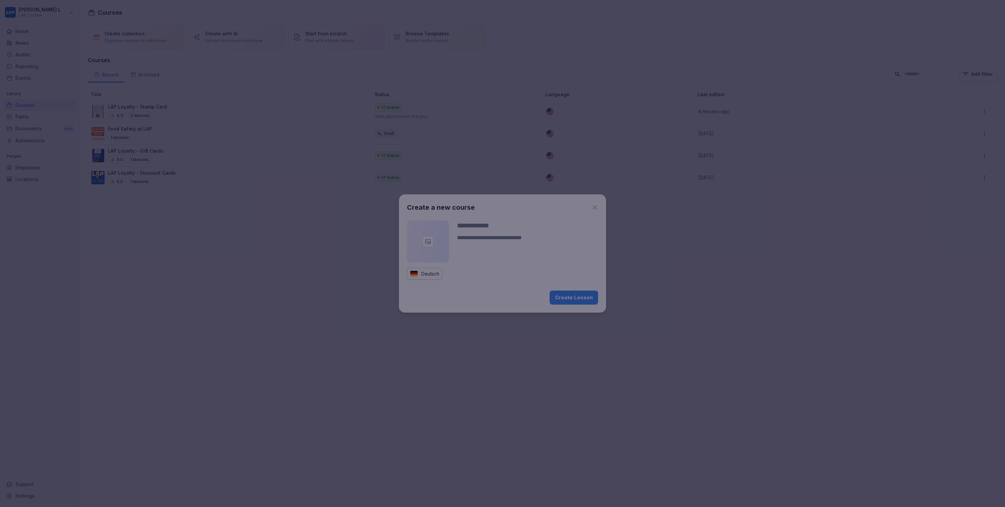
click at [495, 227] on div at bounding box center [504, 246] width 58 height 38
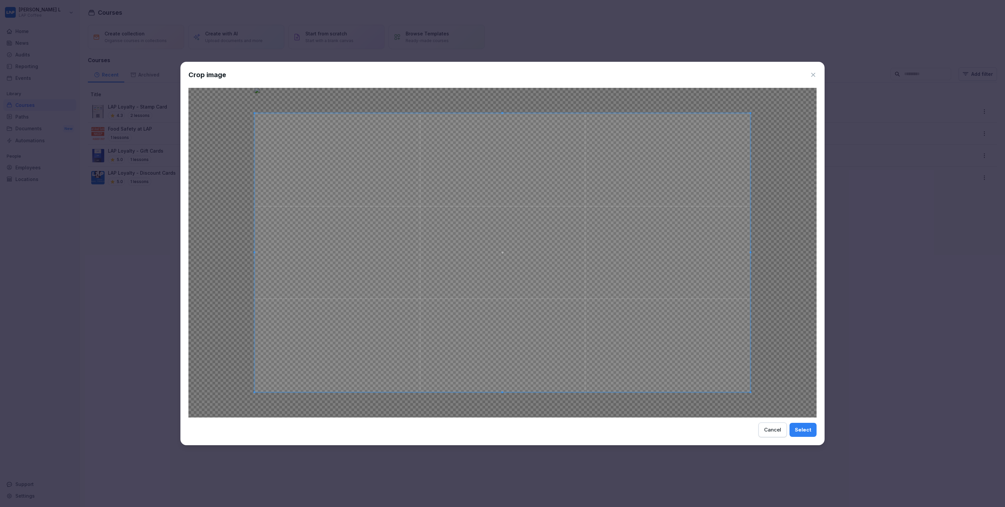
click at [800, 431] on div "Select" at bounding box center [803, 429] width 16 height 7
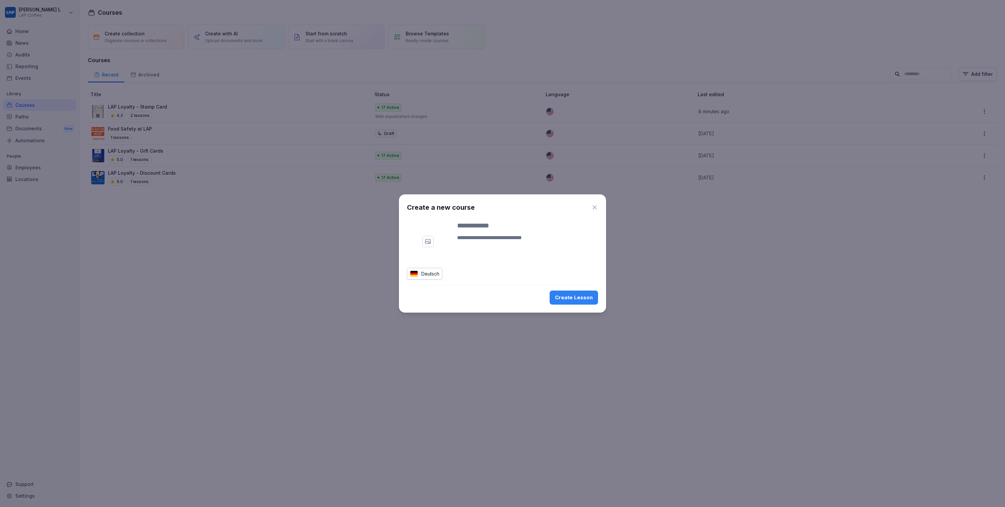
click at [485, 236] on textarea at bounding box center [527, 242] width 141 height 16
click at [418, 272] on div "Deutsch" at bounding box center [424, 274] width 35 height 12
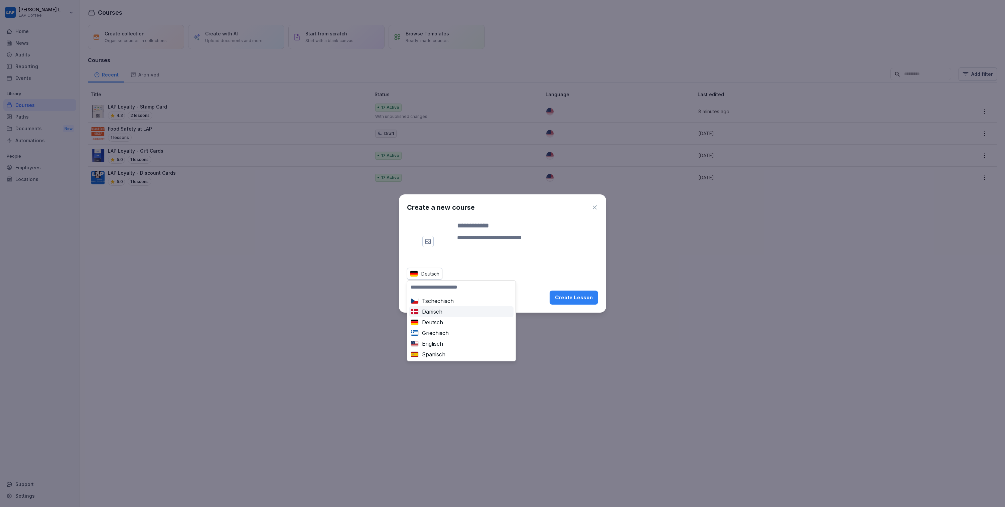
scroll to position [11, 0]
click at [445, 340] on div "Englisch" at bounding box center [462, 344] width 102 height 8
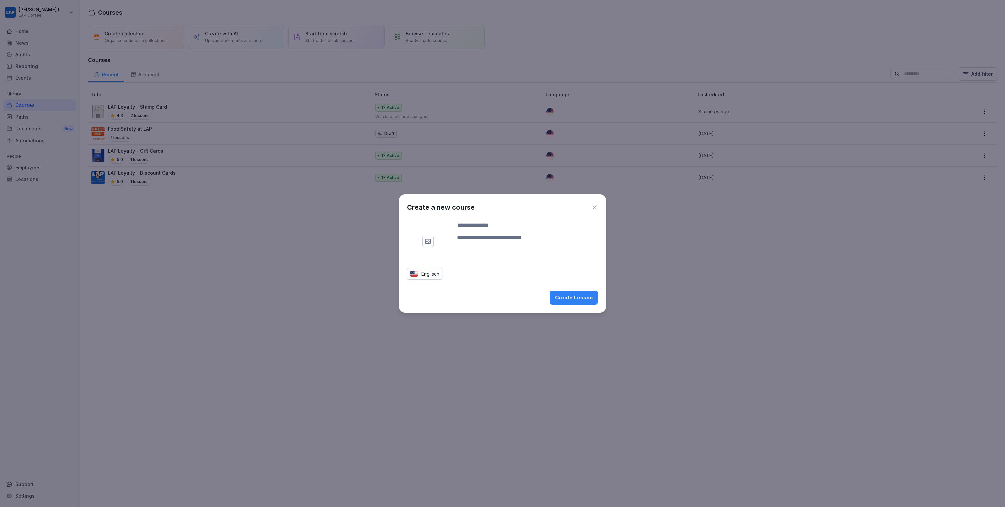
click at [593, 206] on icon "button" at bounding box center [595, 208] width 4 height 4
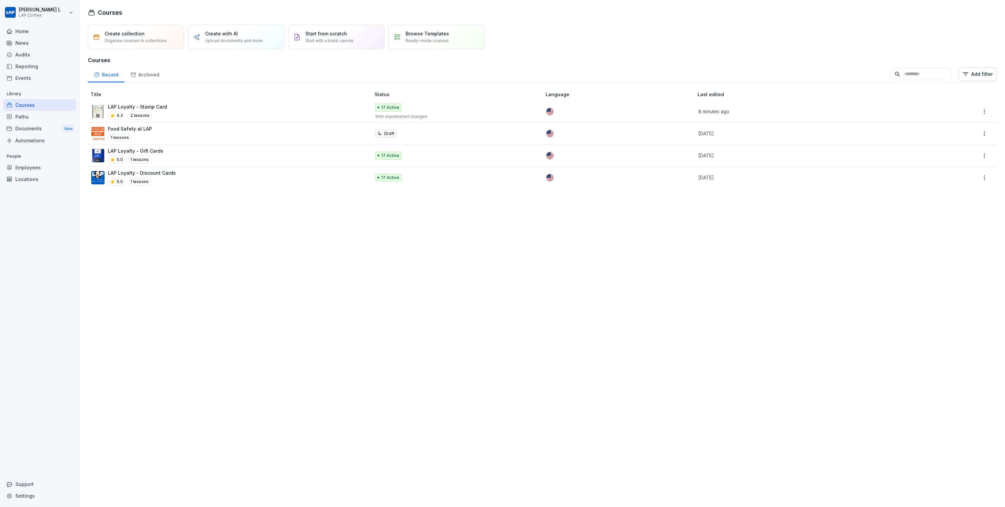
click at [706, 272] on div "Create collection Organise courses in collections Create with AI Upload documen…" at bounding box center [542, 264] width 925 height 486
click at [224, 35] on p "Create with AI" at bounding box center [221, 33] width 33 height 7
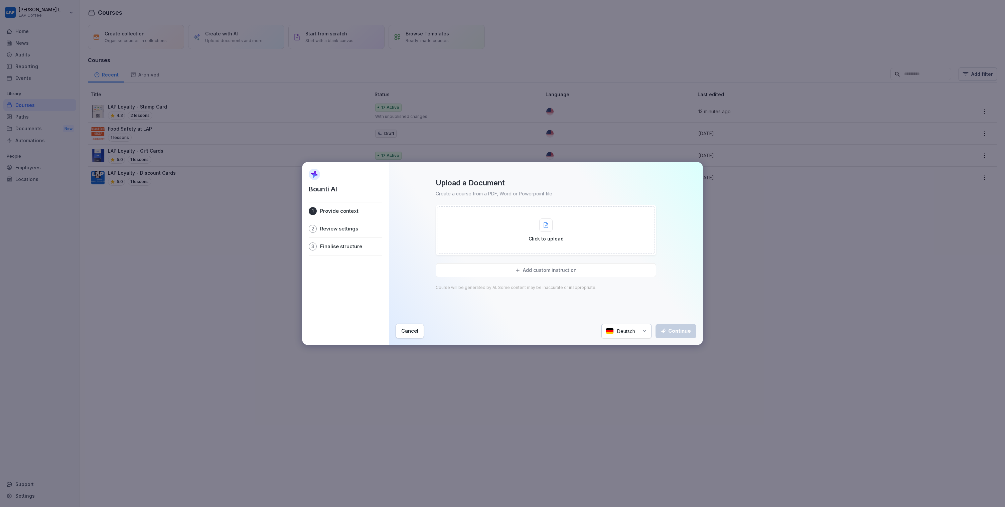
click at [330, 230] on p "Review settings" at bounding box center [339, 229] width 38 height 7
click at [311, 230] on div "2" at bounding box center [313, 229] width 8 height 8
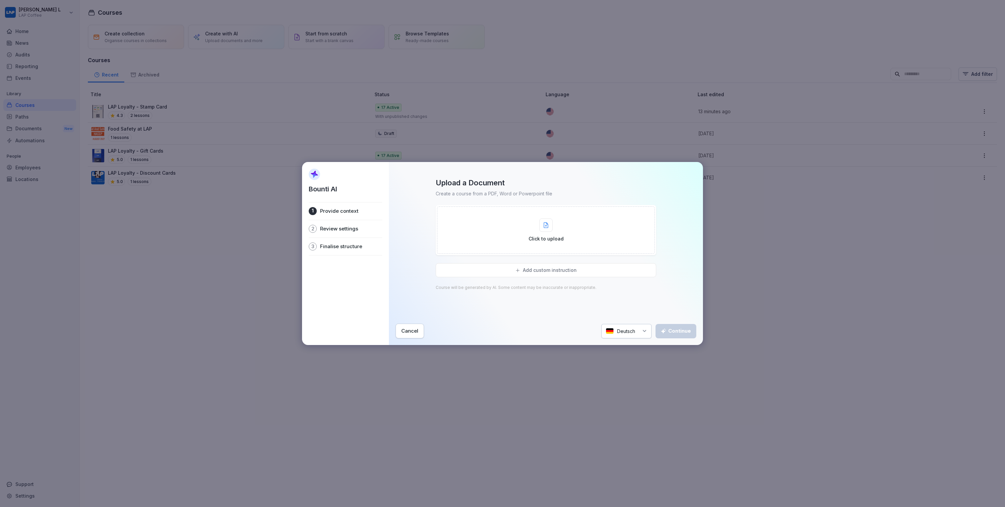
click at [358, 230] on div "2 Review settings" at bounding box center [346, 228] width 74 height 17
click at [353, 209] on p "Provide context" at bounding box center [339, 211] width 38 height 7
click at [348, 249] on p "Finalise structure" at bounding box center [341, 246] width 42 height 7
click at [621, 324] on div "Deutsch" at bounding box center [627, 331] width 50 height 14
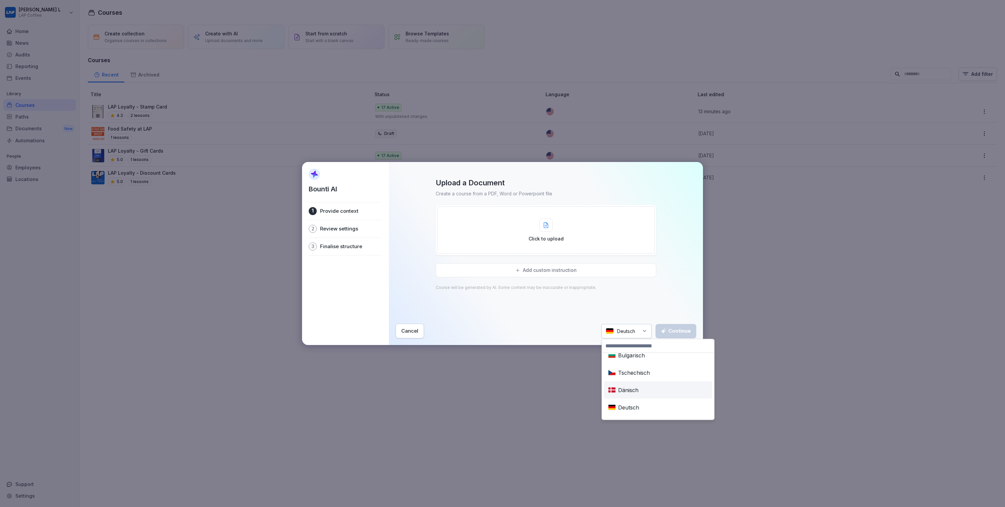
scroll to position [48, 0]
click at [636, 400] on div "Englisch" at bounding box center [659, 403] width 106 height 15
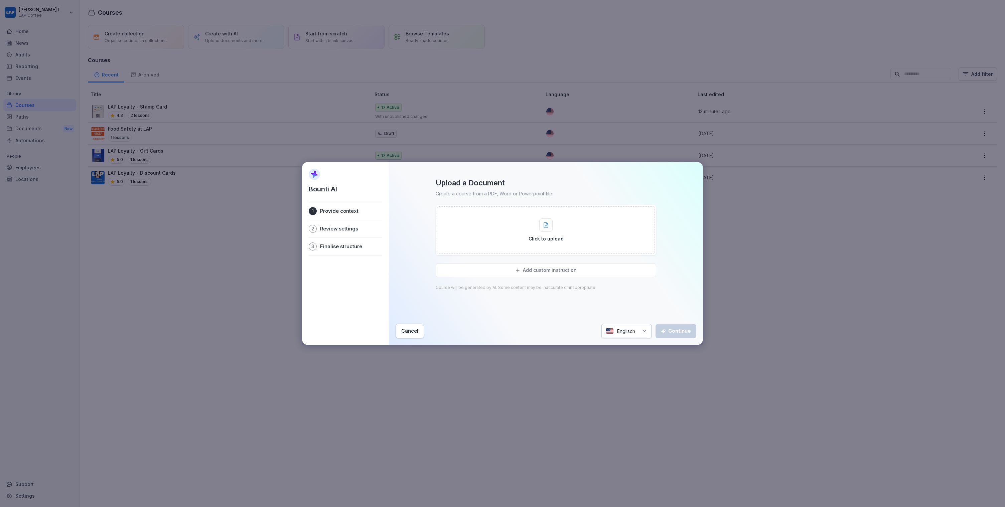
click at [434, 332] on div "Cancel Englisch Continue" at bounding box center [546, 331] width 301 height 15
click at [402, 327] on button "Cancel" at bounding box center [410, 331] width 28 height 15
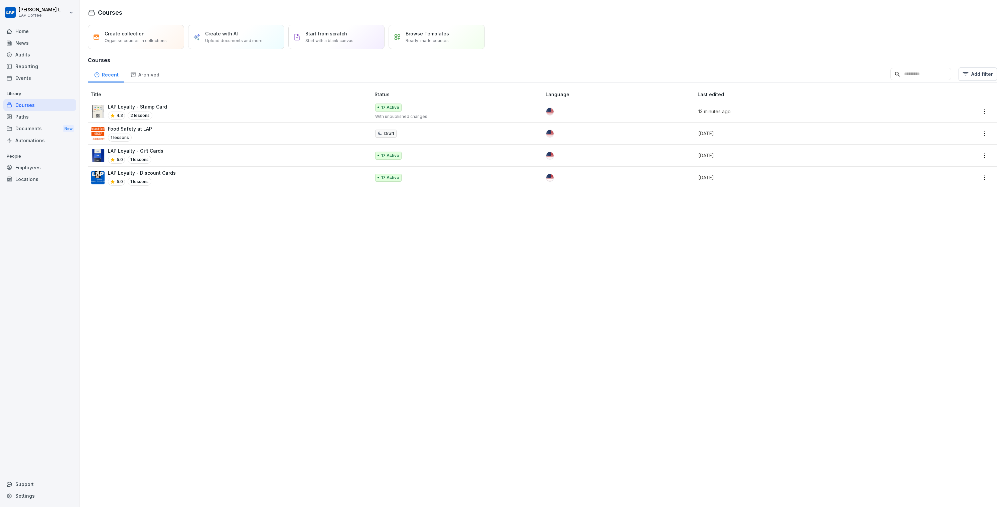
click at [349, 42] on p "Start with a blank canvas" at bounding box center [329, 41] width 48 height 6
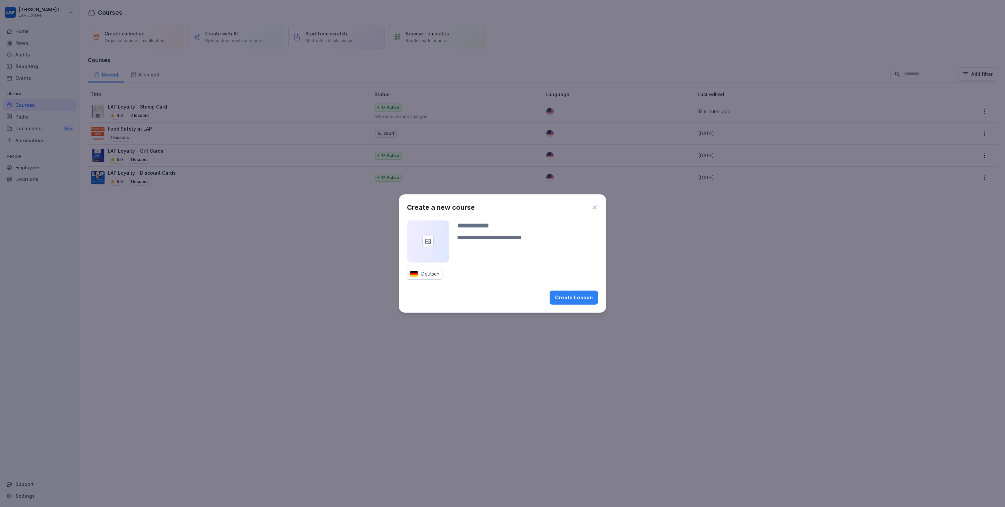
click at [444, 280] on div "Create a new course Deutsch Create Lesson" at bounding box center [502, 254] width 207 height 118
click at [435, 276] on div "Deutsch" at bounding box center [424, 274] width 35 height 12
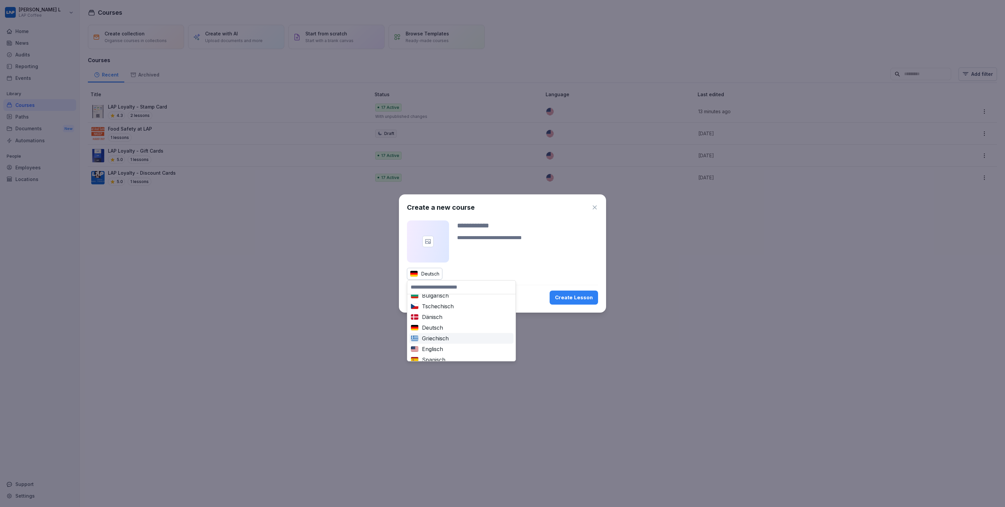
scroll to position [9, 0]
click at [435, 343] on div "Englisch" at bounding box center [462, 346] width 102 height 8
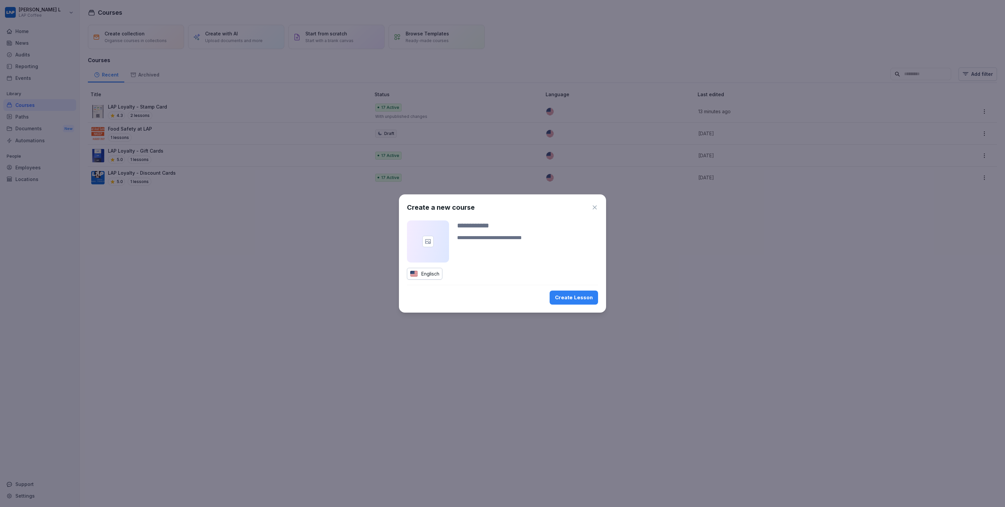
click at [558, 288] on div "Create a new course Englisch Create Lesson" at bounding box center [502, 254] width 207 height 118
click at [563, 299] on div "Create Lesson" at bounding box center [574, 297] width 38 height 7
click at [593, 206] on icon "button" at bounding box center [595, 208] width 4 height 4
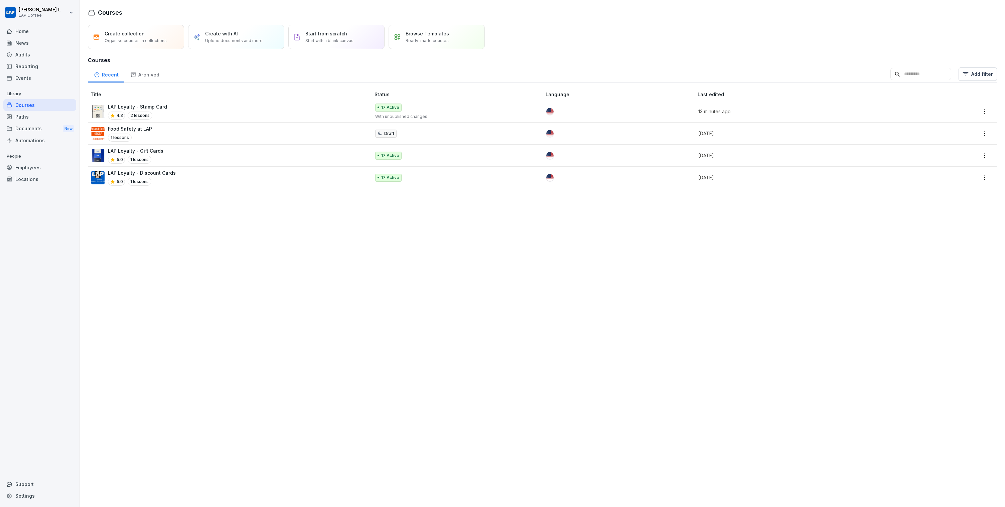
click at [23, 32] on div "Home" at bounding box center [39, 31] width 73 height 12
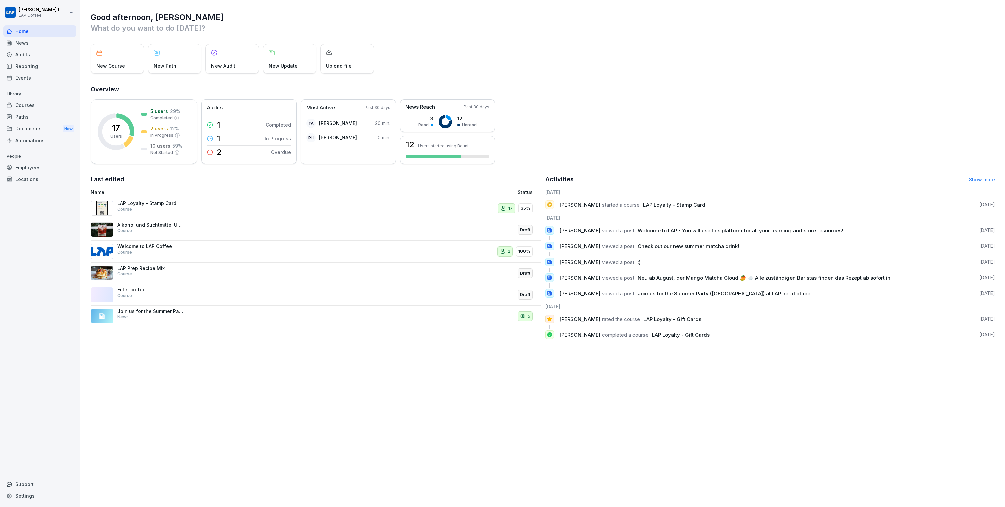
click at [16, 487] on div "Support" at bounding box center [39, 485] width 73 height 12
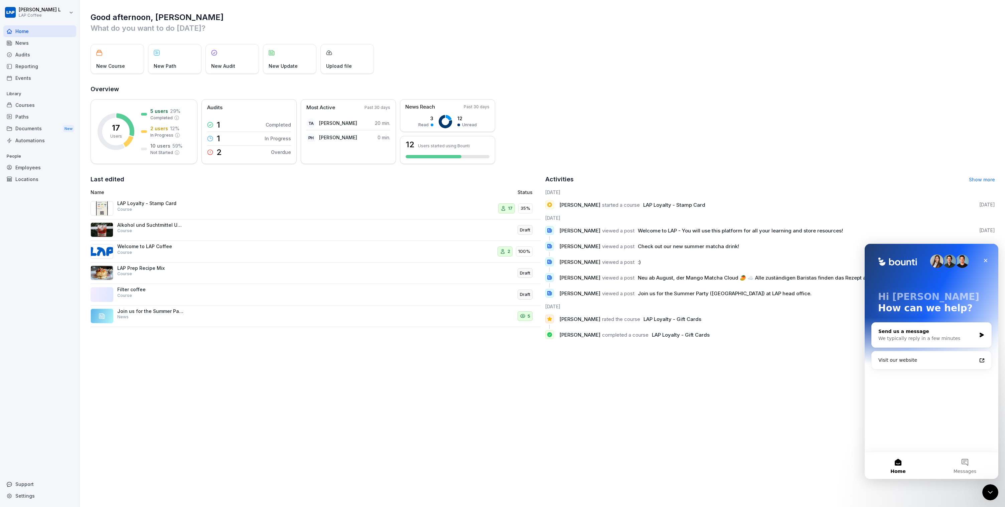
click at [926, 332] on div "Send us a message" at bounding box center [928, 331] width 98 height 7
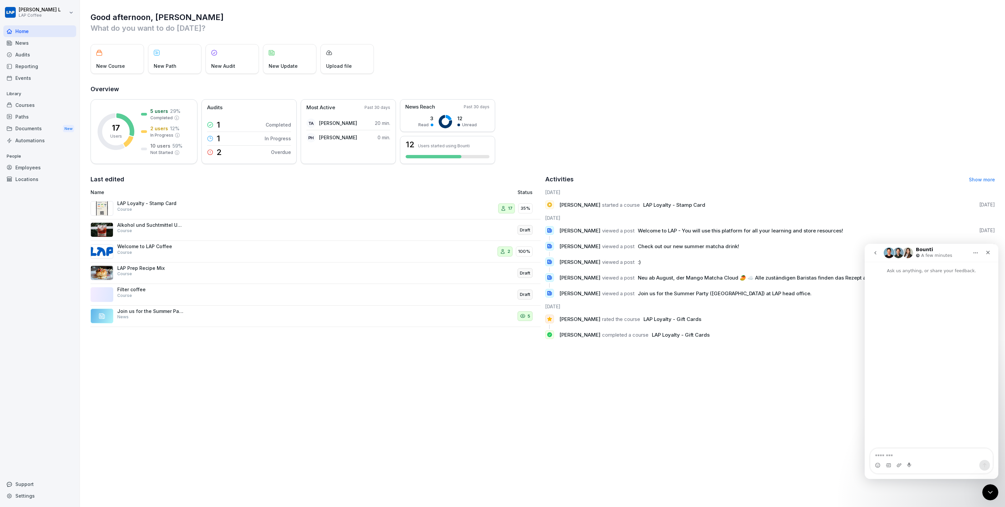
click at [876, 254] on icon "go back" at bounding box center [875, 252] width 5 height 5
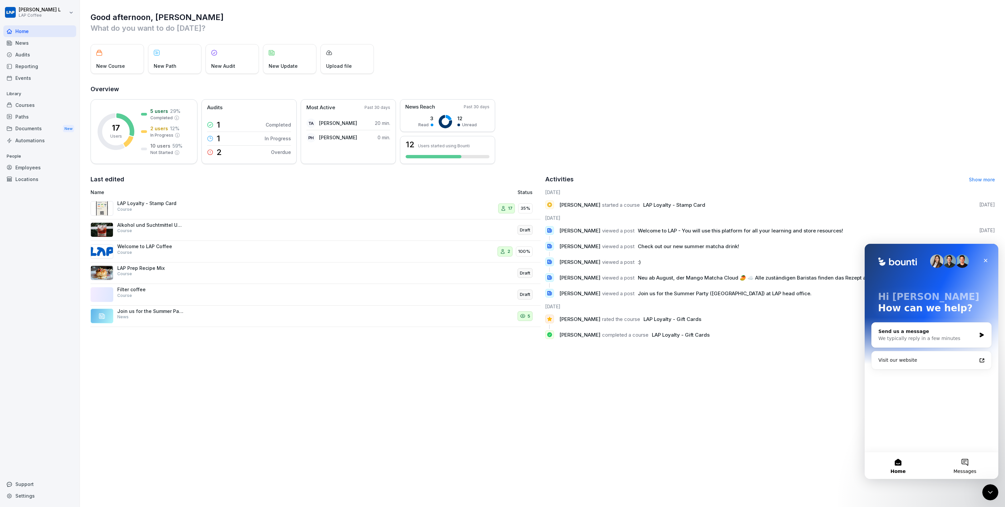
click at [973, 460] on button "Messages" at bounding box center [965, 466] width 67 height 27
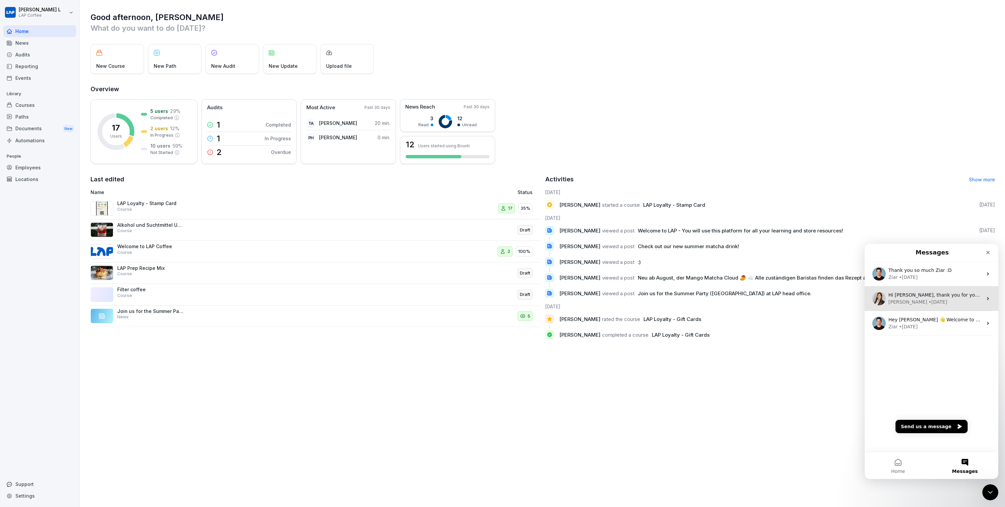
click at [929, 302] on div "• [DATE]" at bounding box center [938, 302] width 19 height 7
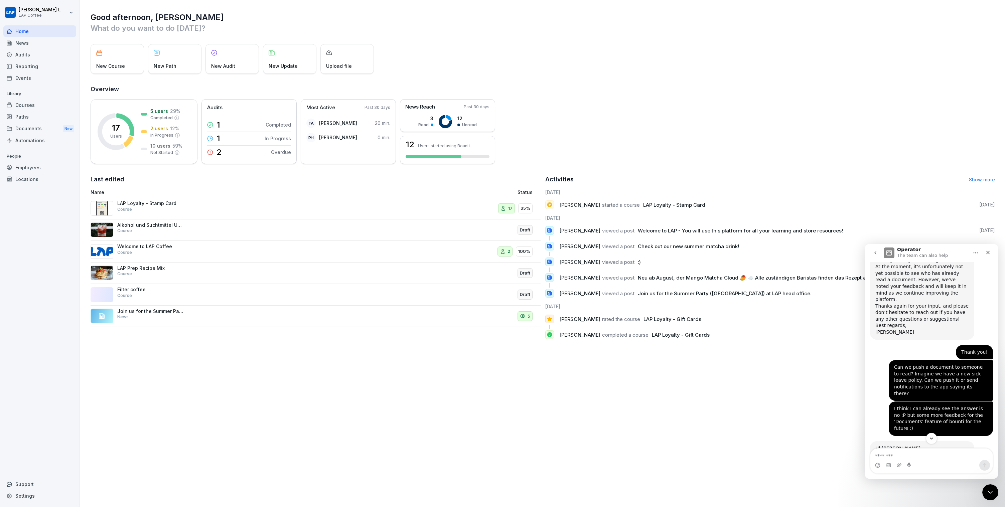
scroll to position [74, 0]
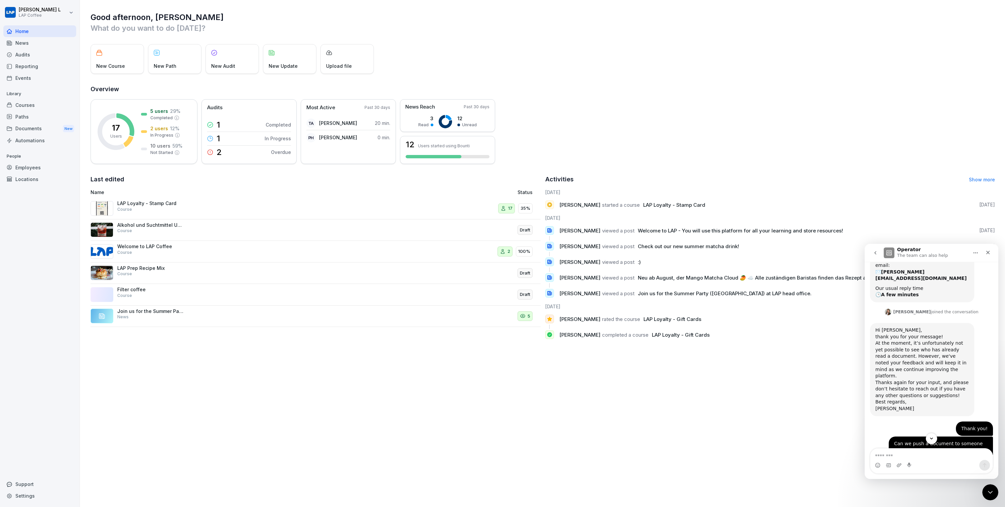
drag, startPoint x: 890, startPoint y: 325, endPoint x: 912, endPoint y: 327, distance: 21.8
click at [893, 327] on div "Hi [PERSON_NAME], thank you for your message! At the moment, it’s unfortunately…" at bounding box center [923, 353] width 94 height 52
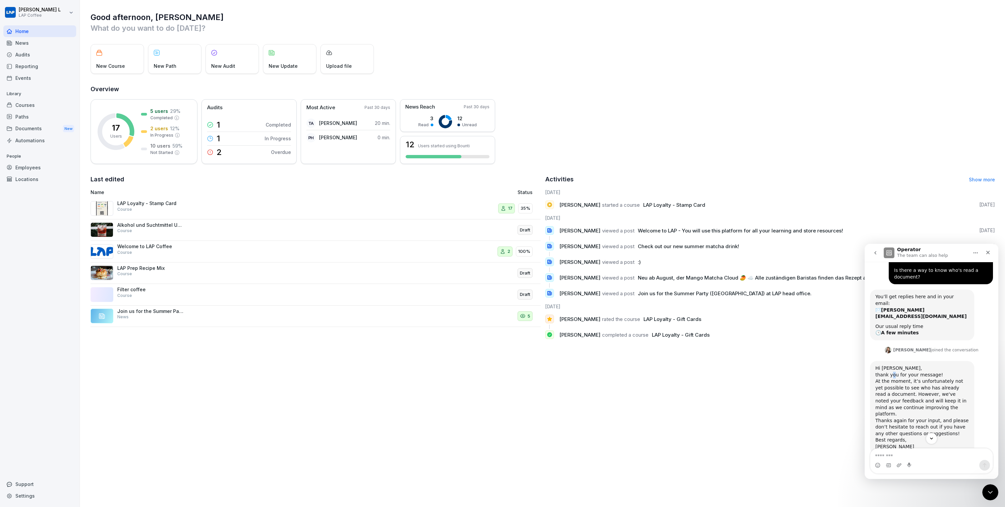
scroll to position [35, 0]
click at [877, 255] on icon "go back" at bounding box center [875, 252] width 5 height 5
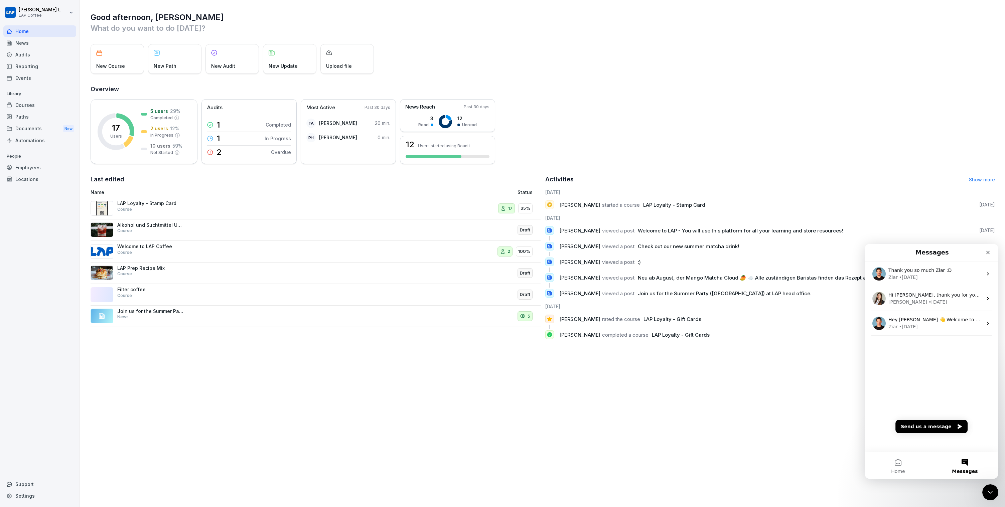
scroll to position [0, 0]
click at [988, 254] on icon "Close" at bounding box center [988, 252] width 5 height 5
